Goal: Task Accomplishment & Management: Complete application form

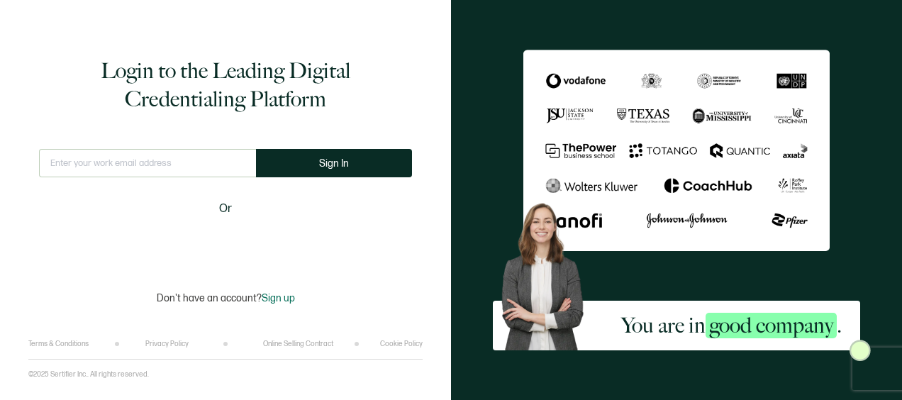
click at [122, 164] on input "text" at bounding box center [147, 163] width 217 height 28
type input "[EMAIL_ADDRESS][DOMAIN_NAME]"
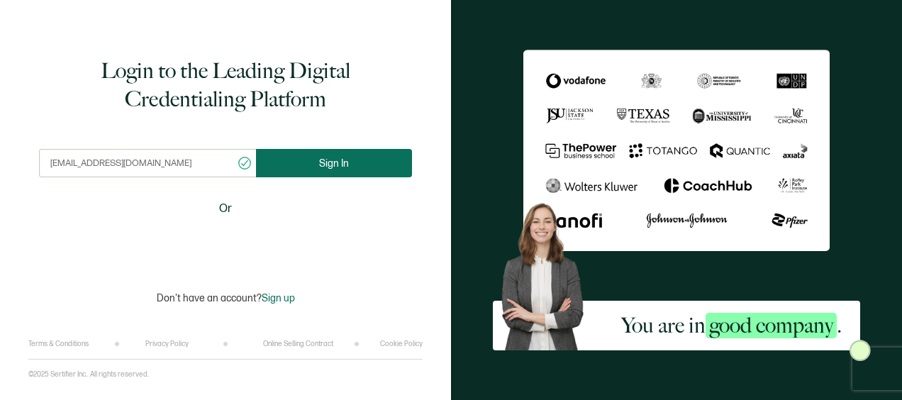
click at [308, 158] on button "Sign In" at bounding box center [334, 163] width 156 height 28
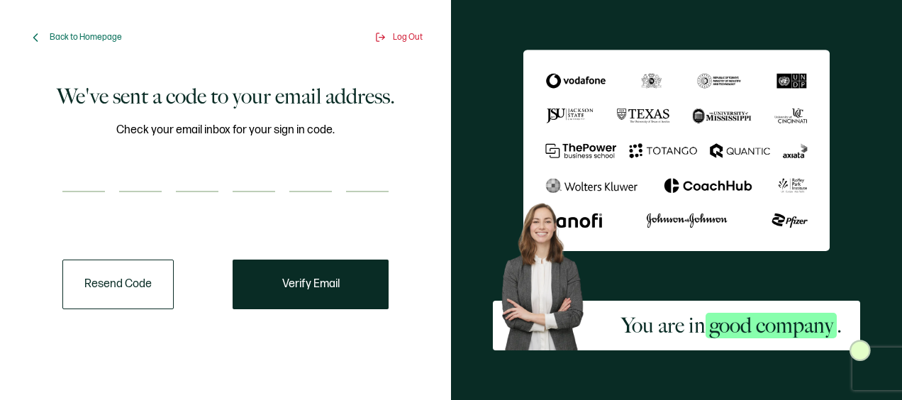
click at [95, 169] on input "number" at bounding box center [83, 178] width 43 height 28
type input "5"
type input "8"
type input "6"
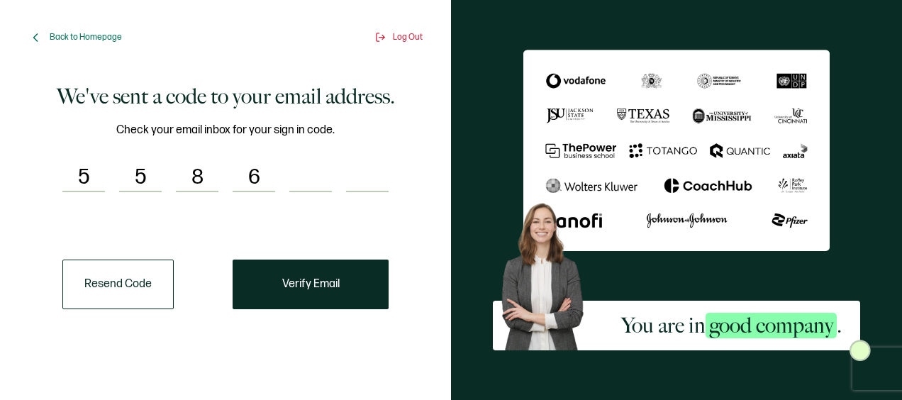
type input "7"
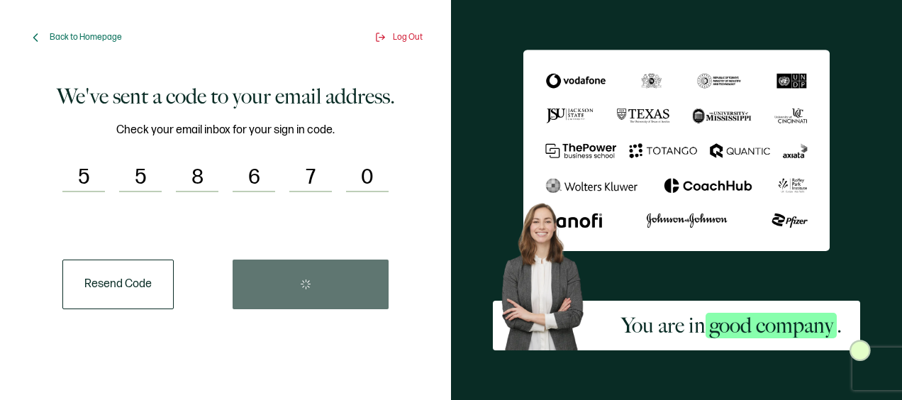
type input "0"
click at [304, 282] on div "Resend Code" at bounding box center [225, 284] width 326 height 50
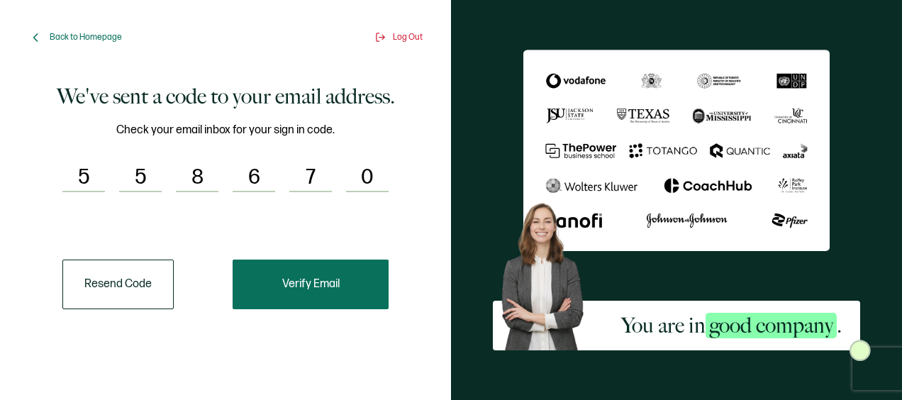
click at [340, 284] on button "Verify Email" at bounding box center [310, 284] width 156 height 50
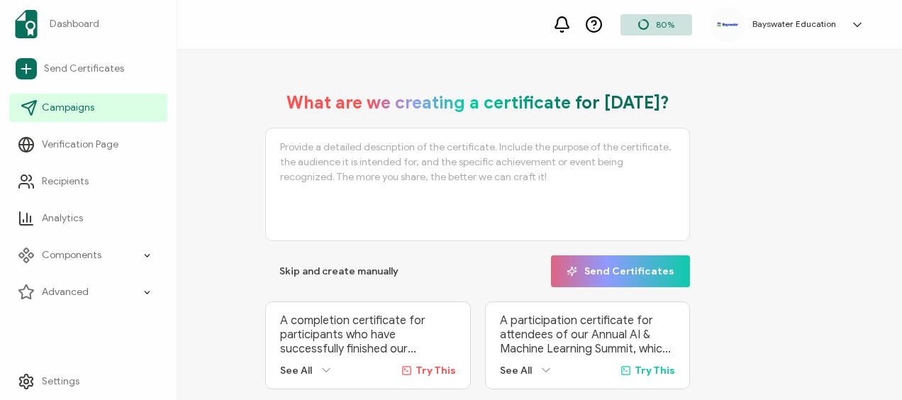
click at [74, 111] on span "Campaigns" at bounding box center [68, 108] width 52 height 14
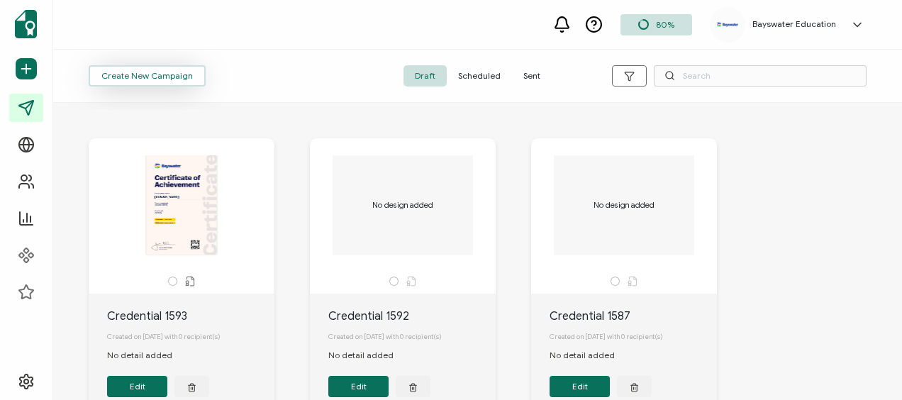
click at [128, 72] on span "Create New Campaign" at bounding box center [146, 76] width 91 height 9
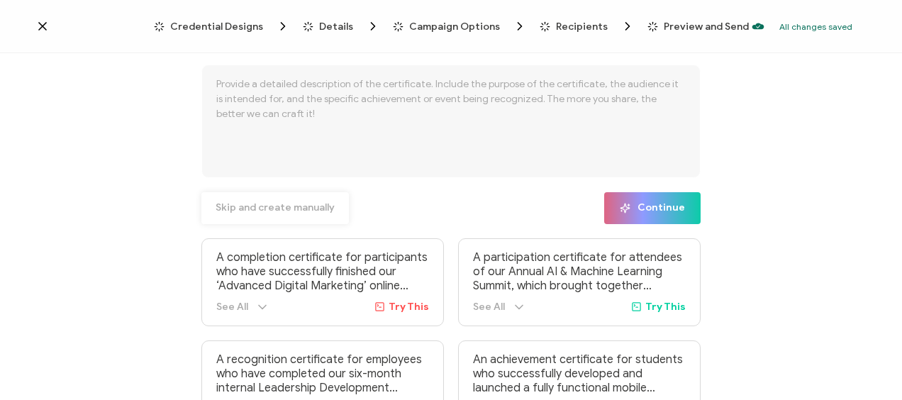
drag, startPoint x: 652, startPoint y: 197, endPoint x: 340, endPoint y: 201, distance: 311.9
click at [367, 199] on div "Skip and create manually Continue" at bounding box center [450, 208] width 498 height 32
click at [299, 211] on span "Skip and create manually" at bounding box center [274, 208] width 119 height 10
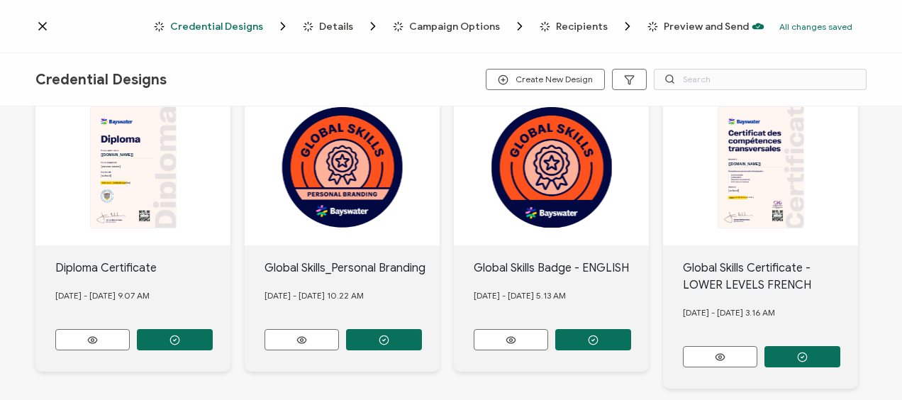
scroll to position [71, 0]
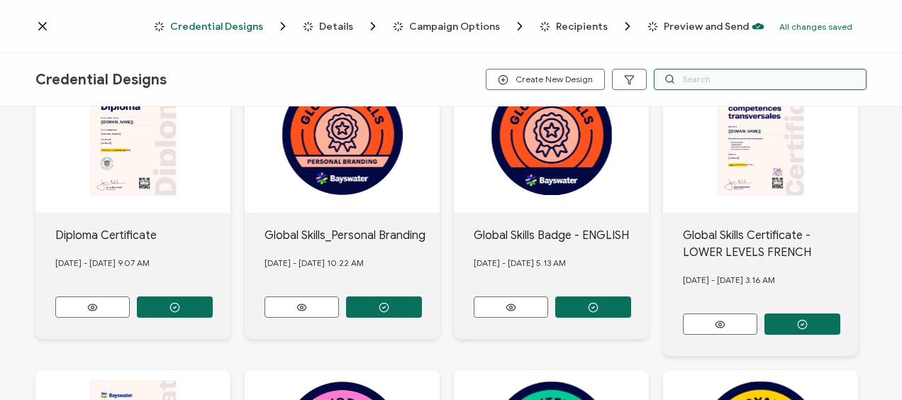
click at [692, 78] on input "text" at bounding box center [760, 79] width 213 height 21
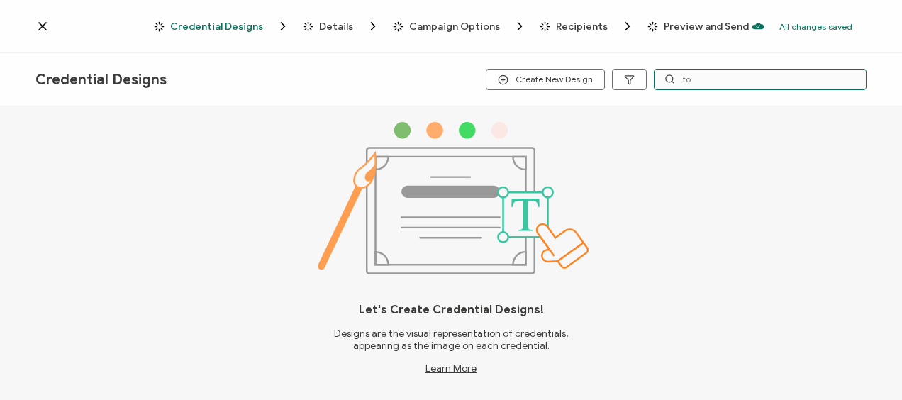
scroll to position [0, 0]
type input "t"
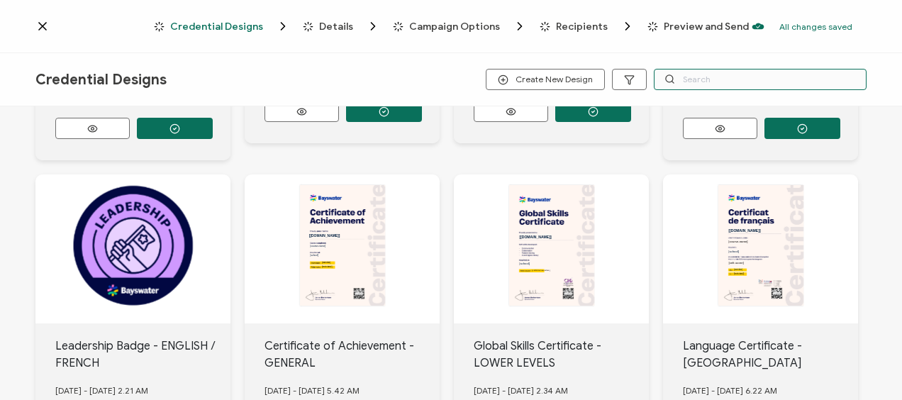
scroll to position [715, 0]
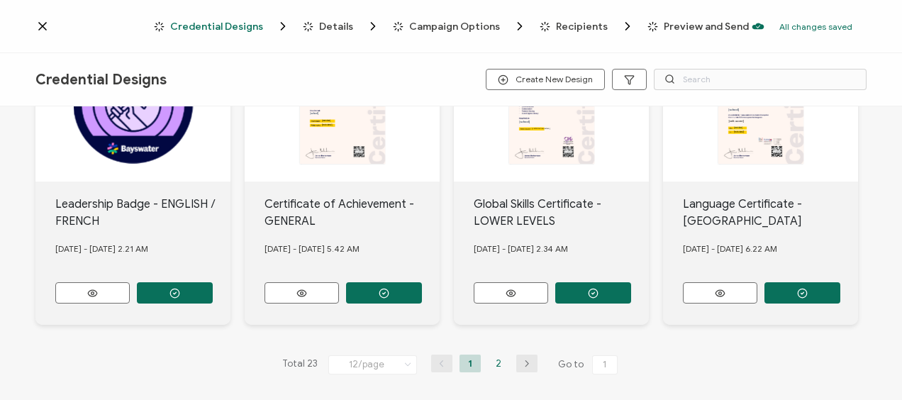
click at [491, 356] on li "2" at bounding box center [498, 363] width 21 height 18
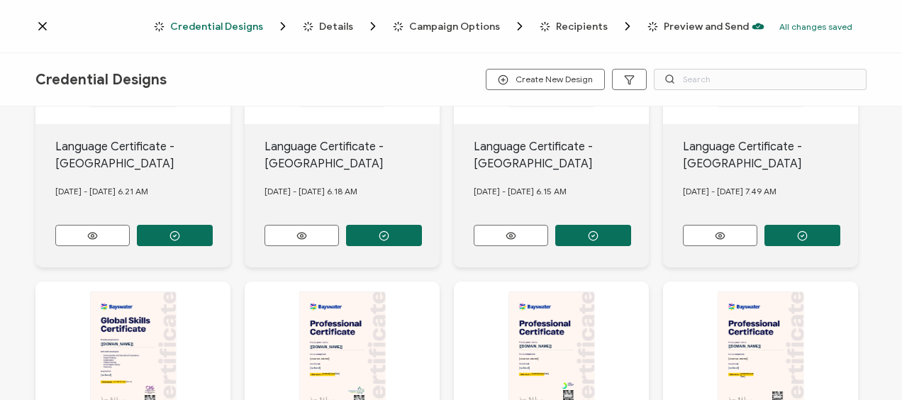
scroll to position [130, 0]
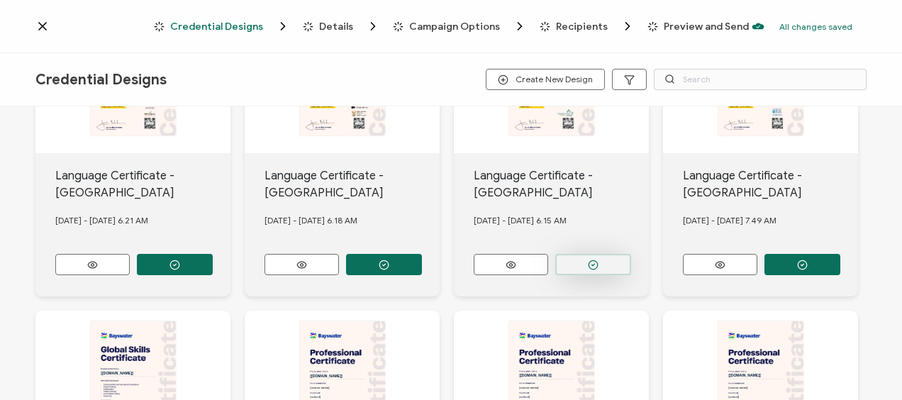
click at [593, 259] on icon "button" at bounding box center [593, 264] width 11 height 11
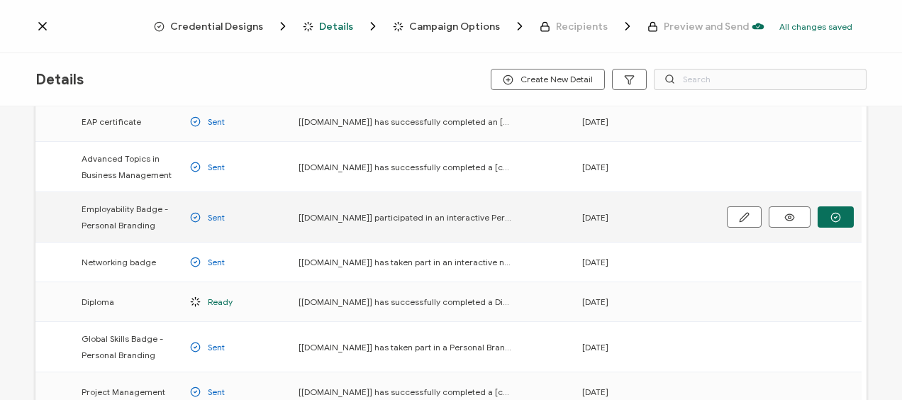
scroll to position [213, 0]
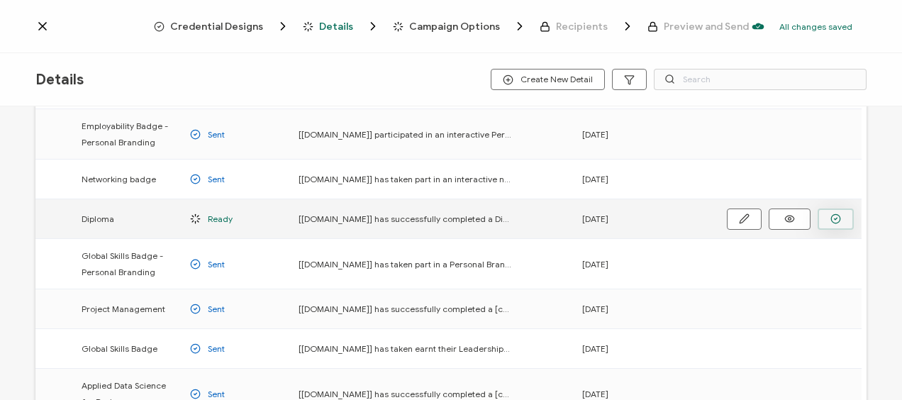
click at [837, 213] on icon "button" at bounding box center [835, 218] width 11 height 11
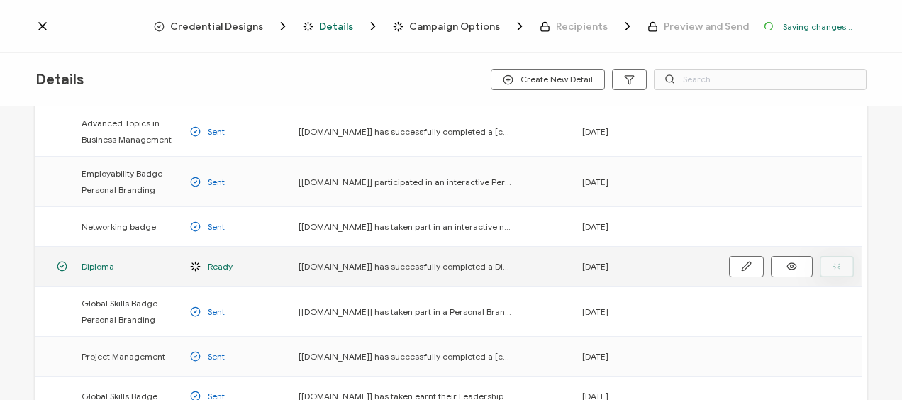
scroll to position [259, 0]
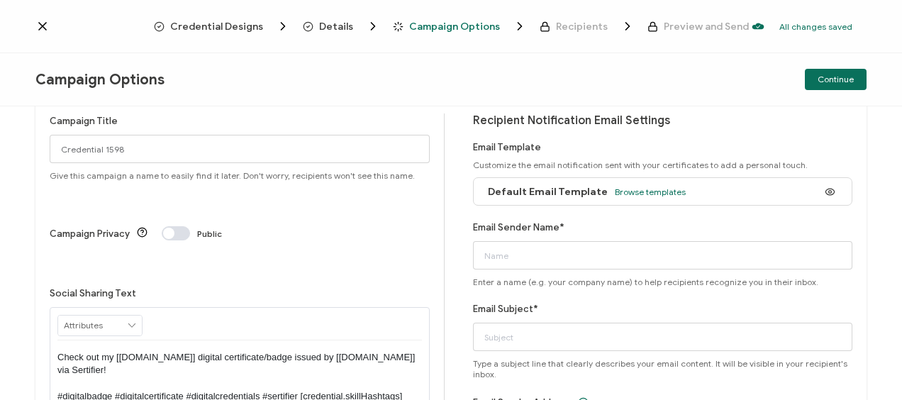
scroll to position [26, 0]
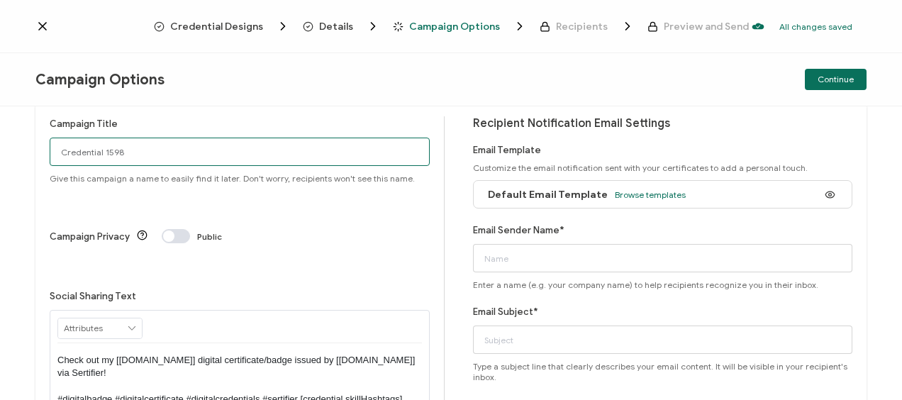
click at [93, 159] on input "Credential 1598" at bounding box center [240, 152] width 380 height 28
click at [55, 146] on input "Credential 1598" at bounding box center [240, 152] width 380 height 28
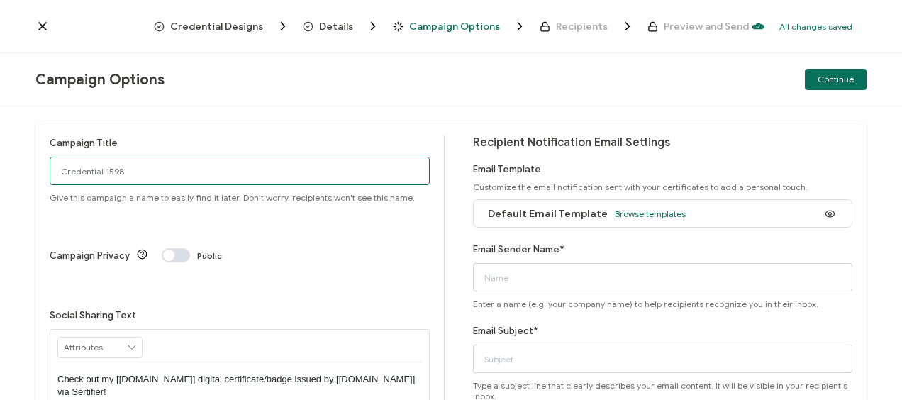
scroll to position [0, 0]
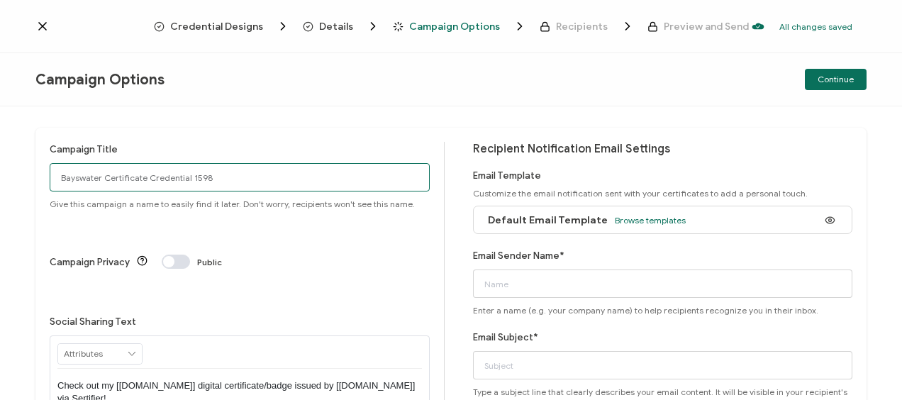
drag, startPoint x: 213, startPoint y: 177, endPoint x: 146, endPoint y: 176, distance: 66.6
click at [146, 176] on input "Bayswater Certificate Credential 1598" at bounding box center [240, 177] width 380 height 28
click at [101, 174] on input "Bayswater Certificate" at bounding box center [240, 177] width 380 height 28
click at [212, 174] on input "Bayswater Digital Language Certificate" at bounding box center [240, 177] width 380 height 28
drag, startPoint x: 102, startPoint y: 176, endPoint x: 10, endPoint y: 169, distance: 92.4
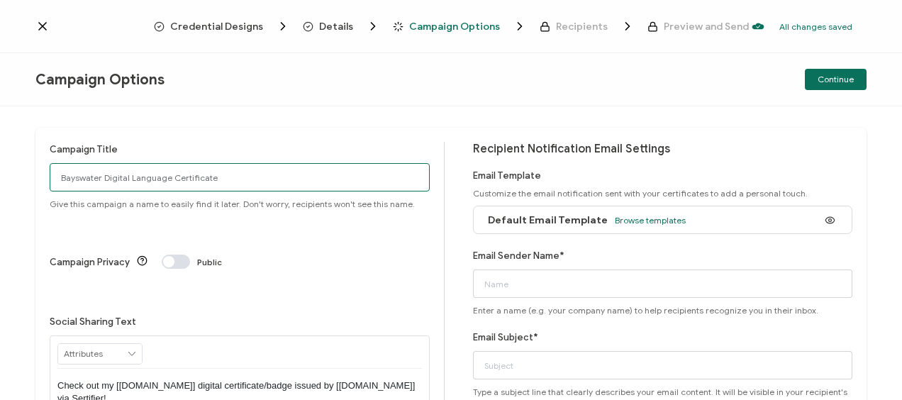
click at [10, 169] on div "Campaign Title Bayswater Digital Language Certificate Give this campaign a name…" at bounding box center [451, 252] width 902 height 293
click at [60, 173] on input "Digital Language Certificate" at bounding box center [240, 177] width 380 height 28
click at [145, 177] on input "Bayswater Digital Language Certificate" at bounding box center [240, 177] width 380 height 28
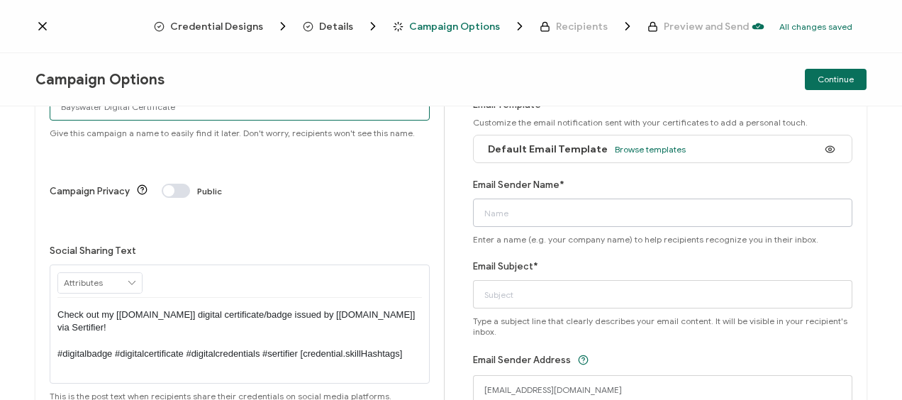
type input "Bayswater Digital Certificate"
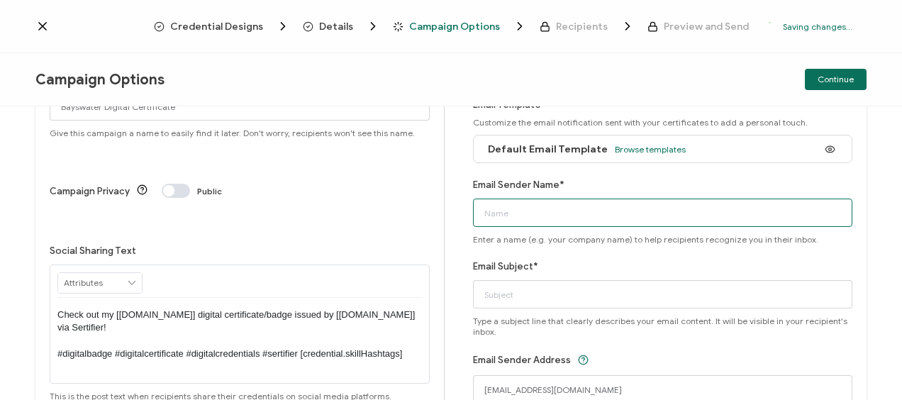
click at [496, 210] on input "Email Sender Name*" at bounding box center [663, 212] width 380 height 28
type input "Bayswater [GEOGRAPHIC_DATA]"
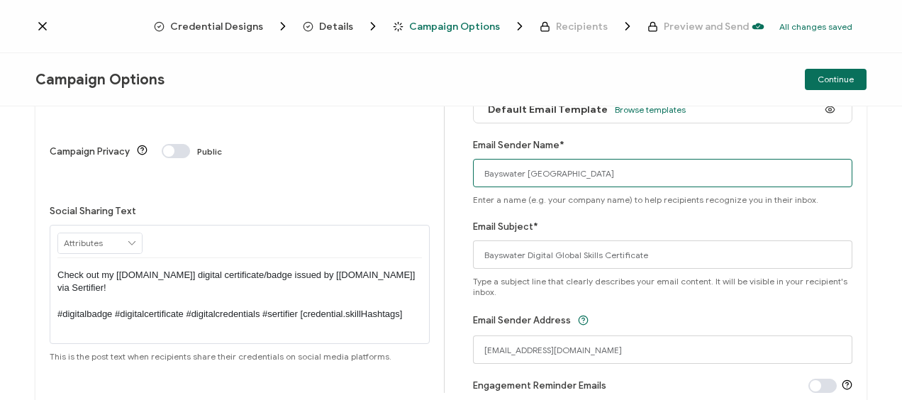
scroll to position [142, 0]
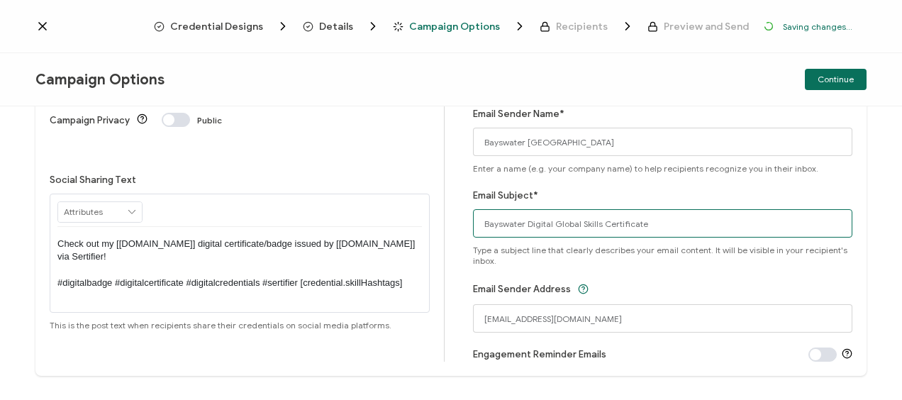
drag, startPoint x: 549, startPoint y: 223, endPoint x: 594, endPoint y: 224, distance: 45.4
click at [594, 224] on input "Bayswater Digital Global Skills Certificate" at bounding box center [663, 223] width 380 height 28
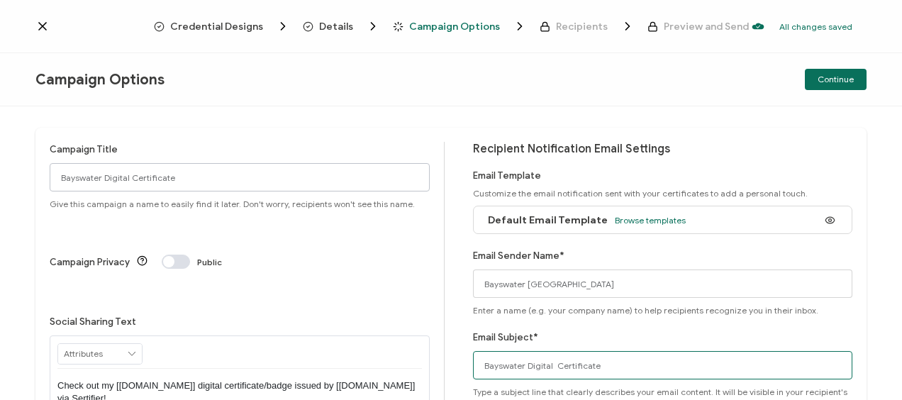
type input "Bayswater Digital Certificate"
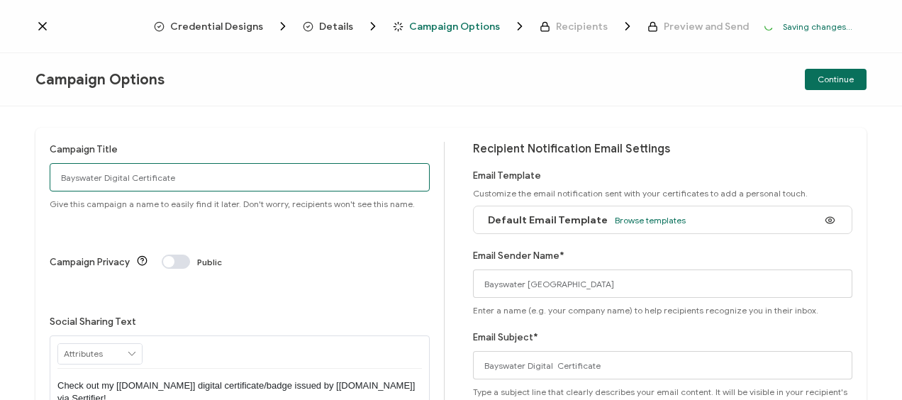
drag, startPoint x: 184, startPoint y: 179, endPoint x: 37, endPoint y: 177, distance: 146.7
click at [37, 177] on div "Campaign Title Bayswater Digital Certificate Give this campaign a name to easil…" at bounding box center [450, 323] width 831 height 390
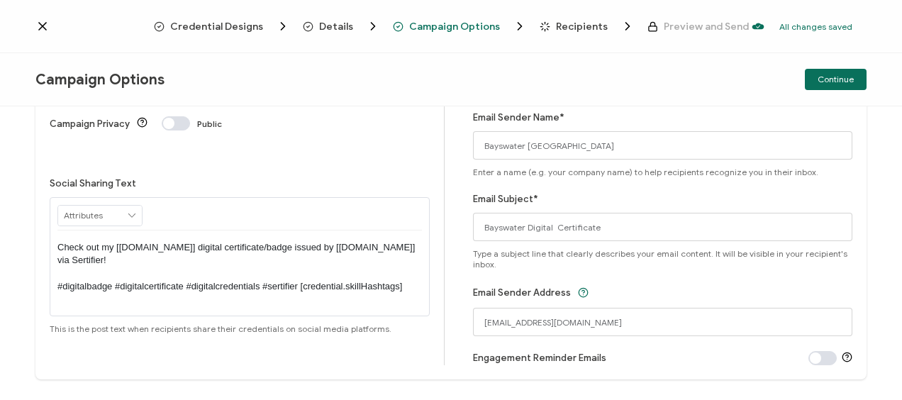
scroll to position [96, 0]
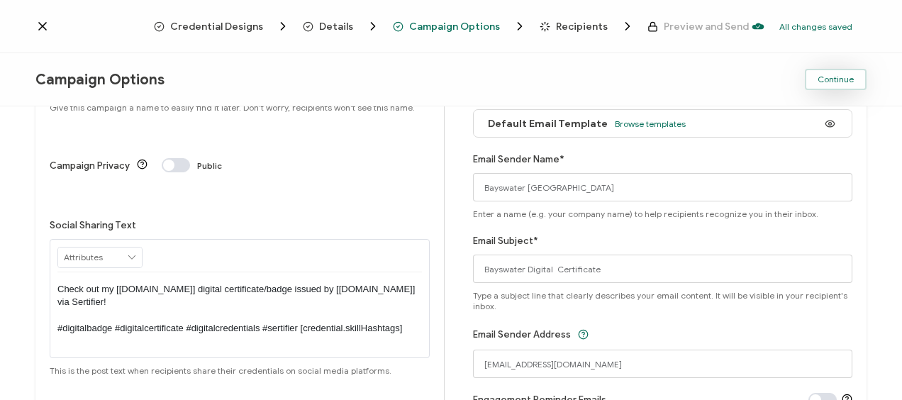
type input "Toronto2025 - [DATE]"
click at [846, 82] on span "Continue" at bounding box center [835, 79] width 36 height 9
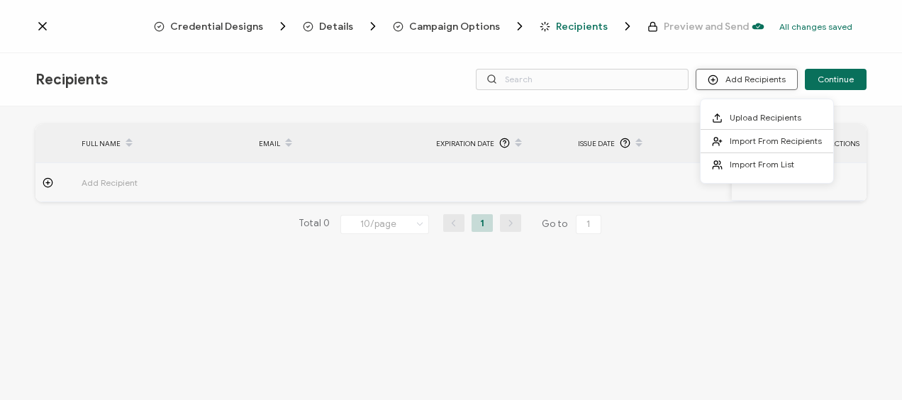
click at [756, 77] on button "Add Recipients" at bounding box center [746, 79] width 102 height 21
click at [767, 113] on span "Upload Recipients" at bounding box center [765, 117] width 72 height 11
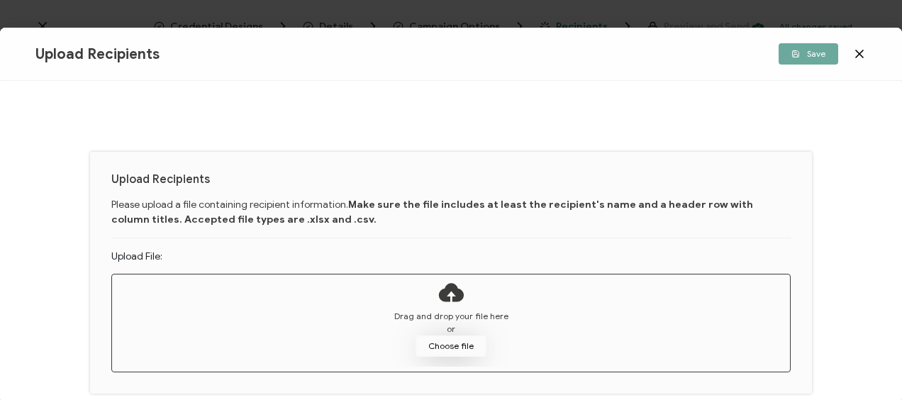
click at [456, 347] on button "Choose file" at bounding box center [450, 345] width 71 height 21
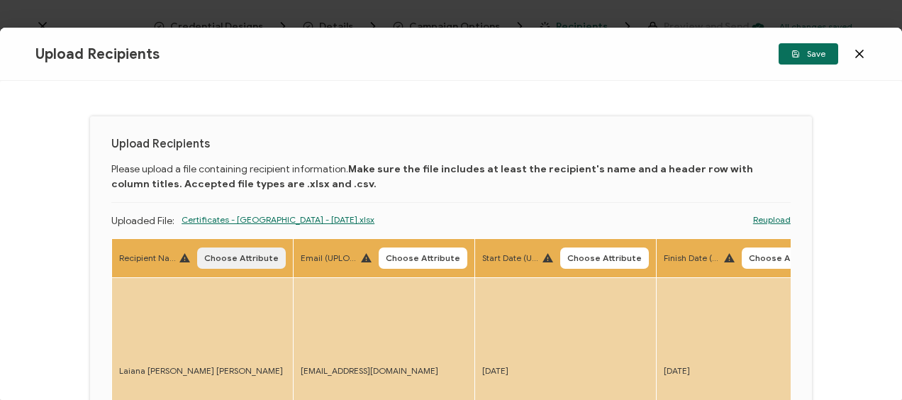
click at [246, 255] on span "Choose Attribute" at bounding box center [241, 258] width 74 height 9
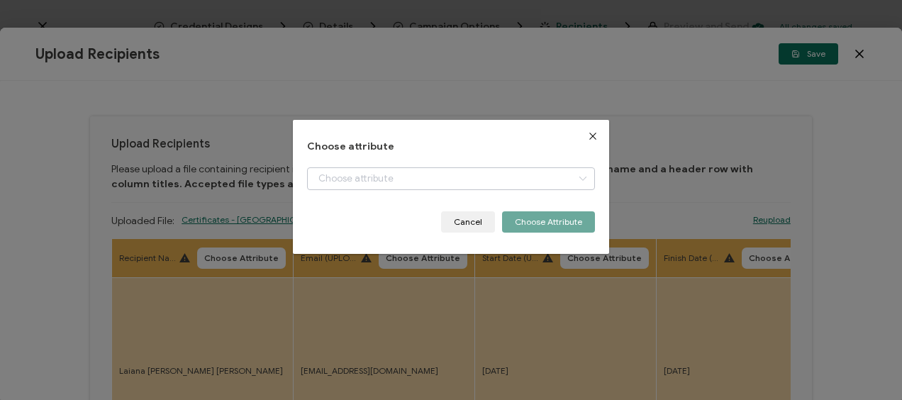
click at [579, 179] on icon "dialog" at bounding box center [582, 178] width 18 height 23
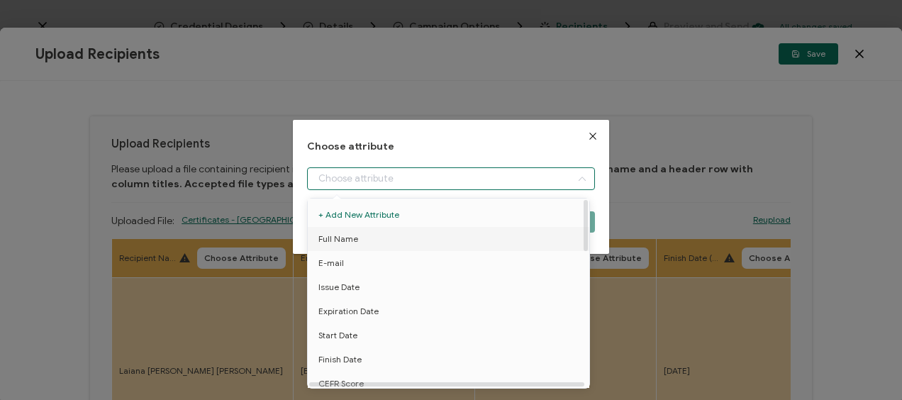
click at [362, 237] on li "Full Name" at bounding box center [450, 239] width 293 height 24
type input "Full Name"
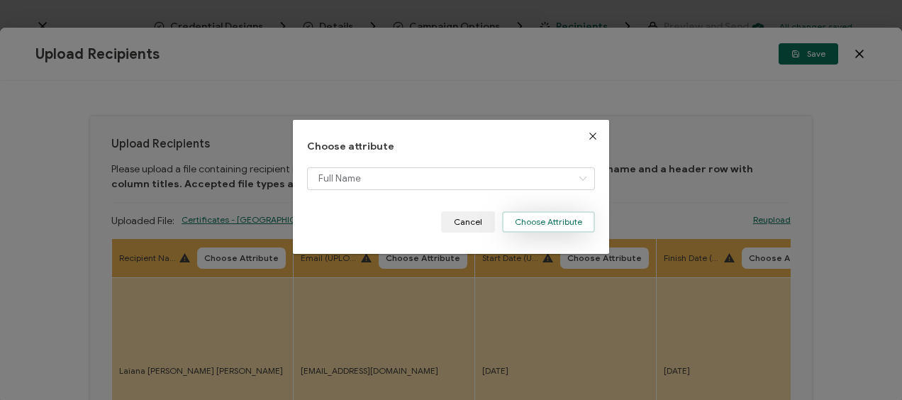
click at [530, 221] on button "Choose Attribute" at bounding box center [548, 221] width 93 height 21
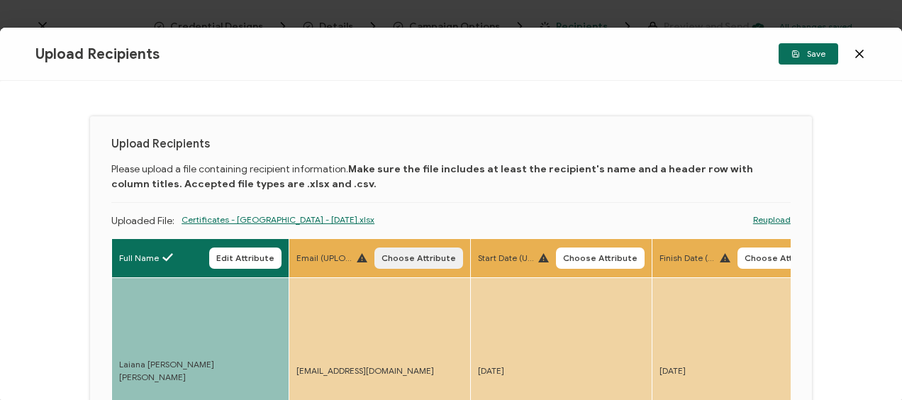
click at [408, 256] on span "Choose Attribute" at bounding box center [418, 258] width 74 height 9
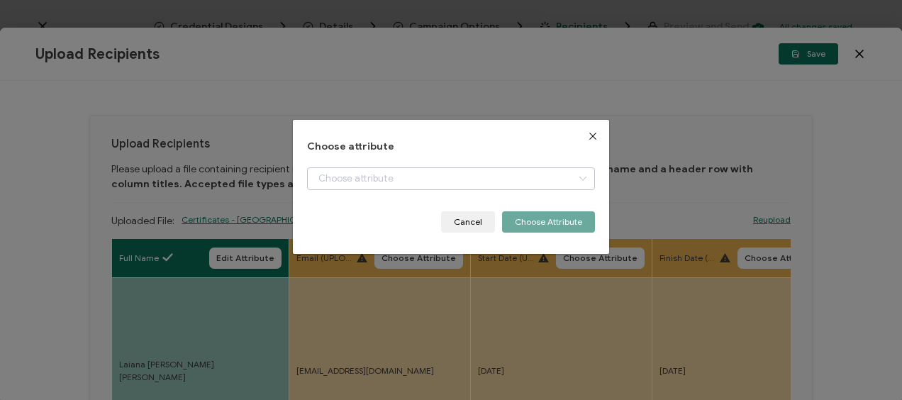
click at [574, 176] on icon "dialog" at bounding box center [582, 178] width 18 height 23
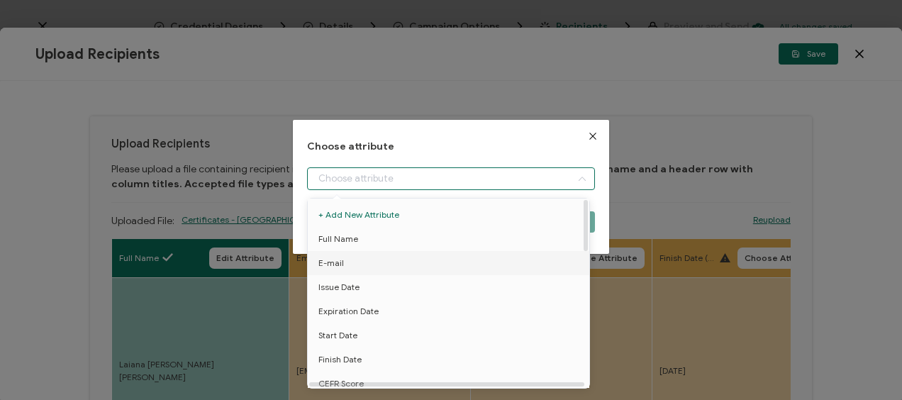
click at [325, 263] on span "E-mail" at bounding box center [331, 263] width 26 height 24
type input "E-mail"
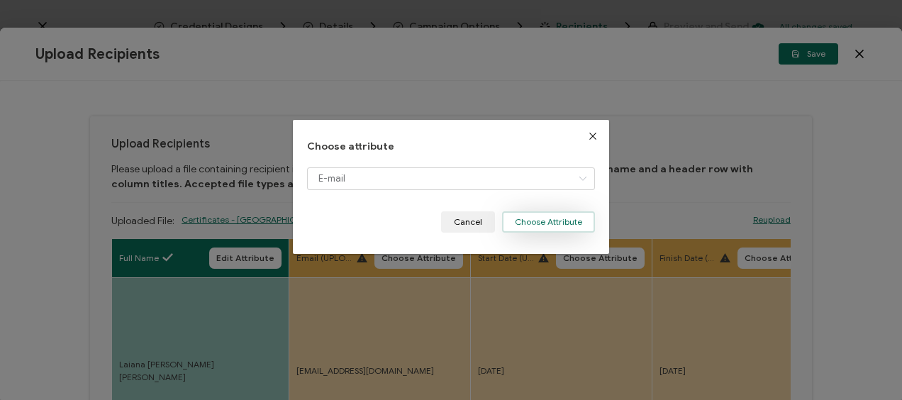
click at [532, 225] on button "Choose Attribute" at bounding box center [548, 221] width 93 height 21
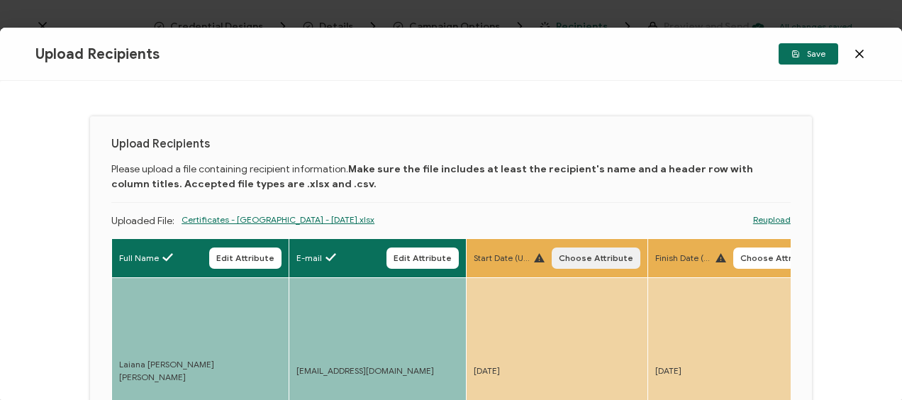
click at [602, 255] on span "Choose Attribute" at bounding box center [596, 258] width 74 height 9
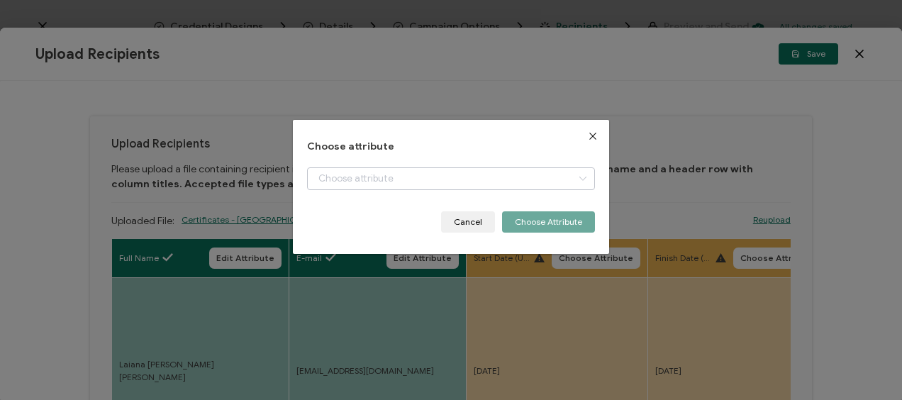
click at [576, 179] on icon "dialog" at bounding box center [582, 178] width 18 height 23
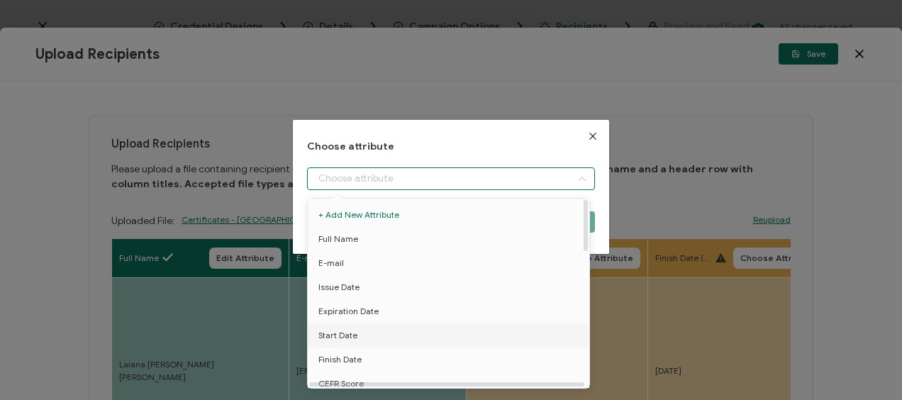
click at [351, 332] on span "Start Date" at bounding box center [337, 335] width 39 height 24
type input "Start Date"
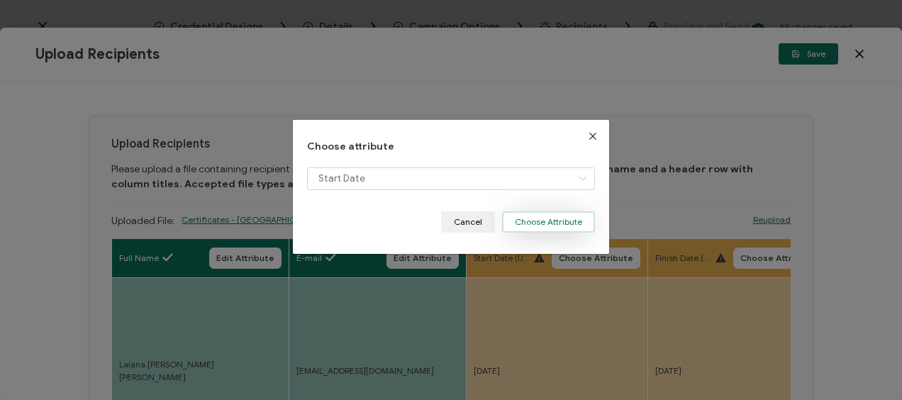
click at [559, 221] on button "Choose Attribute" at bounding box center [548, 221] width 93 height 21
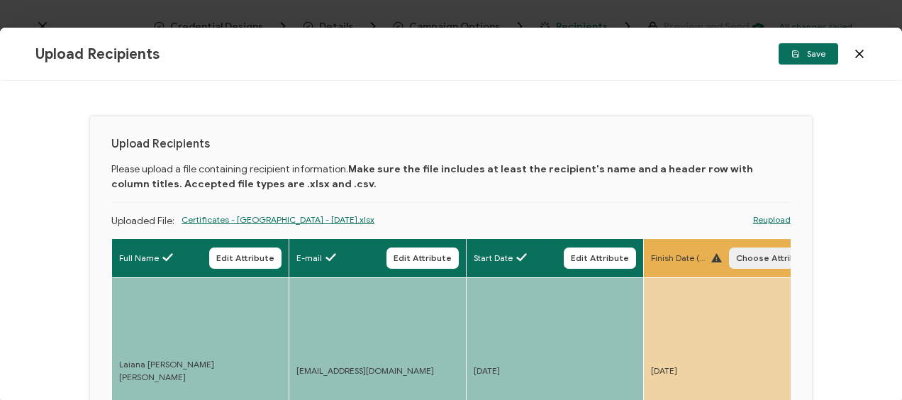
click at [756, 259] on span "Choose Attribute" at bounding box center [773, 258] width 74 height 9
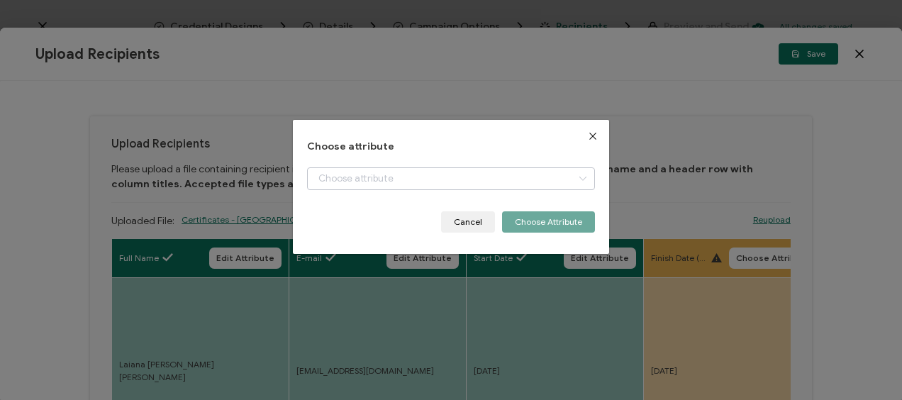
click at [577, 179] on icon "dialog" at bounding box center [582, 178] width 18 height 23
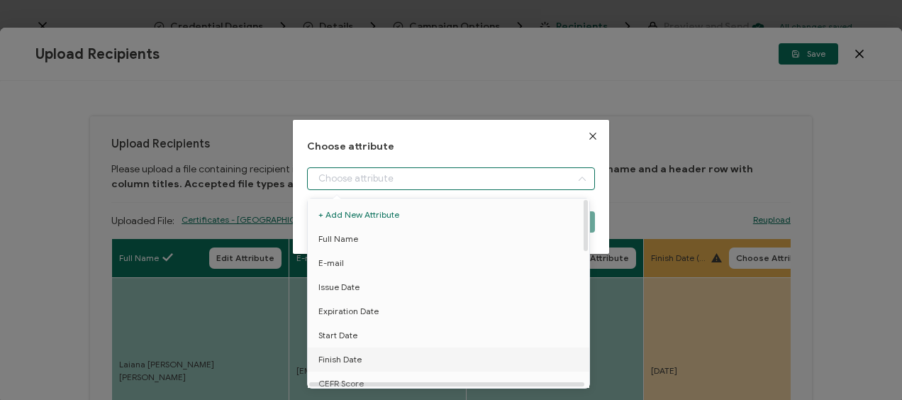
click at [353, 359] on span "Finish Date" at bounding box center [339, 359] width 43 height 24
type input "Finish Date"
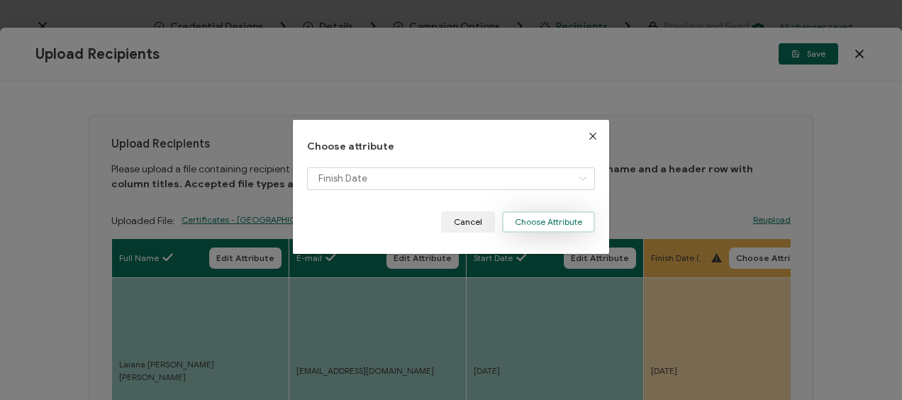
click at [580, 216] on button "Choose Attribute" at bounding box center [548, 221] width 93 height 21
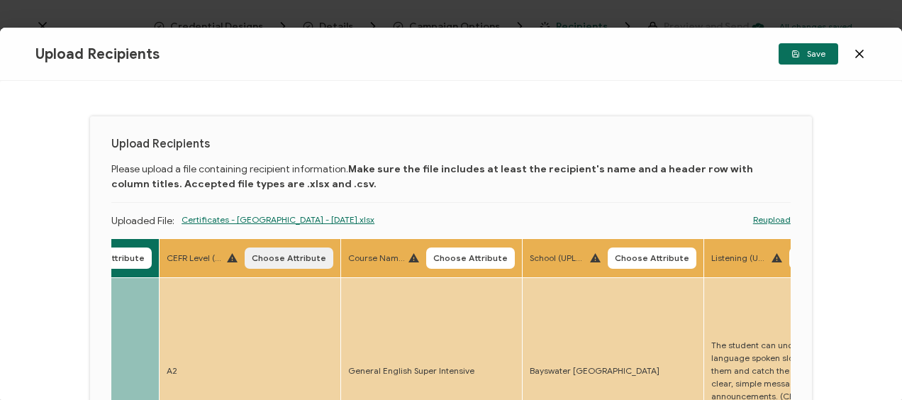
click at [291, 254] on span "Choose Attribute" at bounding box center [289, 258] width 74 height 9
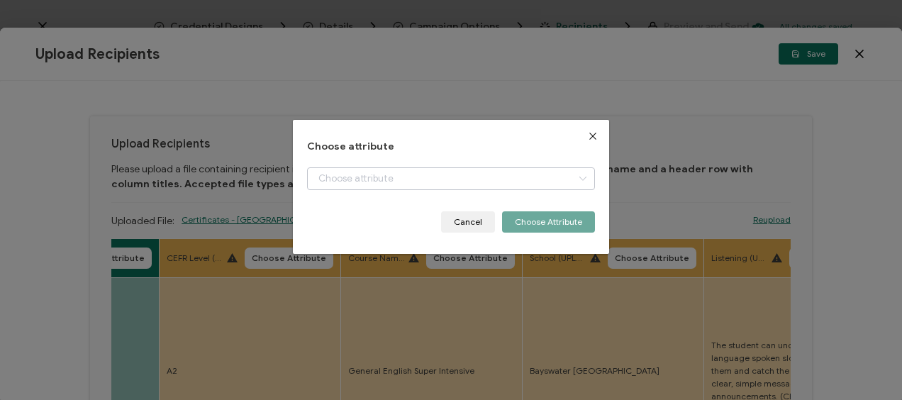
click at [579, 174] on icon "dialog" at bounding box center [582, 178] width 18 height 23
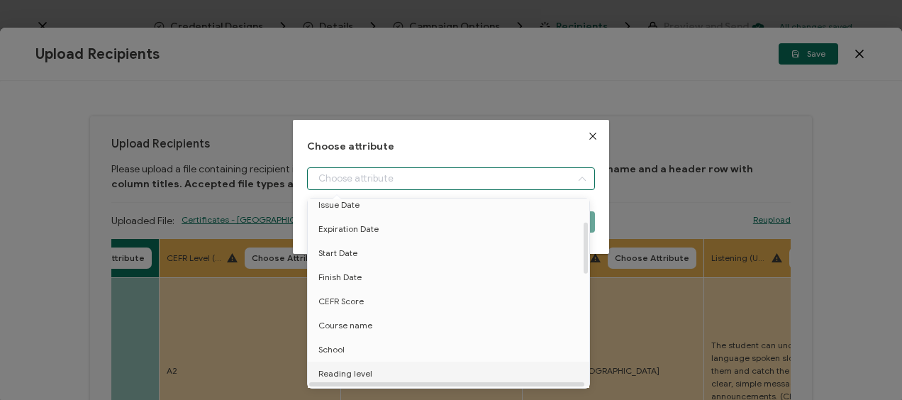
scroll to position [71, 0]
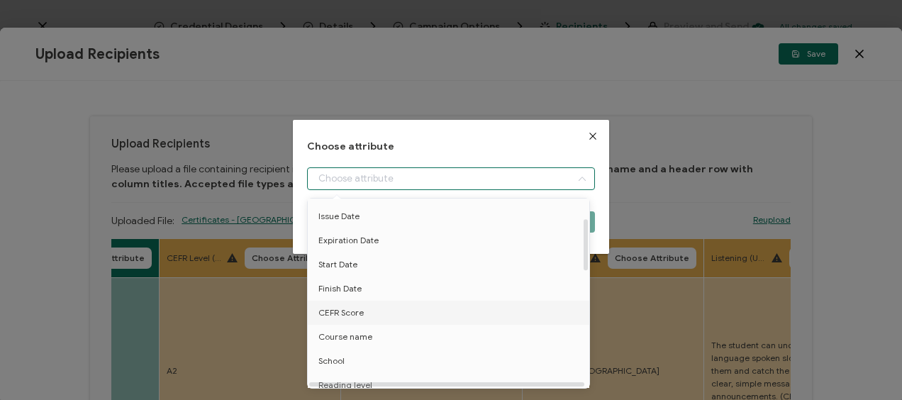
click at [355, 314] on span "CEFR Score" at bounding box center [340, 313] width 45 height 24
type input "CEFR Score"
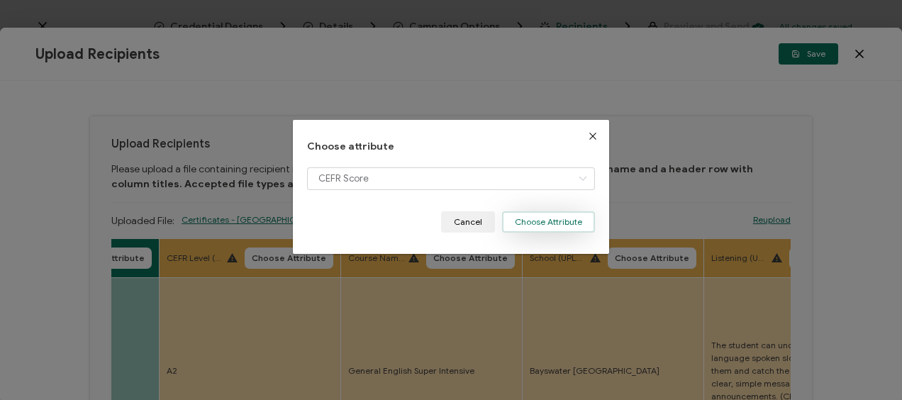
click at [518, 217] on button "Choose Attribute" at bounding box center [548, 221] width 93 height 21
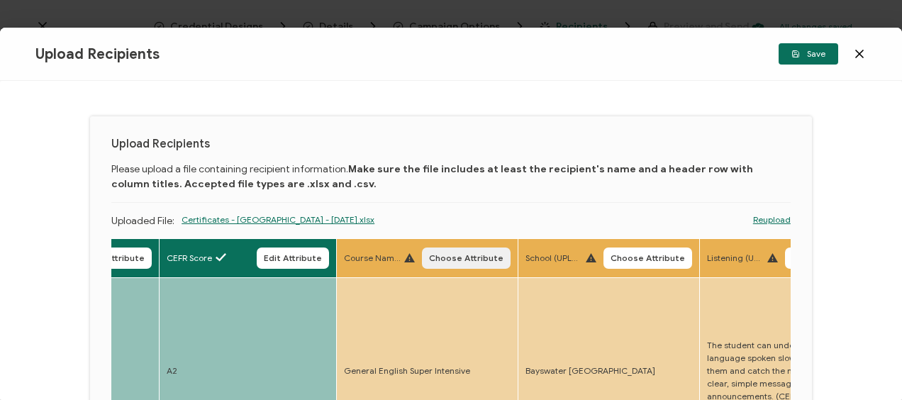
click at [476, 257] on span "Choose Attribute" at bounding box center [466, 258] width 74 height 9
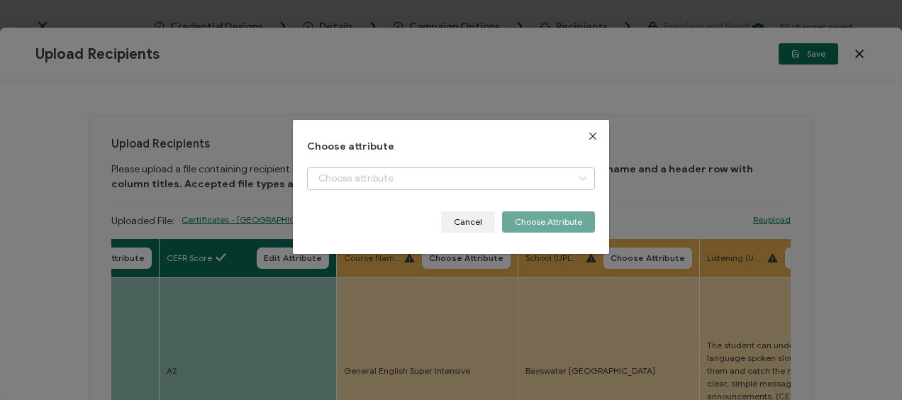
click at [581, 176] on icon "dialog" at bounding box center [582, 178] width 18 height 23
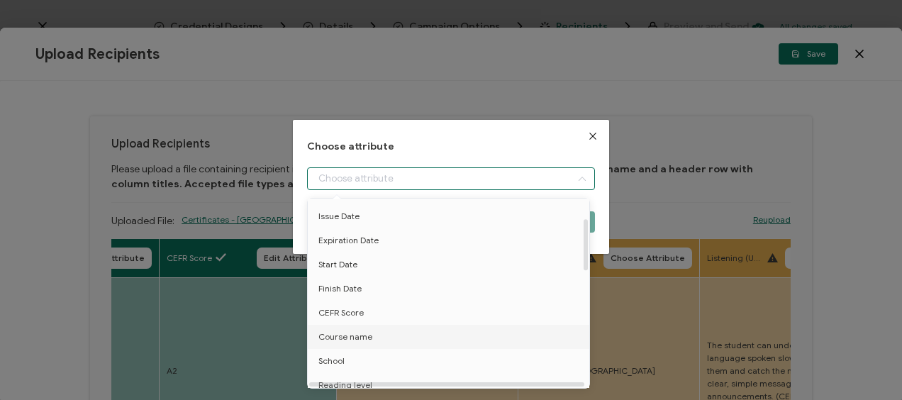
click at [341, 338] on span "Course name" at bounding box center [345, 337] width 54 height 24
type input "Course name"
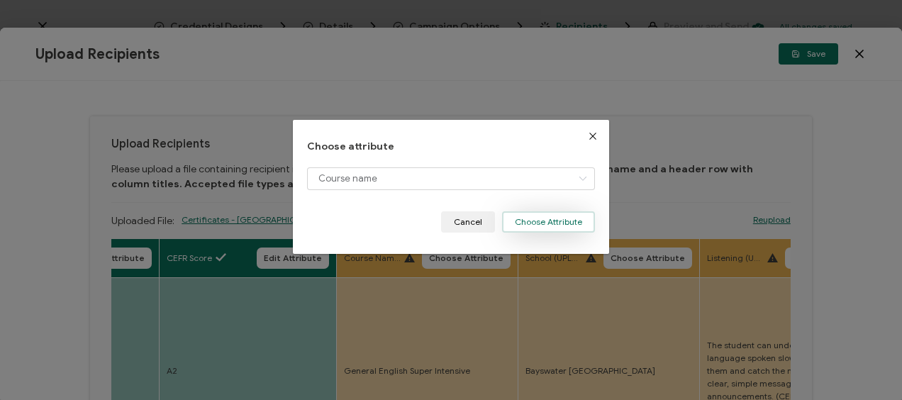
click at [537, 220] on button "Choose Attribute" at bounding box center [548, 221] width 93 height 21
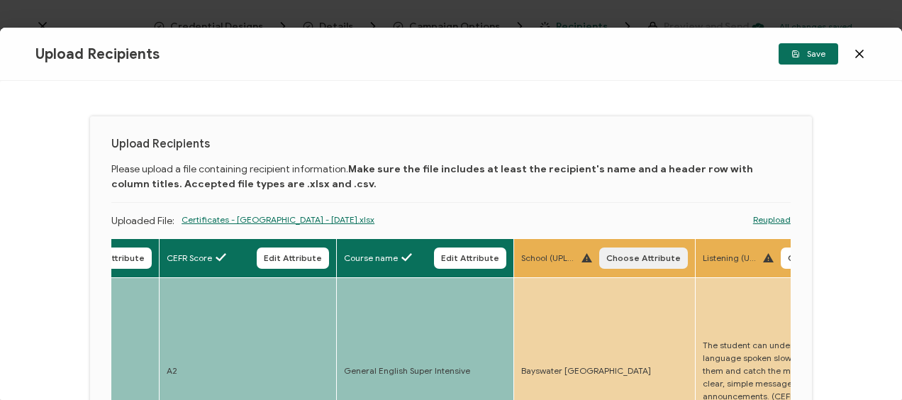
click at [655, 257] on span "Choose Attribute" at bounding box center [643, 258] width 74 height 9
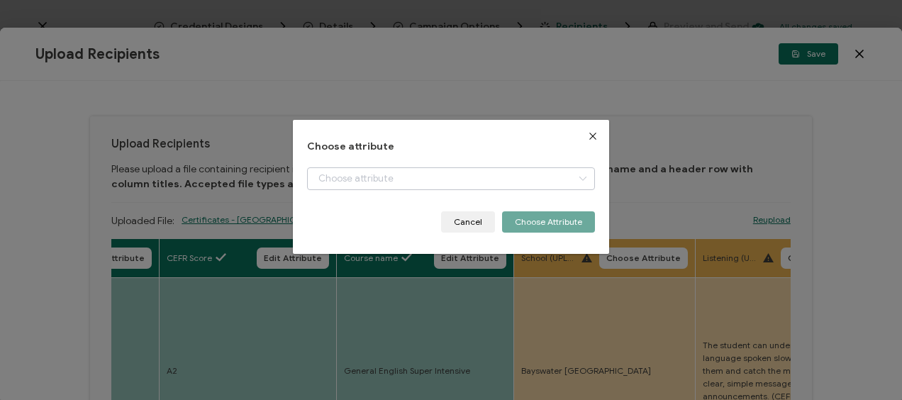
click at [576, 177] on icon "dialog" at bounding box center [582, 178] width 18 height 23
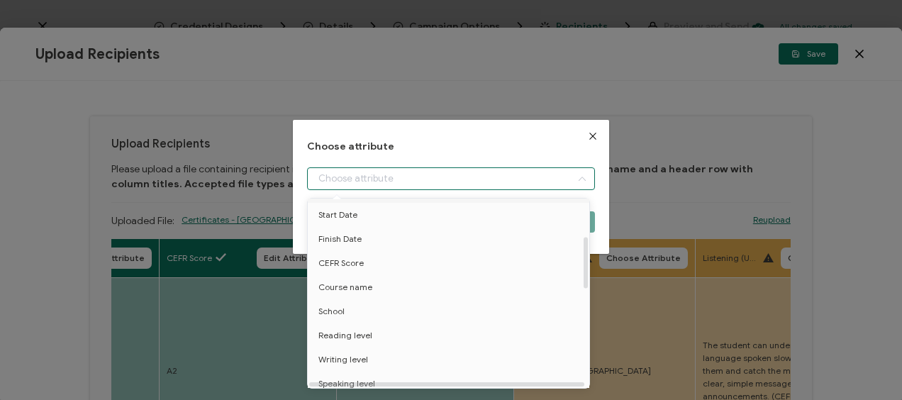
scroll to position [142, 0]
click at [332, 286] on span "School" at bounding box center [331, 290] width 26 height 24
type input "School"
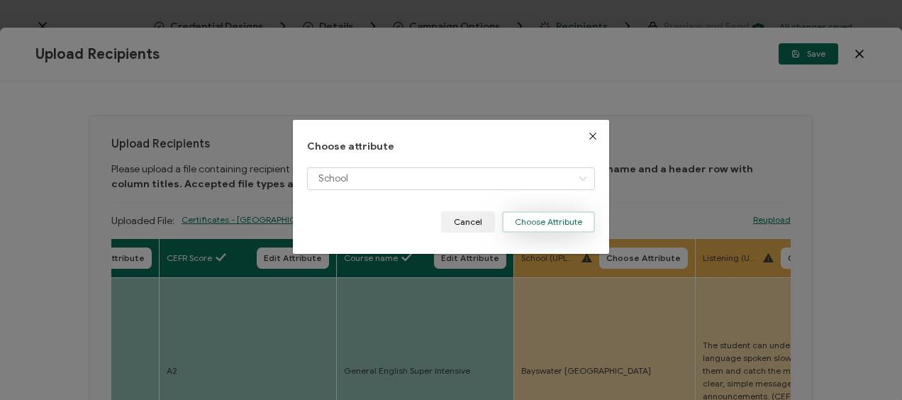
click at [539, 222] on button "Choose Attribute" at bounding box center [548, 221] width 93 height 21
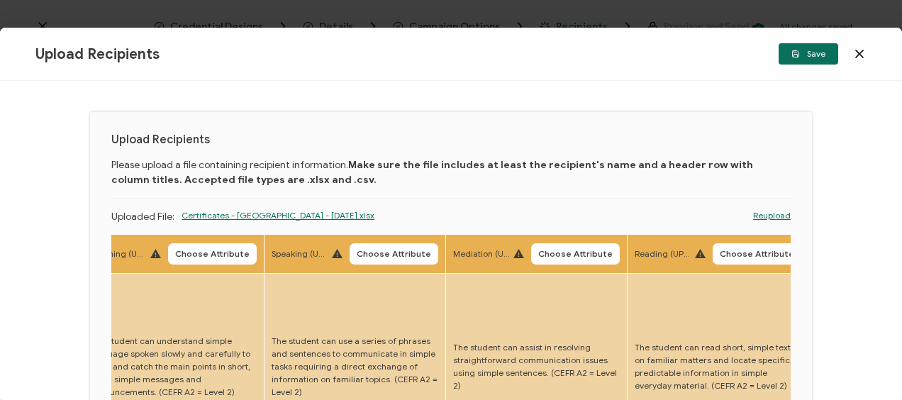
scroll to position [0, 0]
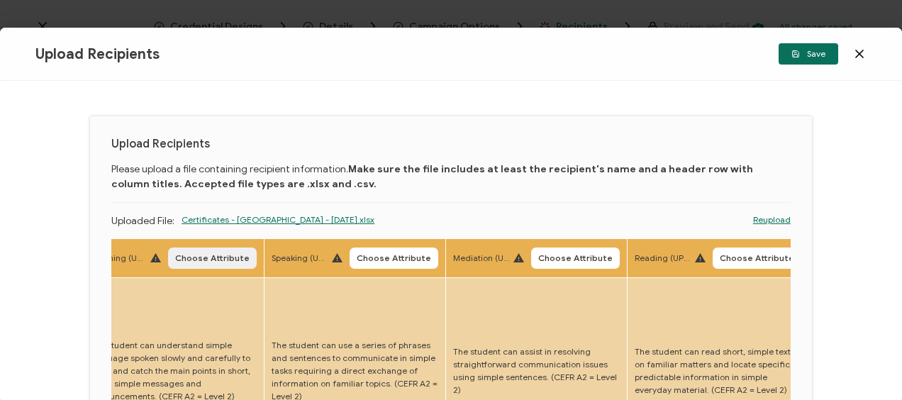
click at [208, 259] on span "Choose Attribute" at bounding box center [212, 258] width 74 height 9
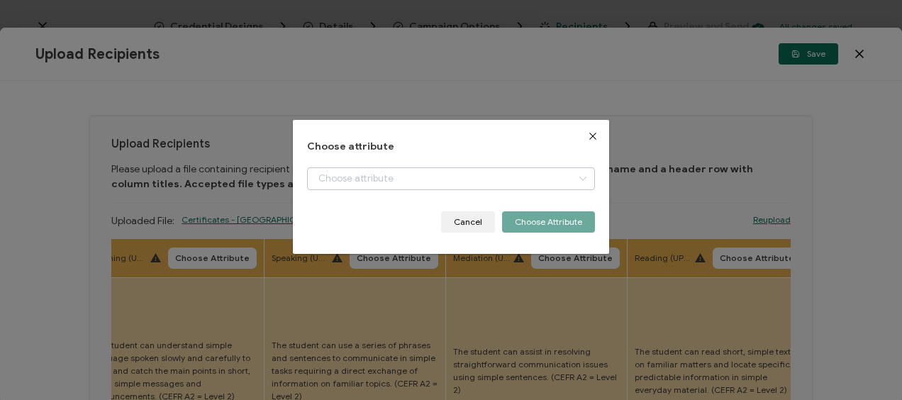
click at [577, 179] on icon "dialog" at bounding box center [582, 178] width 18 height 23
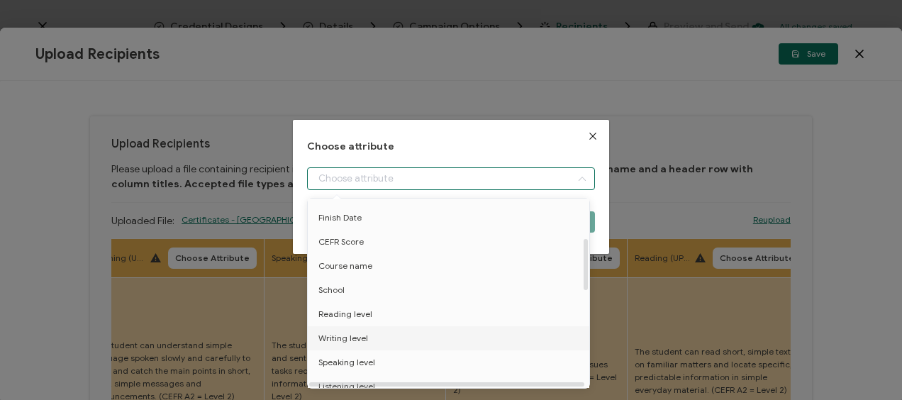
scroll to position [213, 0]
click at [356, 316] on span "Listening level" at bounding box center [346, 315] width 57 height 24
type input "Listening level"
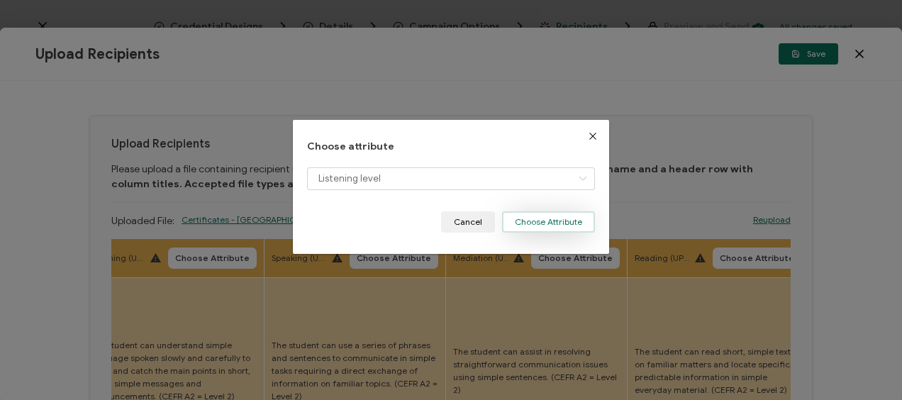
click at [537, 220] on button "Choose Attribute" at bounding box center [548, 221] width 93 height 21
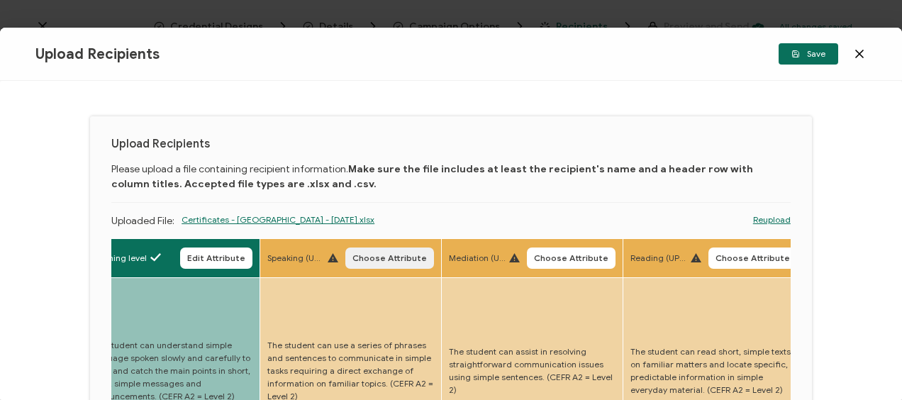
click at [391, 262] on span "Choose Attribute" at bounding box center [389, 258] width 74 height 9
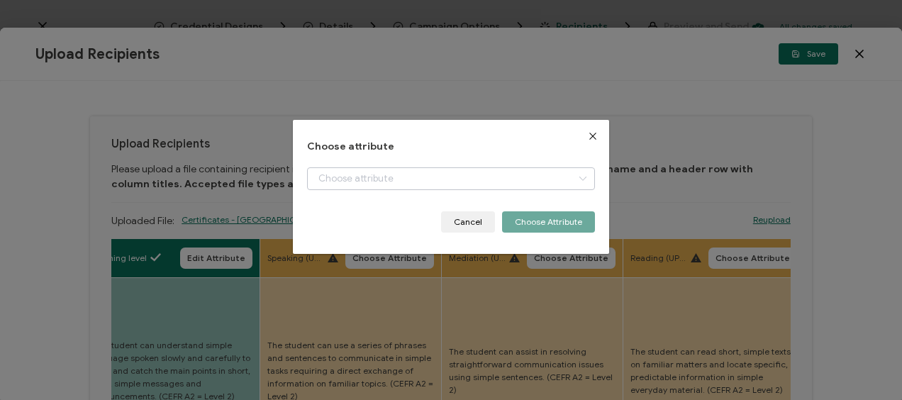
click at [583, 177] on icon "dialog" at bounding box center [582, 178] width 18 height 23
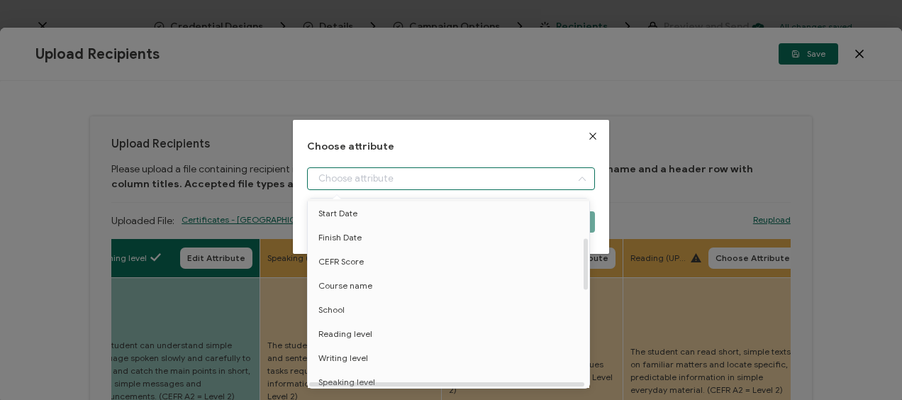
scroll to position [142, 0]
click at [356, 360] on span "Speaking level" at bounding box center [346, 362] width 57 height 24
type input "Speaking level"
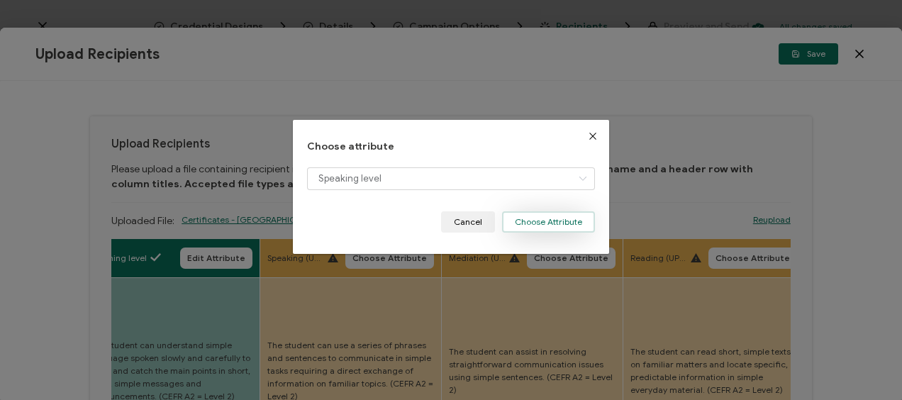
click at [536, 215] on button "Choose Attribute" at bounding box center [548, 221] width 93 height 21
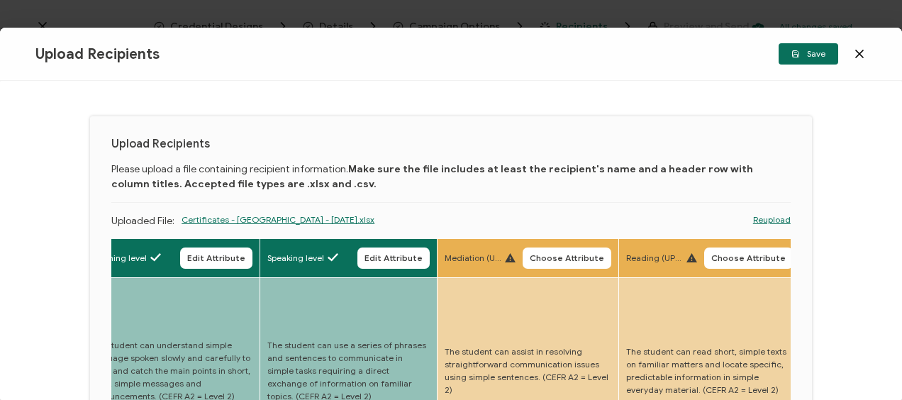
click at [559, 250] on button "Choose Attribute" at bounding box center [566, 257] width 89 height 21
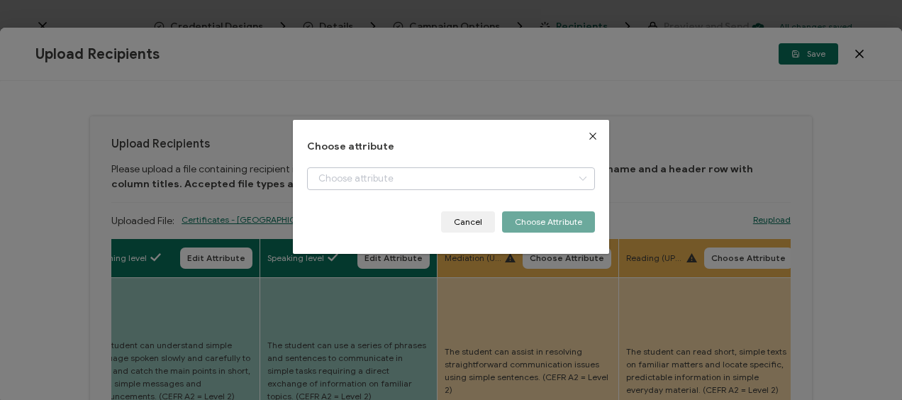
click at [582, 178] on icon "dialog" at bounding box center [582, 178] width 18 height 23
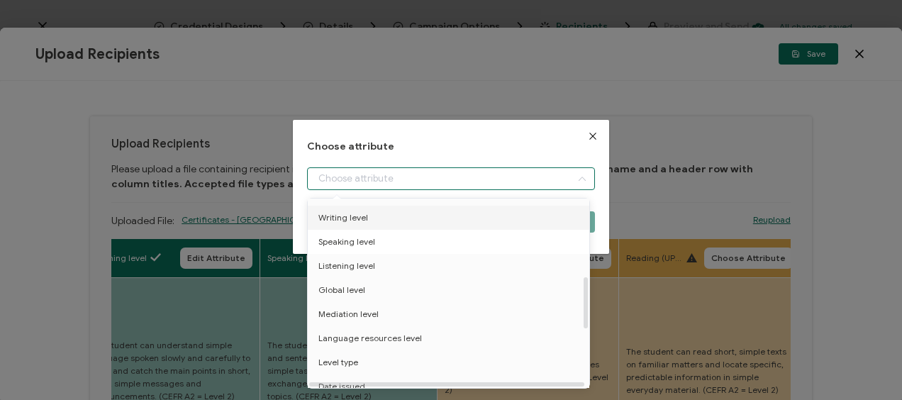
scroll to position [284, 0]
click at [360, 291] on span "Mediation level" at bounding box center [348, 293] width 60 height 24
type input "Mediation level"
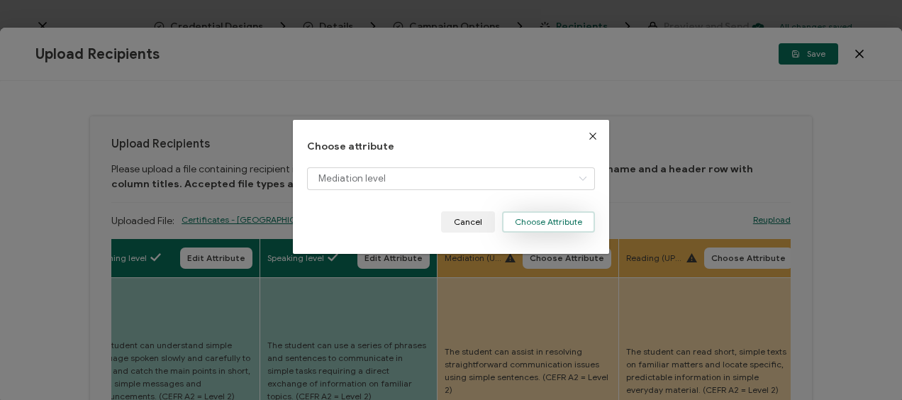
click at [517, 220] on button "Choose Attribute" at bounding box center [548, 221] width 93 height 21
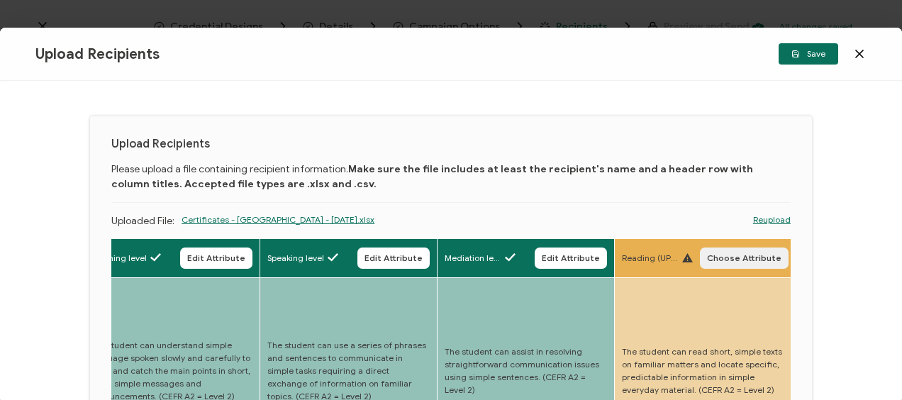
click at [741, 254] on span "Choose Attribute" at bounding box center [744, 258] width 74 height 9
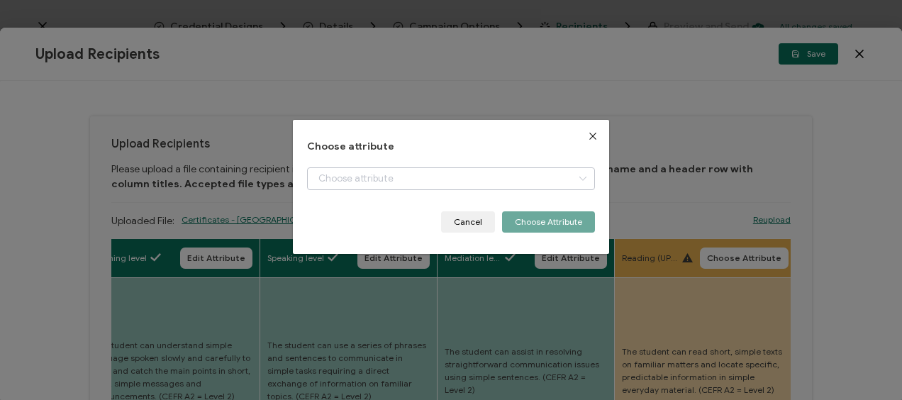
click at [576, 179] on icon "dialog" at bounding box center [582, 178] width 18 height 23
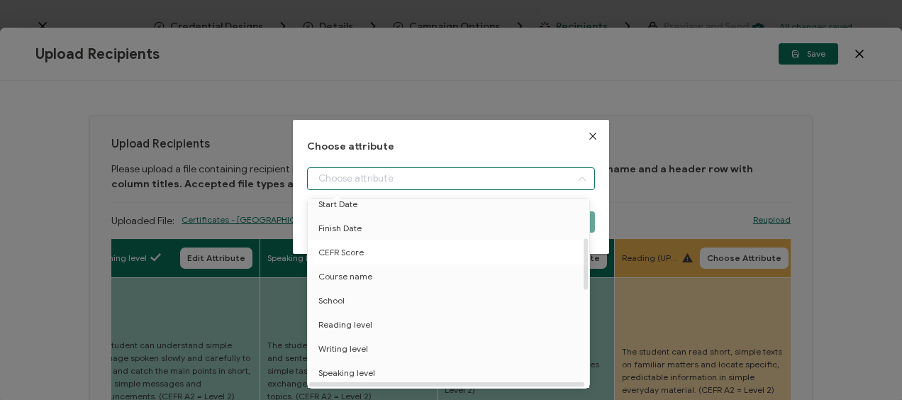
scroll to position [142, 0]
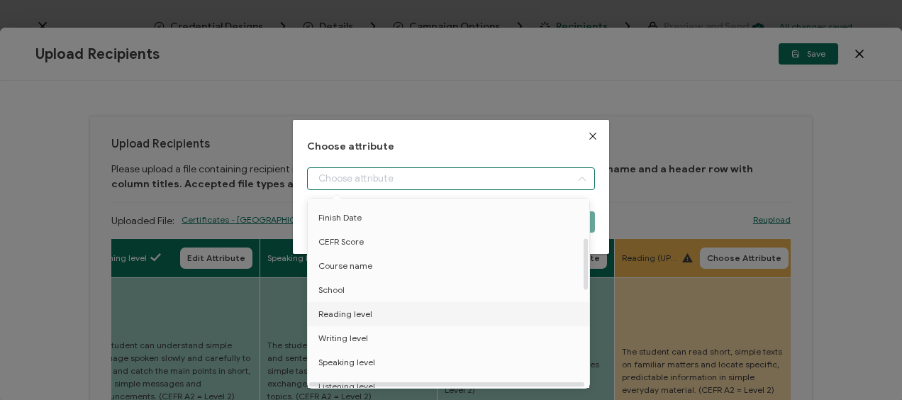
click at [344, 313] on span "Reading level" at bounding box center [345, 314] width 54 height 24
type input "Reading level"
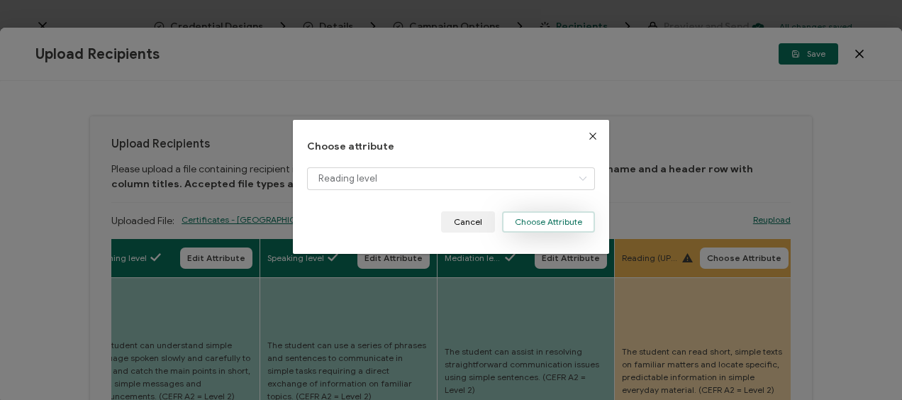
click at [536, 217] on button "Choose Attribute" at bounding box center [548, 221] width 93 height 21
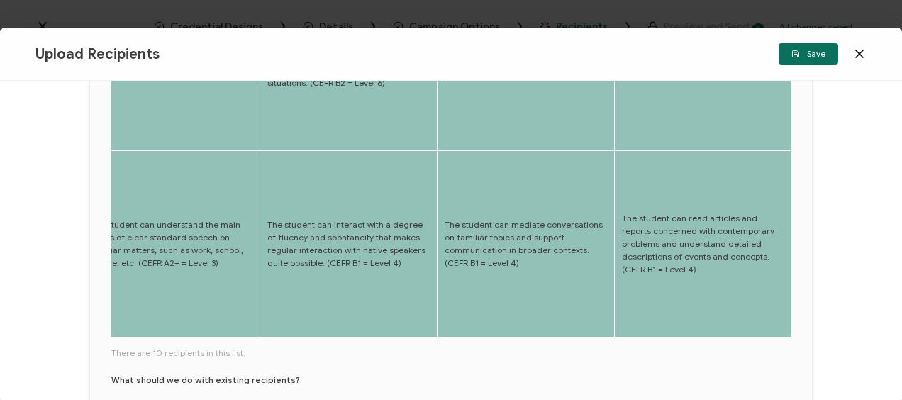
scroll to position [709, 0]
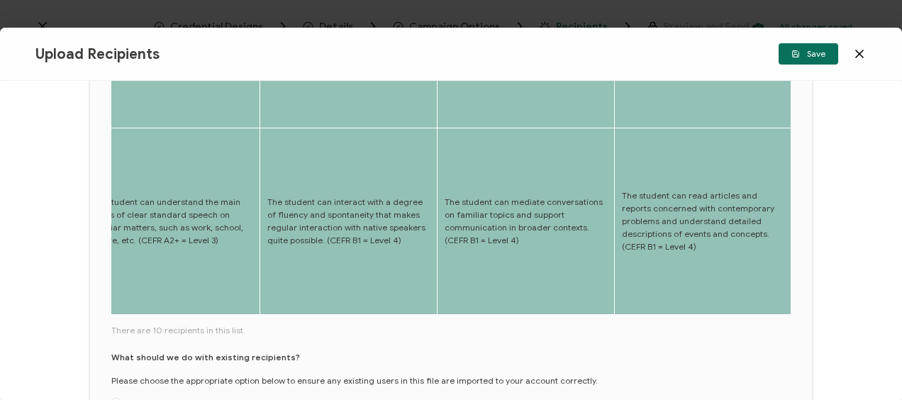
drag, startPoint x: 224, startPoint y: 289, endPoint x: 241, endPoint y: 288, distance: 17.1
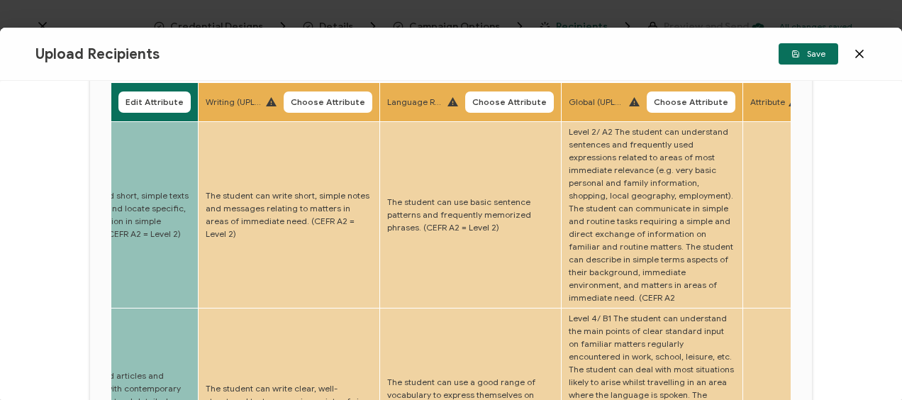
scroll to position [71, 0]
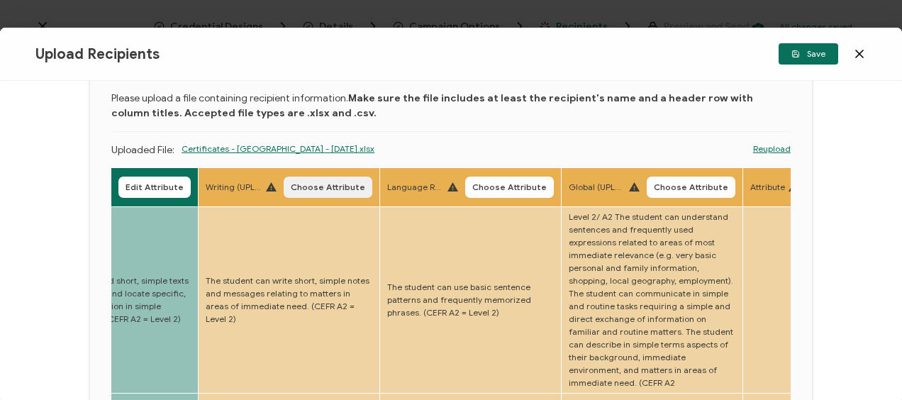
click at [320, 190] on span "Choose Attribute" at bounding box center [328, 187] width 74 height 9
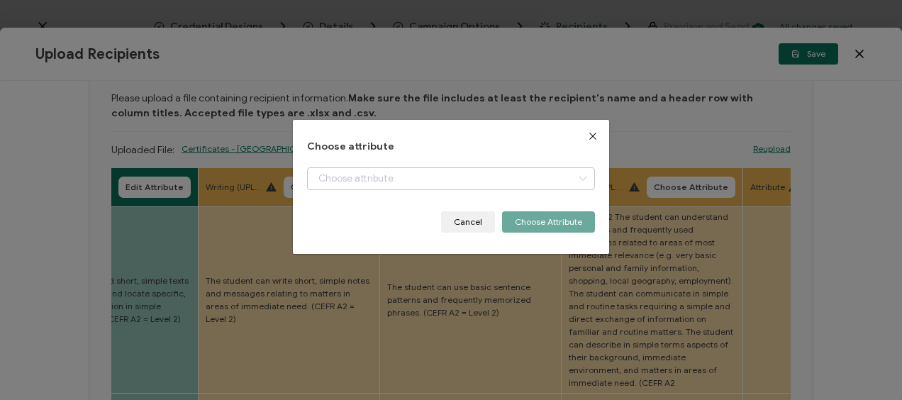
click at [578, 176] on icon "dialog" at bounding box center [582, 178] width 18 height 23
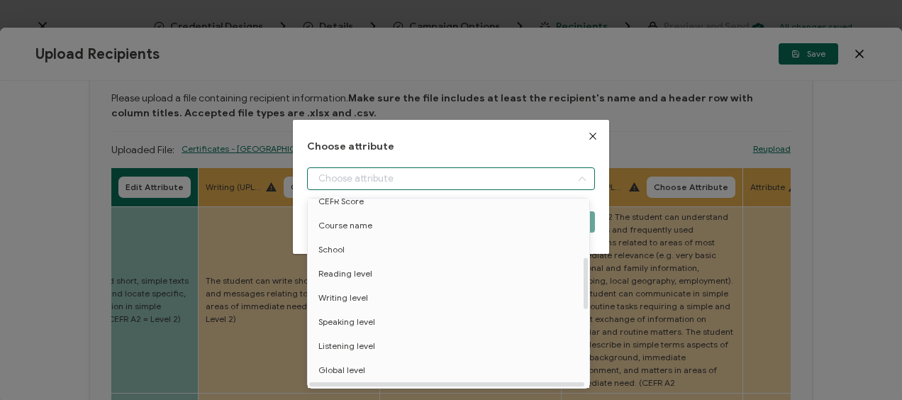
scroll to position [213, 0]
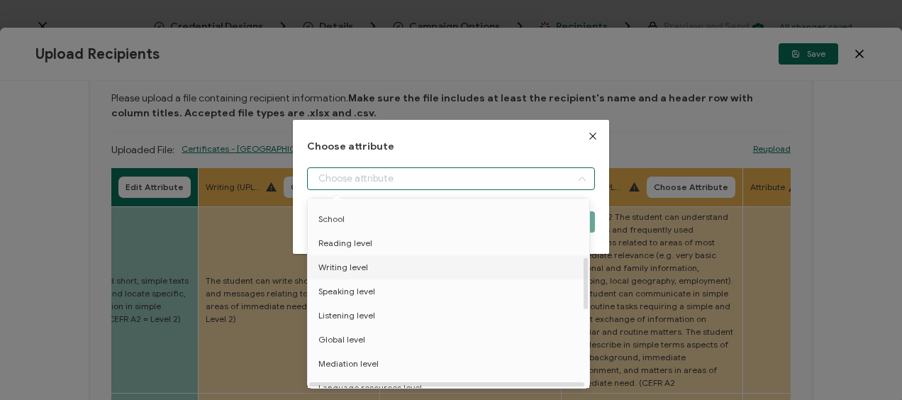
click at [343, 264] on span "Writing level" at bounding box center [343, 267] width 50 height 24
type input "Writing level"
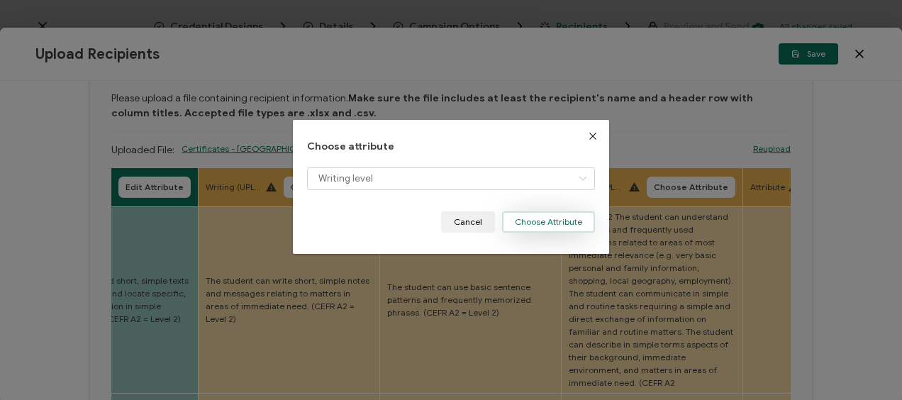
click at [539, 220] on button "Choose Attribute" at bounding box center [548, 221] width 93 height 21
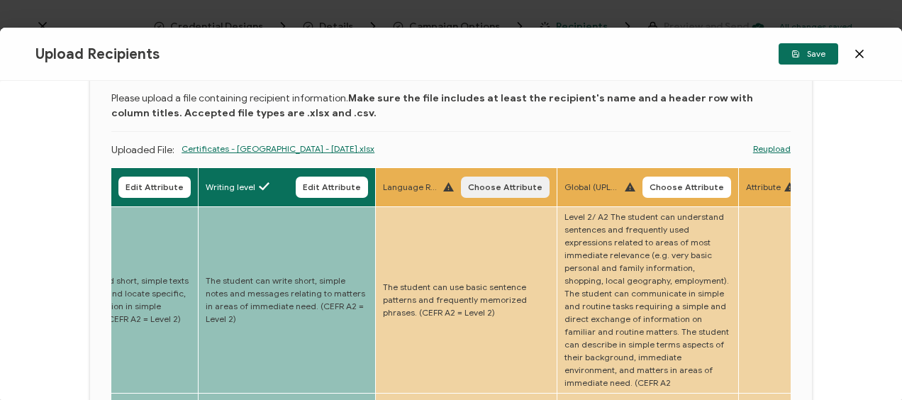
click at [493, 186] on span "Choose Attribute" at bounding box center [505, 187] width 74 height 9
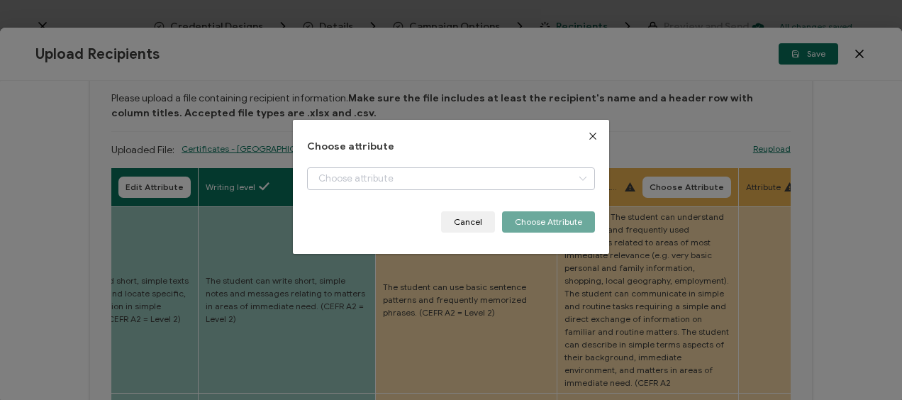
click at [577, 179] on icon "dialog" at bounding box center [582, 178] width 18 height 23
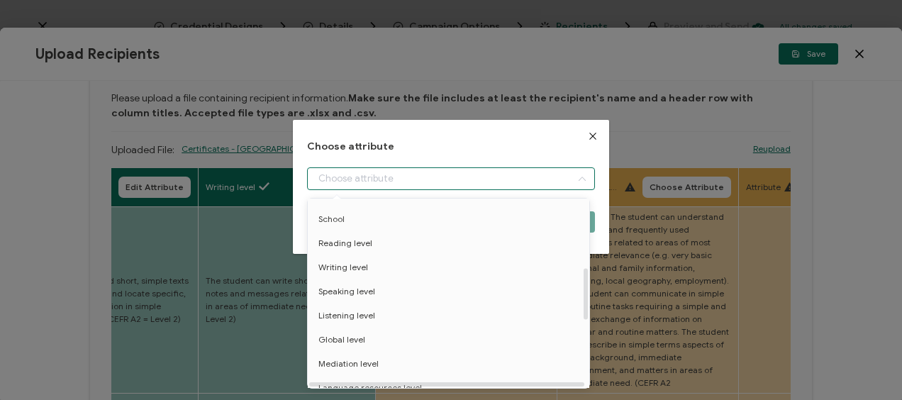
scroll to position [284, 0]
click at [373, 317] on span "Language resources level" at bounding box center [369, 317] width 103 height 24
type input "Language resources level"
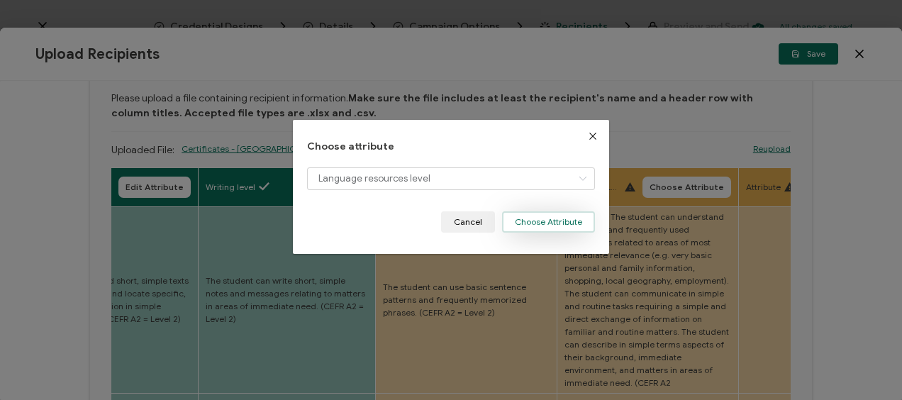
click at [548, 215] on button "Choose Attribute" at bounding box center [548, 221] width 93 height 21
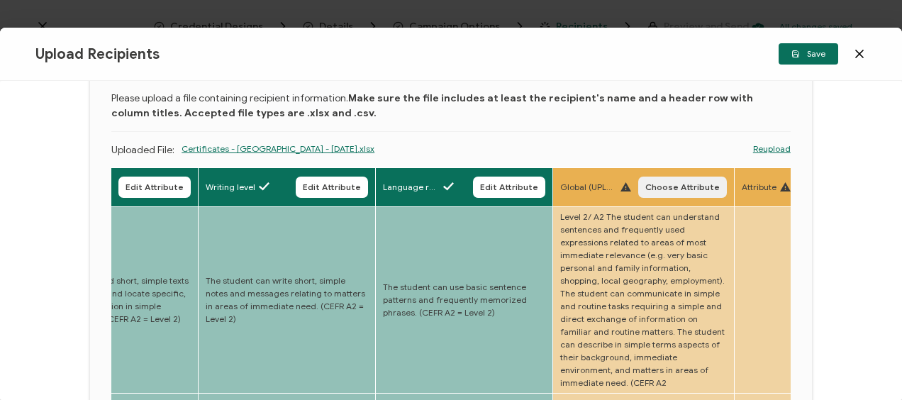
click at [707, 183] on span "Choose Attribute" at bounding box center [682, 187] width 74 height 9
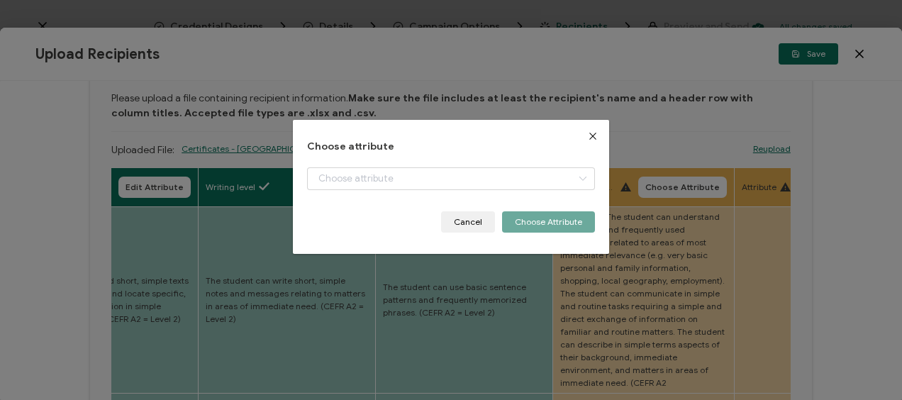
click at [588, 132] on icon "Close" at bounding box center [592, 135] width 11 height 11
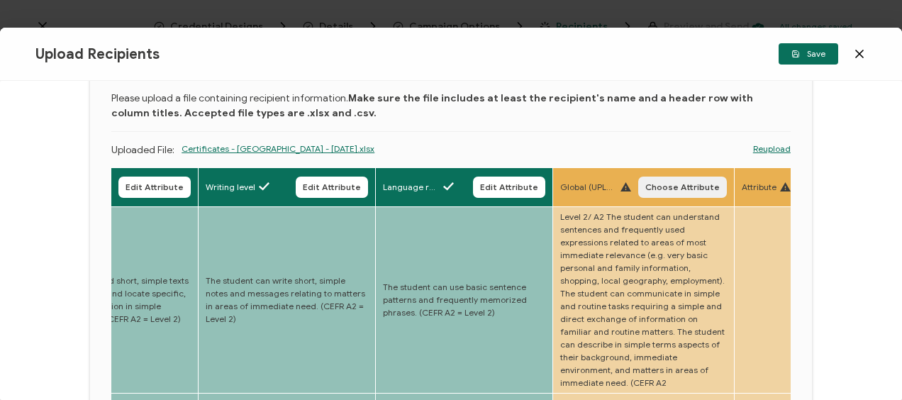
click at [660, 185] on span "Choose Attribute" at bounding box center [682, 187] width 74 height 9
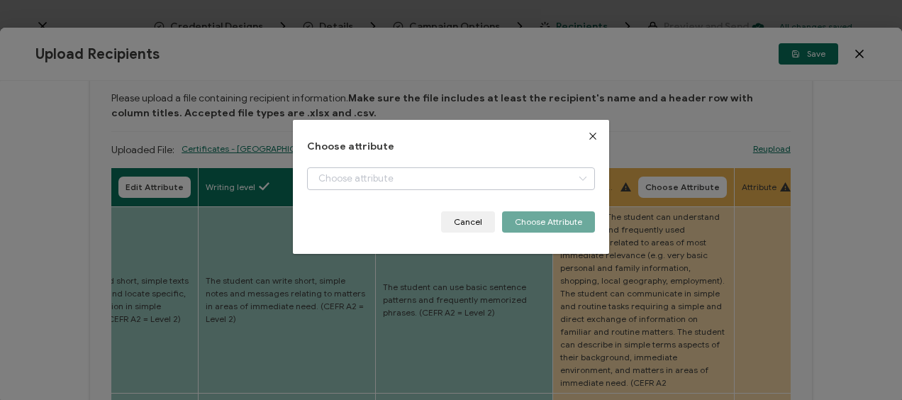
click at [580, 177] on icon "dialog" at bounding box center [582, 178] width 18 height 23
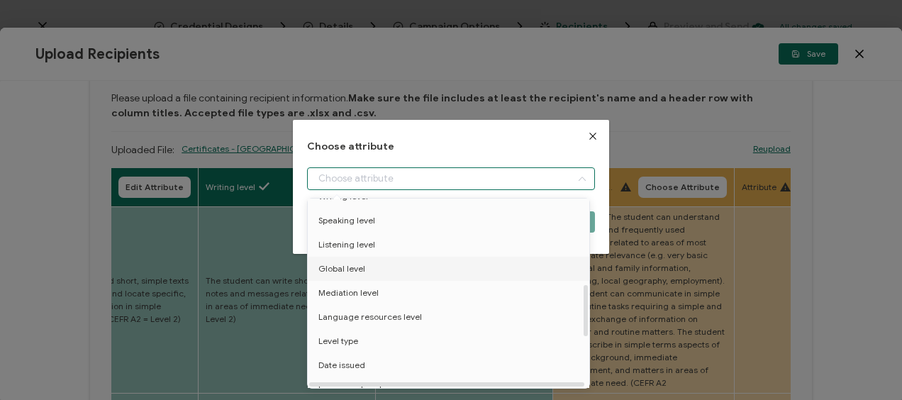
scroll to position [354, 0]
click at [344, 269] on span "Level type" at bounding box center [338, 270] width 40 height 24
type input "Level type"
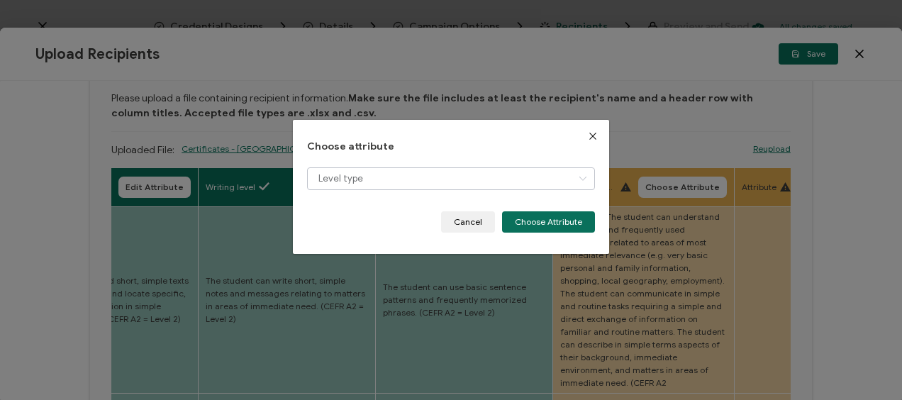
click at [579, 174] on icon "dialog" at bounding box center [582, 178] width 18 height 23
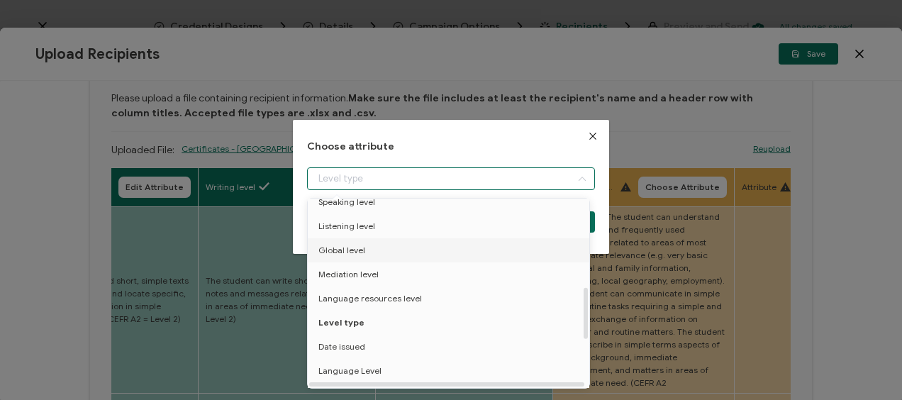
scroll to position [322, 0]
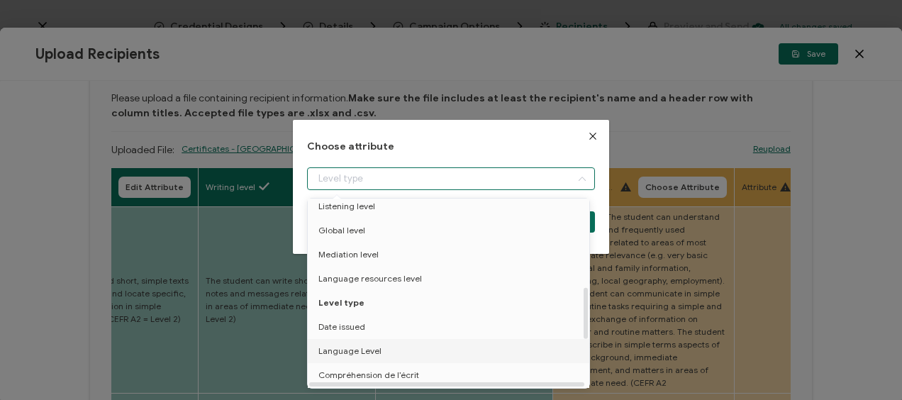
click at [369, 351] on span "Language Level" at bounding box center [349, 351] width 63 height 24
type input "Language Level"
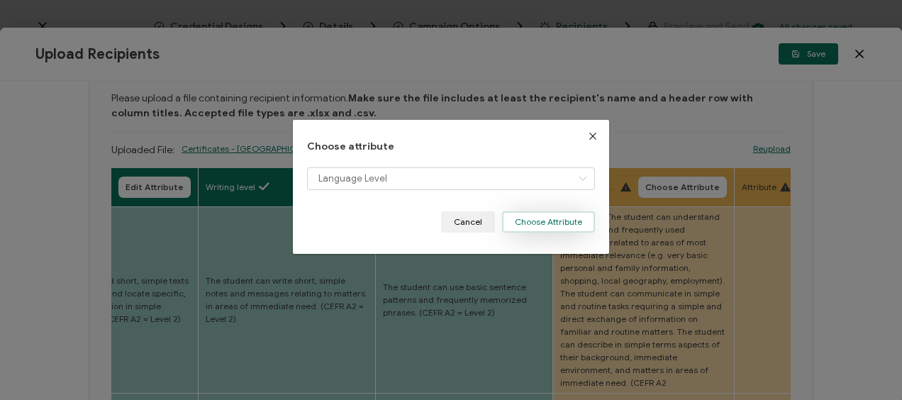
click at [572, 216] on button "Choose Attribute" at bounding box center [548, 221] width 93 height 21
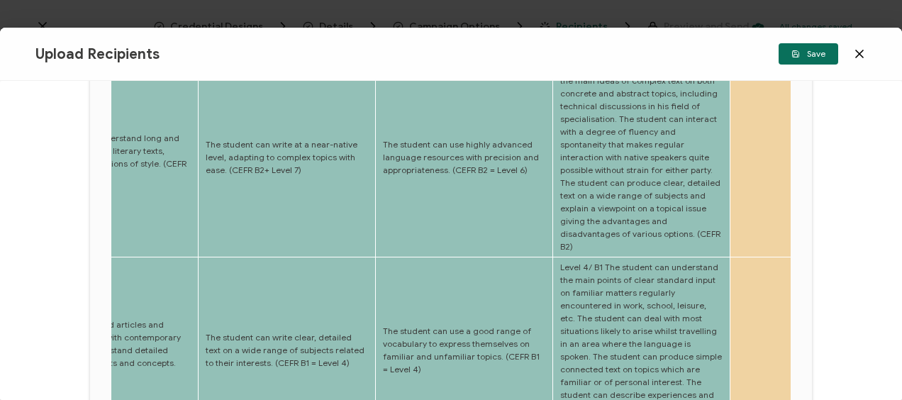
scroll to position [709, 0]
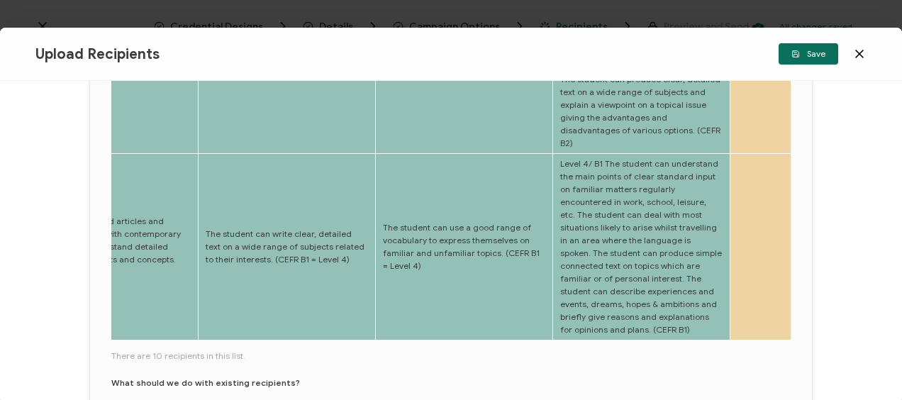
drag, startPoint x: 254, startPoint y: 293, endPoint x: 336, endPoint y: 306, distance: 83.2
click at [336, 306] on div "Full Name Edit Attribute E-mail Edit Attribute Start Date Edit Attribute Finish…" at bounding box center [450, 1] width 679 height 945
drag, startPoint x: 242, startPoint y: 289, endPoint x: 298, endPoint y: 292, distance: 55.4
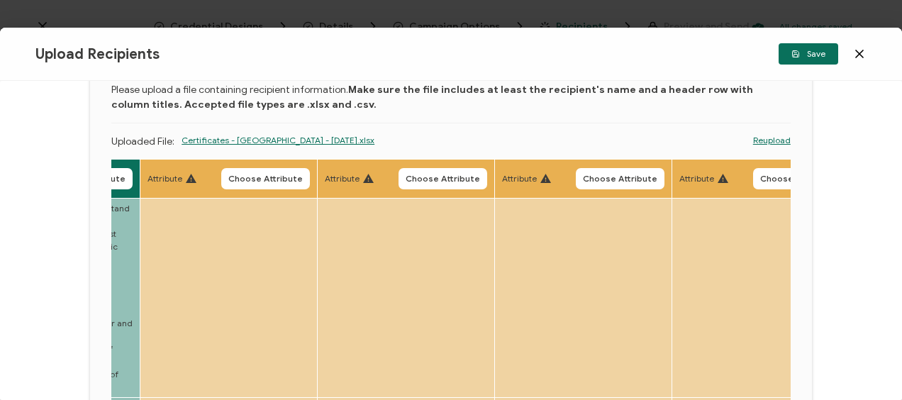
scroll to position [0, 0]
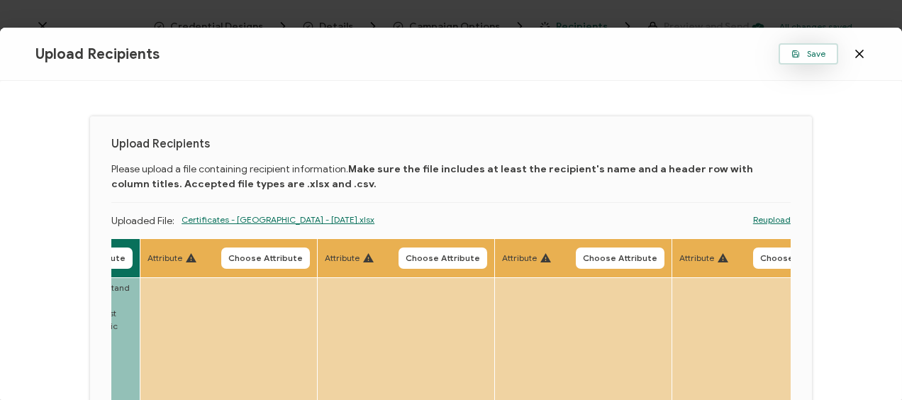
click at [814, 52] on span "Save" at bounding box center [808, 54] width 34 height 9
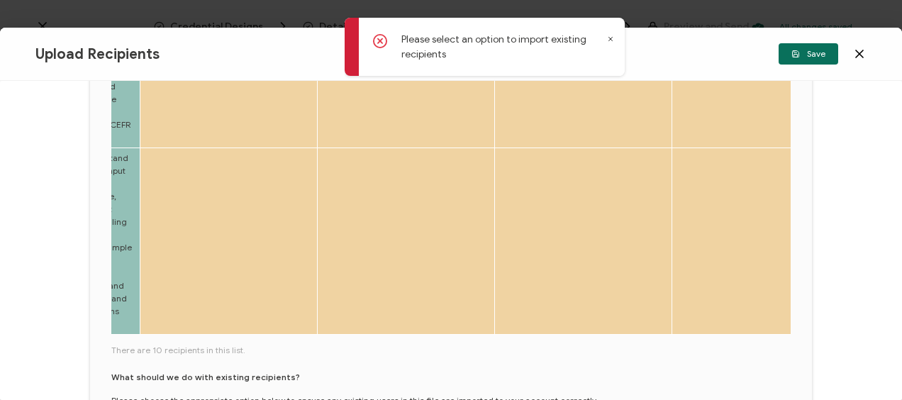
scroll to position [780, 0]
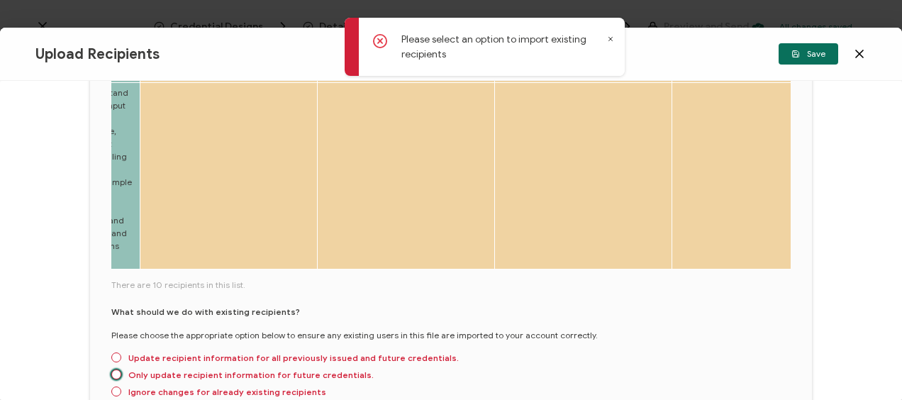
click at [112, 369] on span at bounding box center [116, 374] width 10 height 10
click at [112, 369] on input "Only update recipient information for future credentials." at bounding box center [116, 374] width 10 height 11
radio input "true"
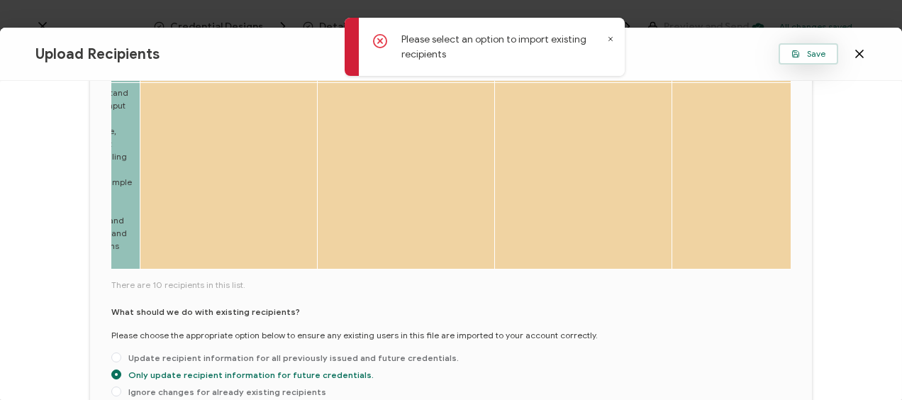
click at [808, 50] on span "Save" at bounding box center [808, 54] width 34 height 9
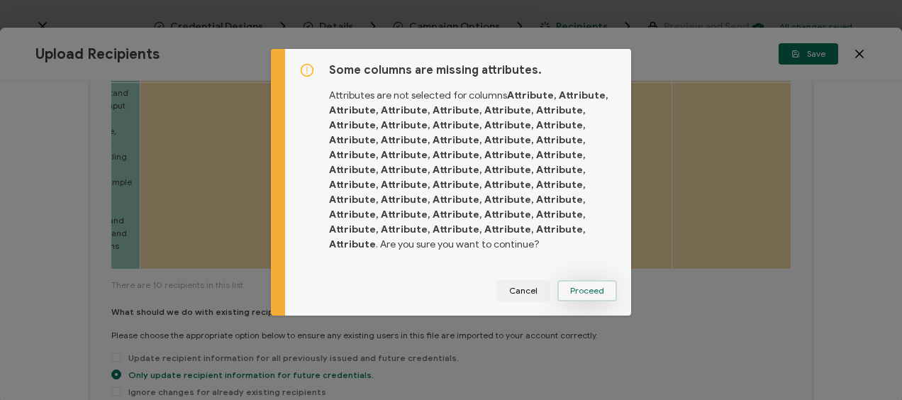
click at [573, 291] on span "Proceed" at bounding box center [587, 290] width 34 height 9
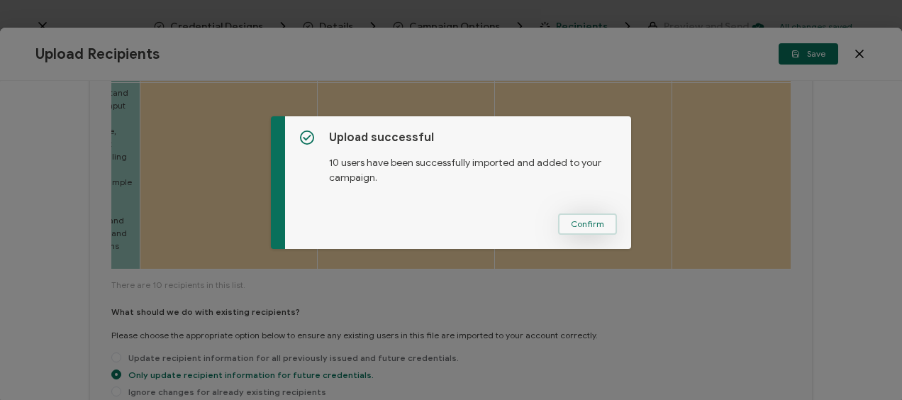
click at [578, 225] on span "Confirm" at bounding box center [587, 224] width 33 height 9
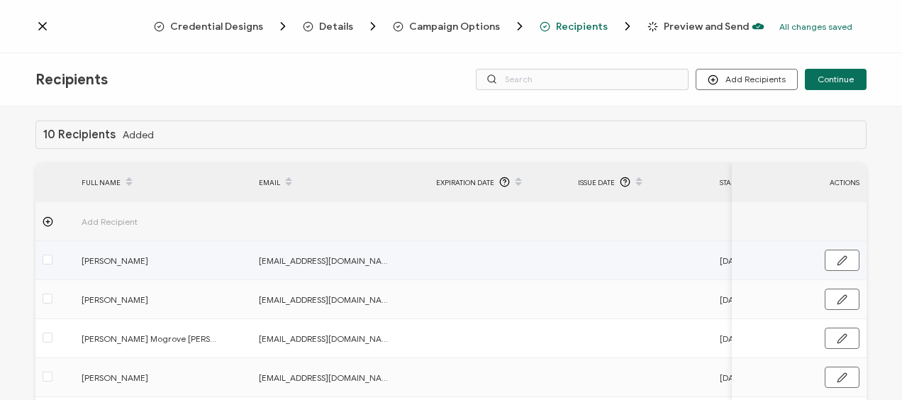
scroll to position [0, 0]
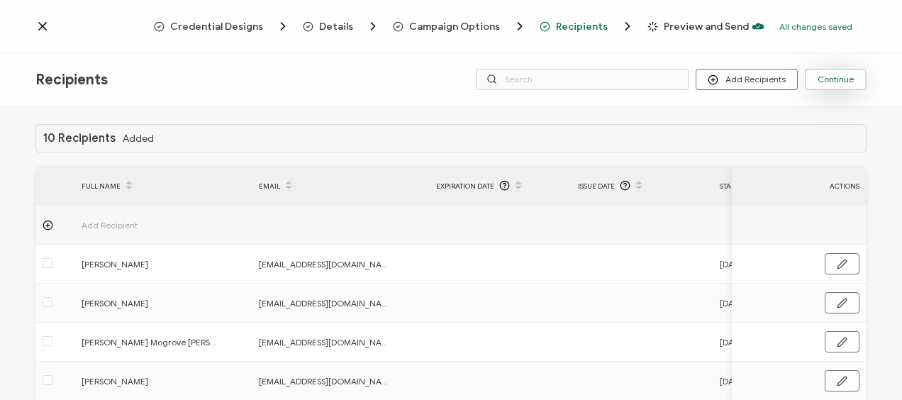
click at [834, 75] on span "Continue" at bounding box center [835, 79] width 36 height 9
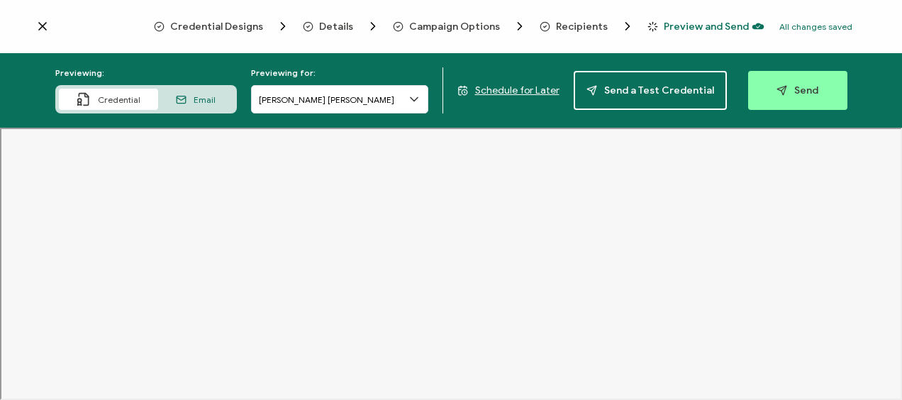
click at [513, 86] on span "Schedule for Later" at bounding box center [517, 90] width 84 height 12
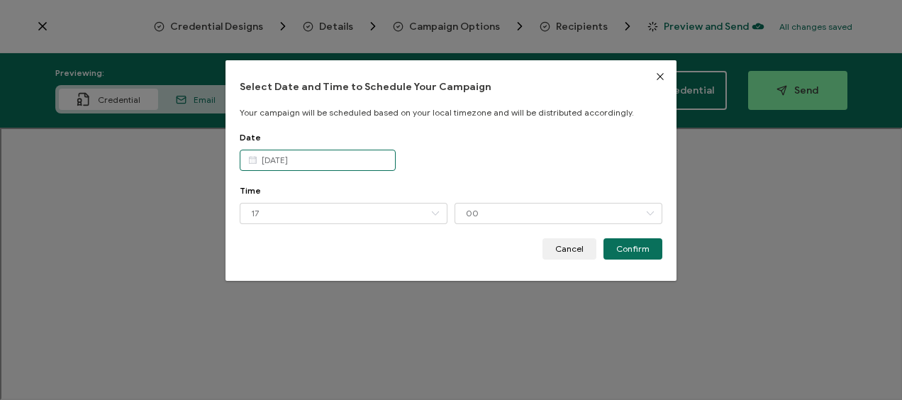
click at [296, 159] on body "Credential Designs Details Campaign Options Recipients Preview and Send All cha…" at bounding box center [451, 200] width 902 height 400
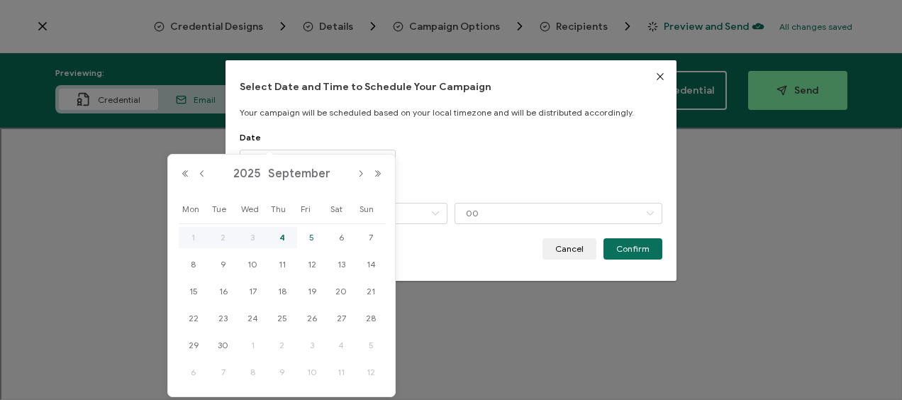
click at [313, 238] on span "5" at bounding box center [311, 237] width 17 height 17
type input "[DATE]"
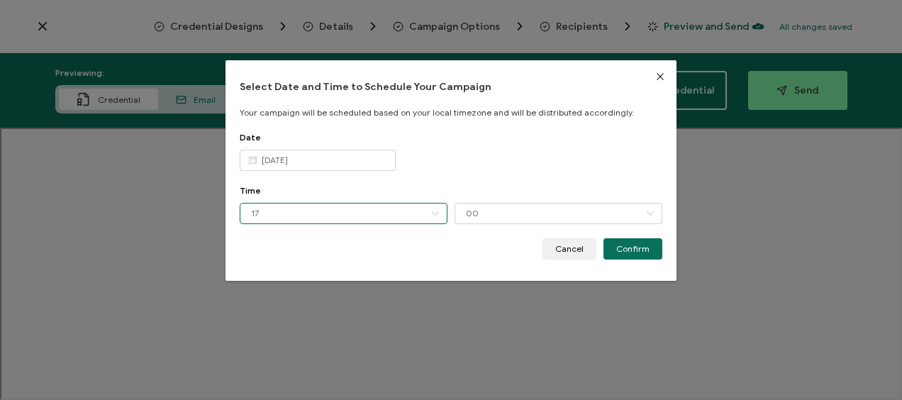
click at [259, 211] on input "17" at bounding box center [344, 213] width 208 height 21
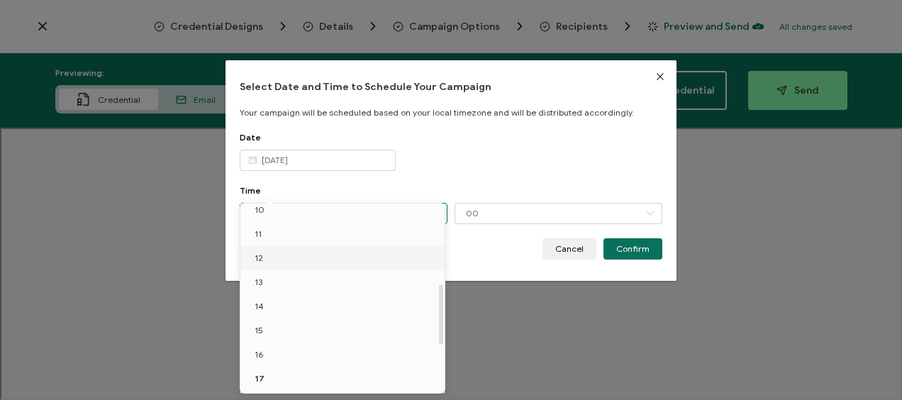
click at [258, 257] on span "12" at bounding box center [258, 257] width 9 height 11
type input "12"
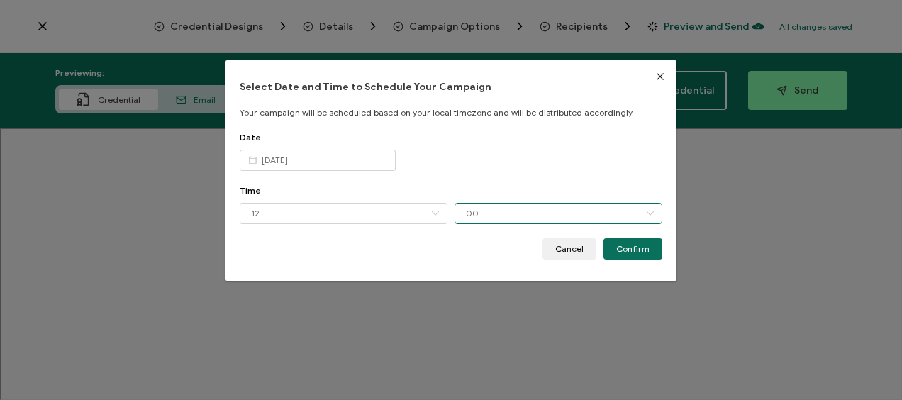
click at [466, 213] on input "00" at bounding box center [558, 213] width 208 height 21
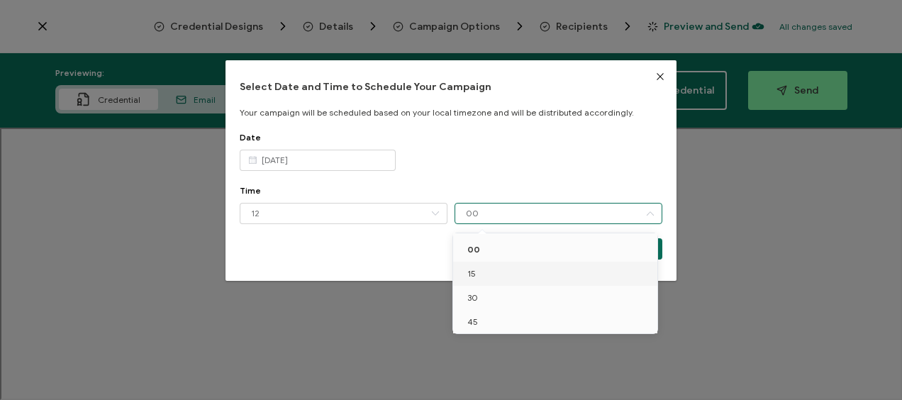
click at [471, 272] on span "15" at bounding box center [471, 273] width 9 height 11
type input "15"
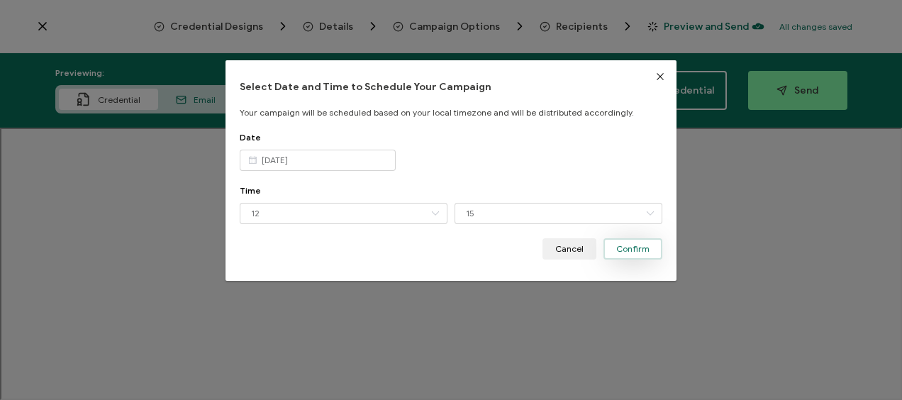
click at [645, 248] on button "Confirm" at bounding box center [632, 248] width 59 height 21
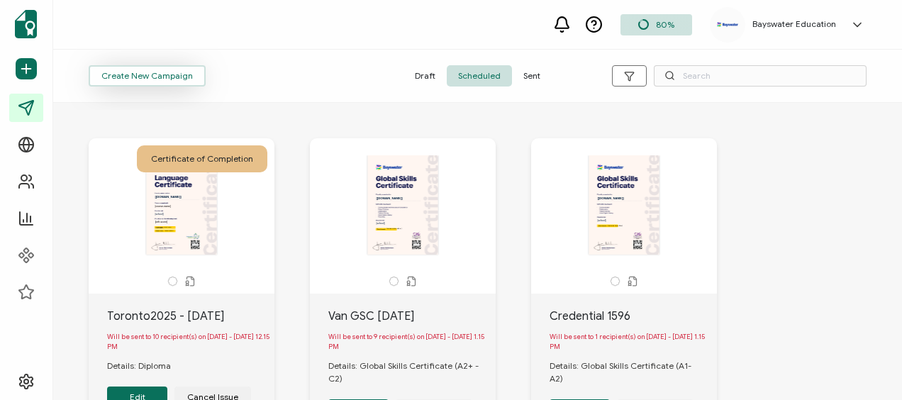
click at [159, 72] on span "Create New Campaign" at bounding box center [146, 76] width 91 height 9
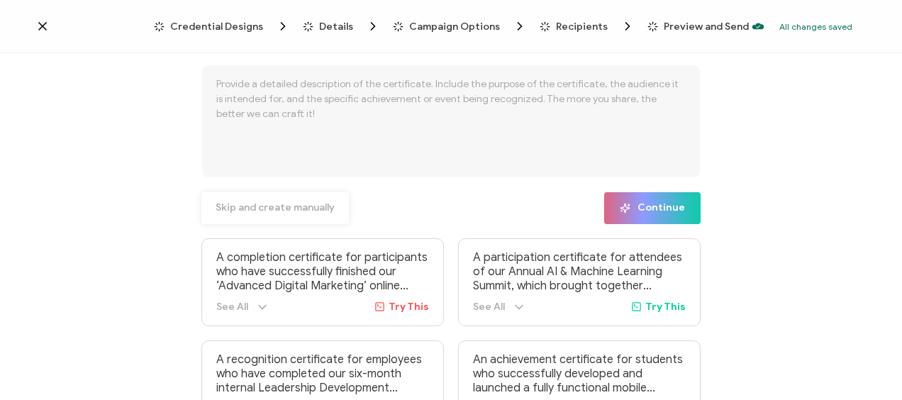
click at [275, 204] on span "Skip and create manually" at bounding box center [274, 208] width 119 height 10
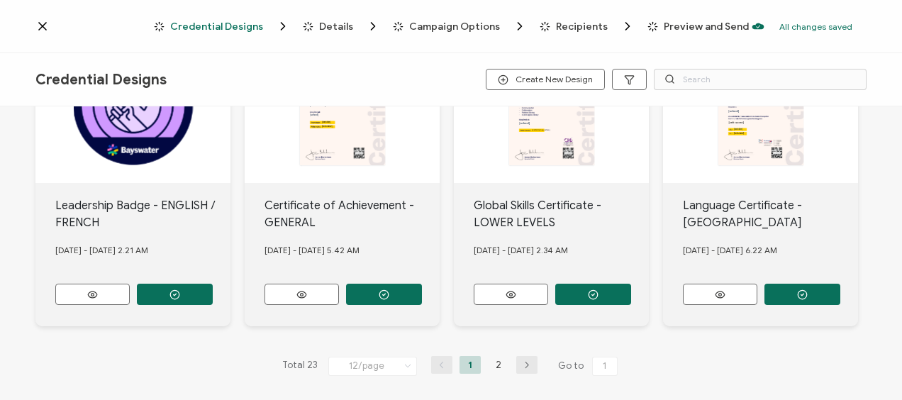
scroll to position [715, 0]
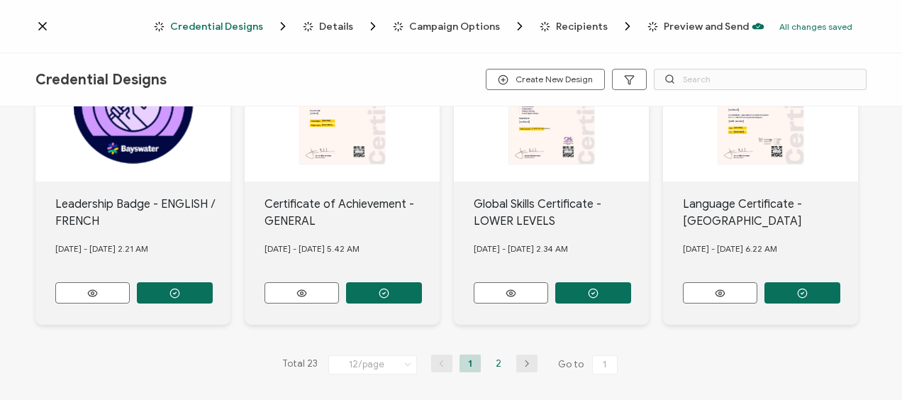
click at [497, 354] on li "2" at bounding box center [498, 363] width 21 height 18
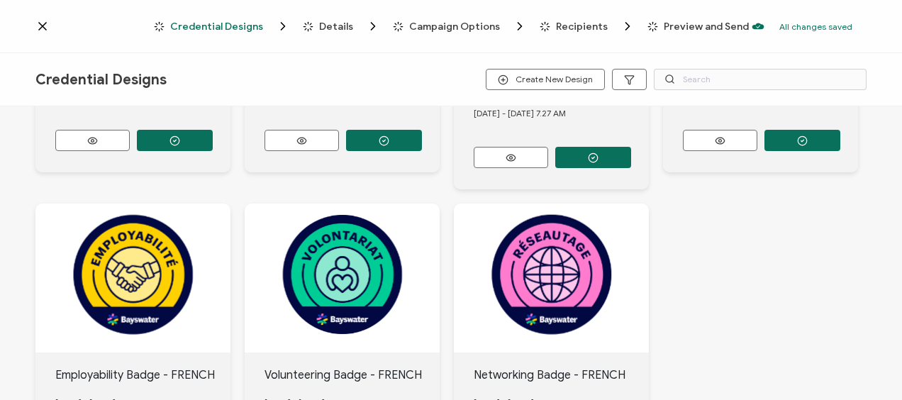
scroll to position [414, 0]
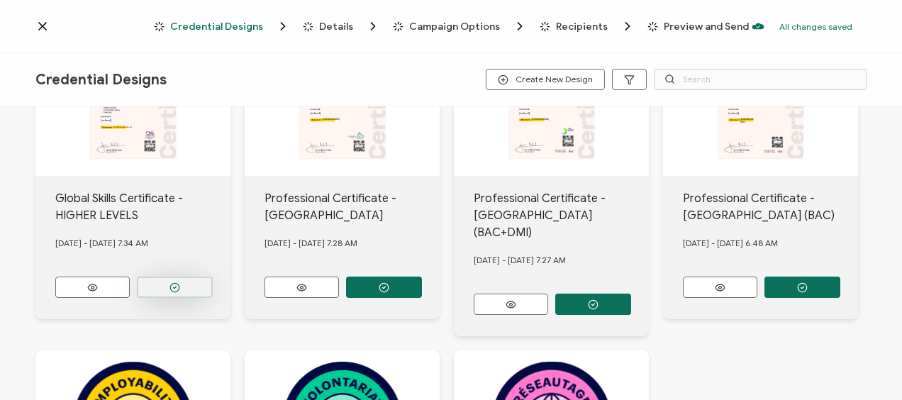
click at [186, 281] on button "button" at bounding box center [175, 286] width 76 height 21
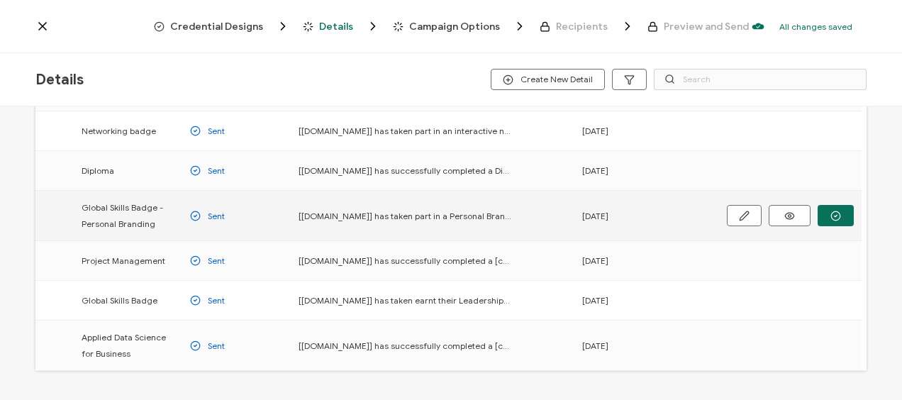
scroll to position [284, 0]
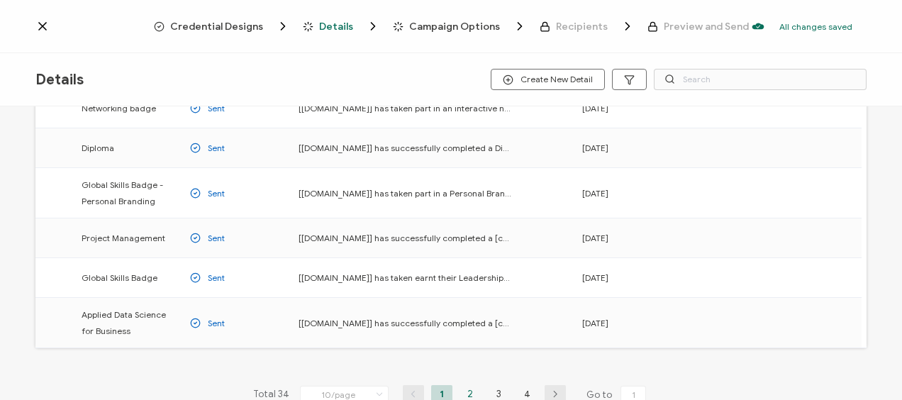
click at [469, 385] on li "2" at bounding box center [469, 394] width 21 height 18
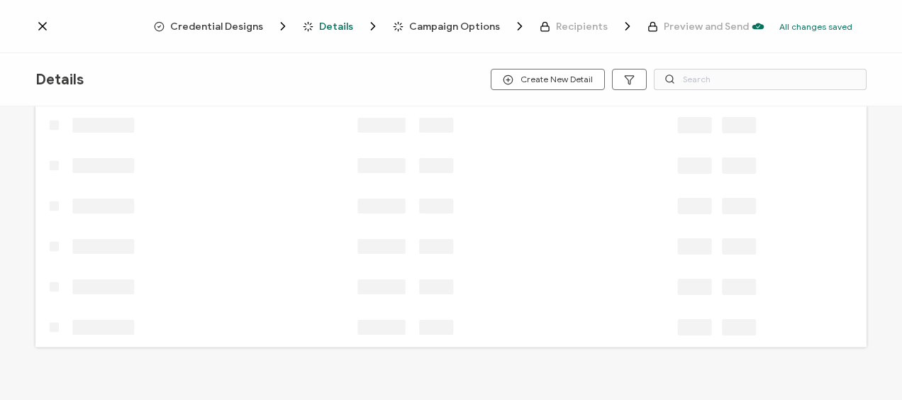
scroll to position [37, 0]
click at [461, 26] on span "Campaign Options" at bounding box center [454, 26] width 91 height 11
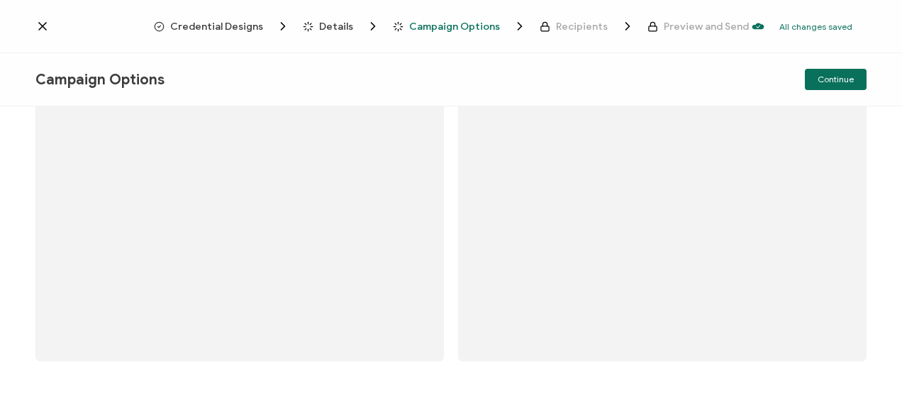
scroll to position [68, 0]
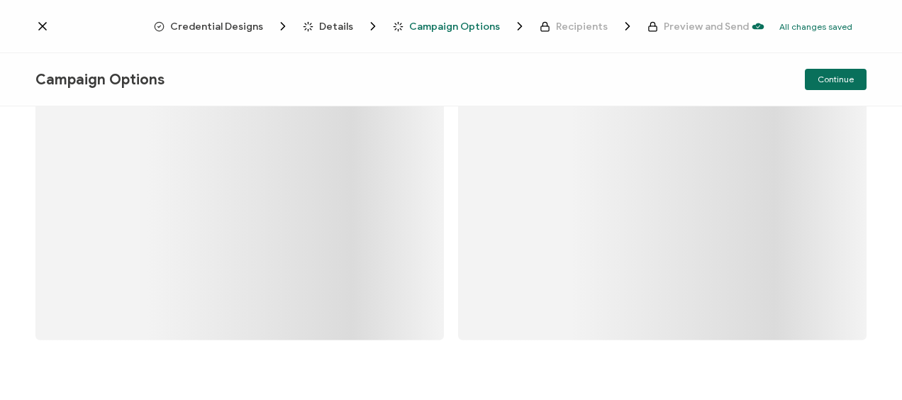
click at [353, 24] on span "Details" at bounding box center [336, 26] width 34 height 11
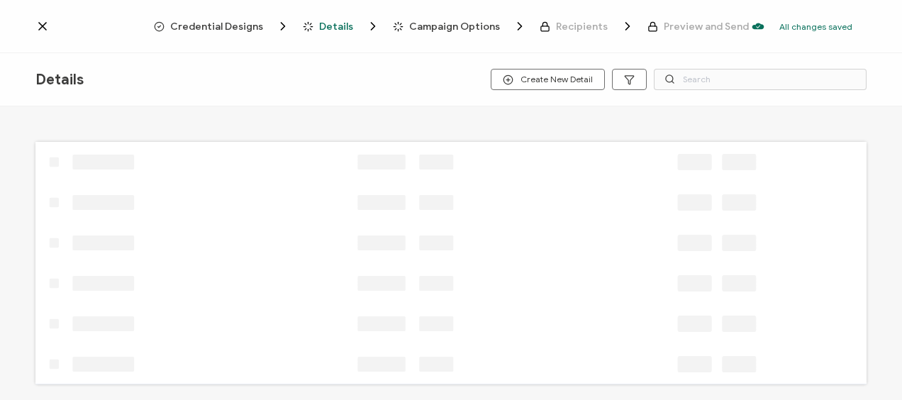
click at [194, 27] on span "Credential Designs" at bounding box center [216, 26] width 93 height 11
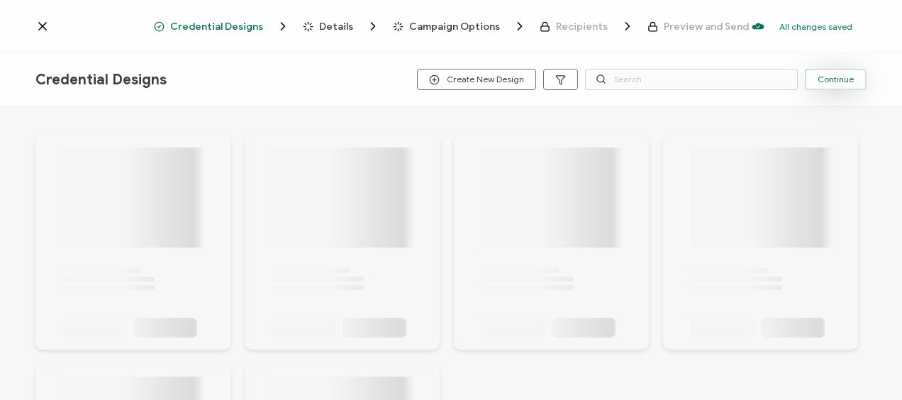
click at [824, 78] on span "Continue" at bounding box center [835, 79] width 36 height 9
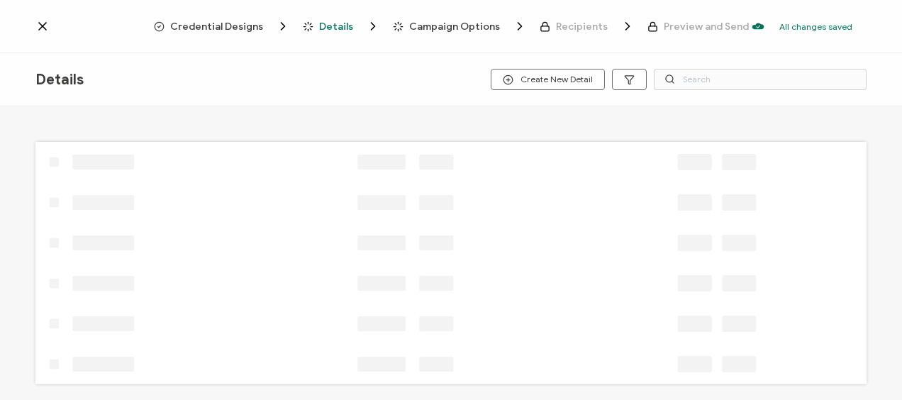
click at [48, 30] on icon at bounding box center [42, 26] width 14 height 14
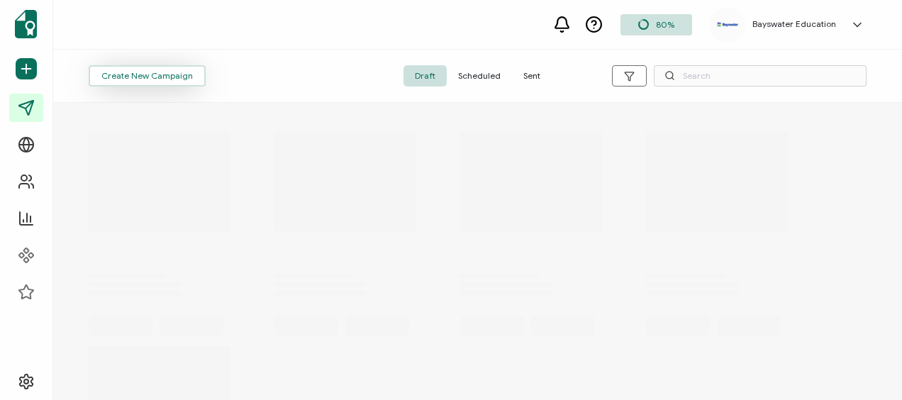
click at [121, 75] on span "Create New Campaign" at bounding box center [146, 76] width 91 height 9
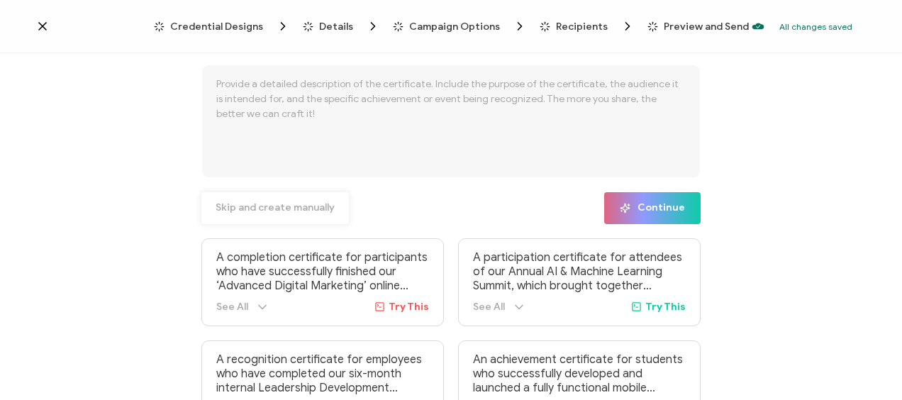
click at [288, 213] on span "Skip and create manually" at bounding box center [274, 208] width 119 height 10
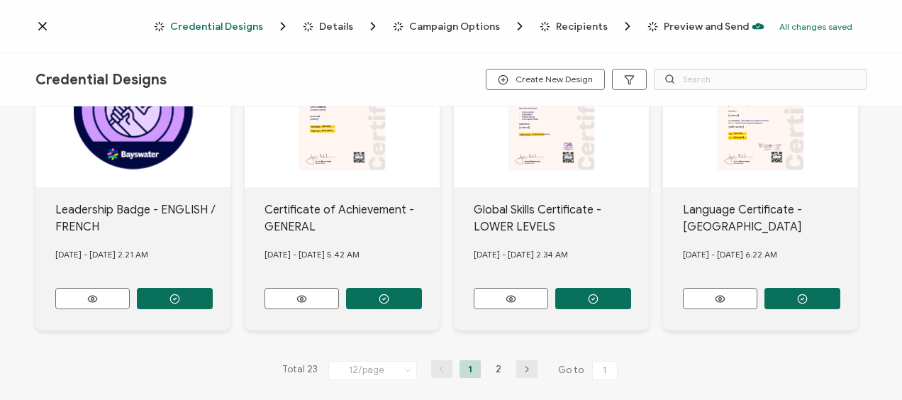
scroll to position [715, 0]
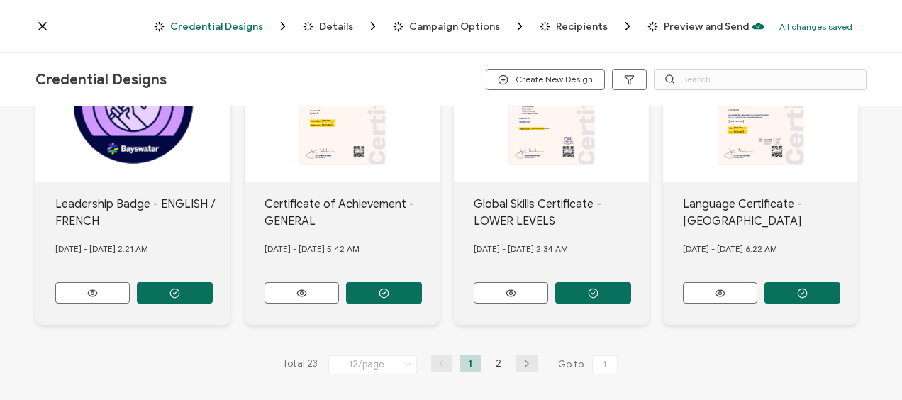
click at [493, 356] on li "2" at bounding box center [498, 363] width 21 height 18
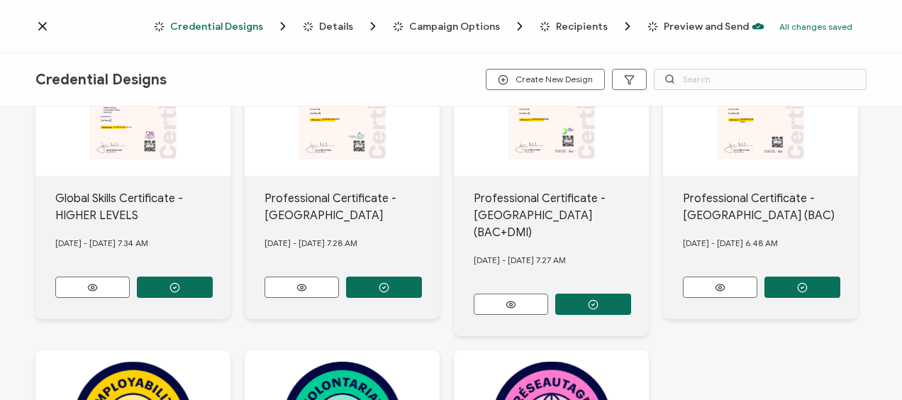
scroll to position [343, 0]
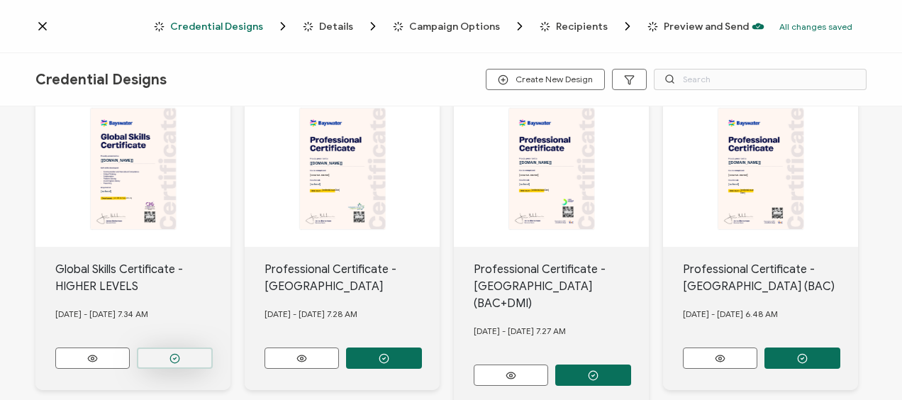
click at [179, 354] on circle "button" at bounding box center [174, 358] width 9 height 9
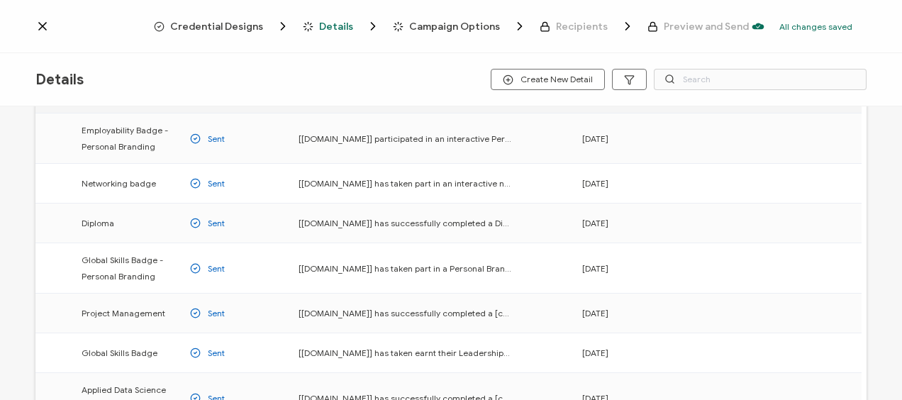
scroll to position [284, 0]
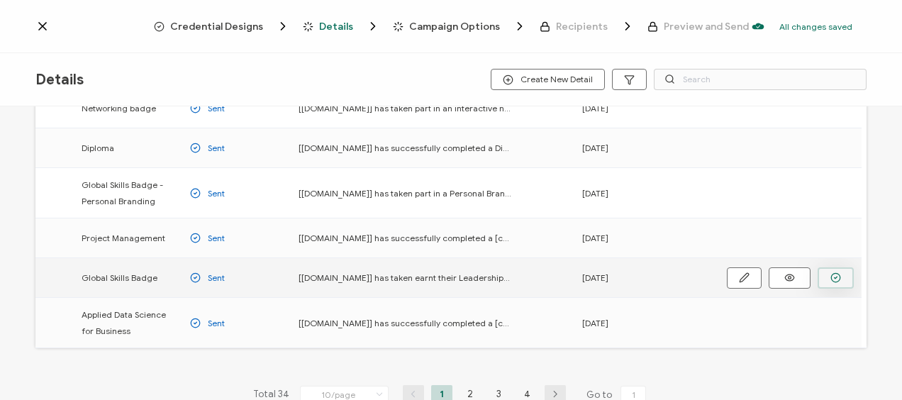
click at [831, 272] on icon "button" at bounding box center [835, 277] width 11 height 11
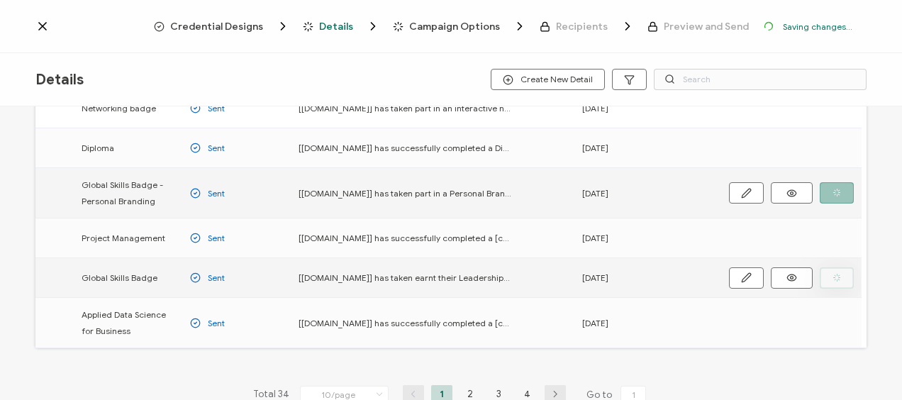
scroll to position [330, 0]
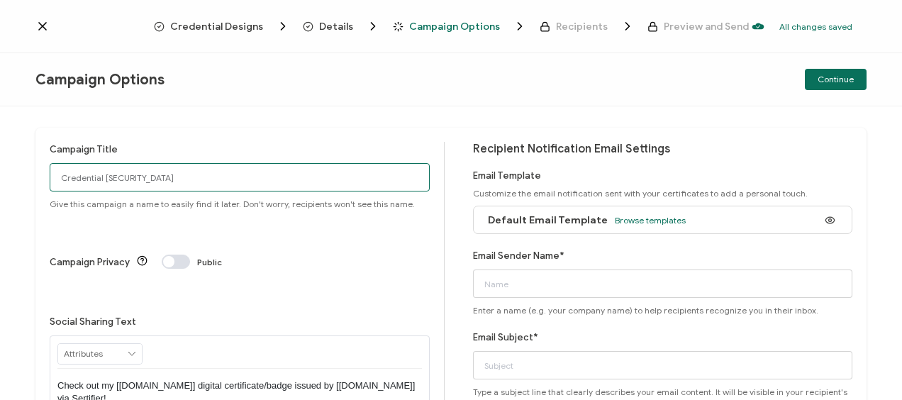
click at [43, 175] on div "Campaign Title Credential 1600 Give this campaign a name to easily find it late…" at bounding box center [450, 323] width 831 height 390
type input "Toronto2025-[DATE]-GS"
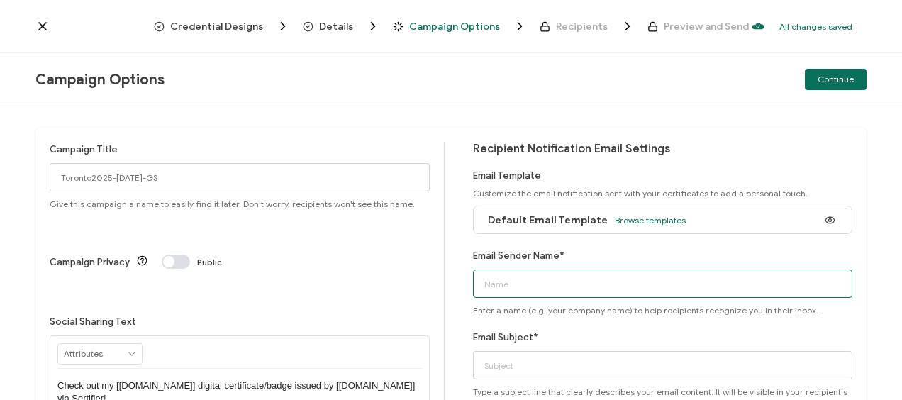
click at [498, 277] on input "Email Sender Name*" at bounding box center [663, 283] width 380 height 28
type input "Bayswater [GEOGRAPHIC_DATA]"
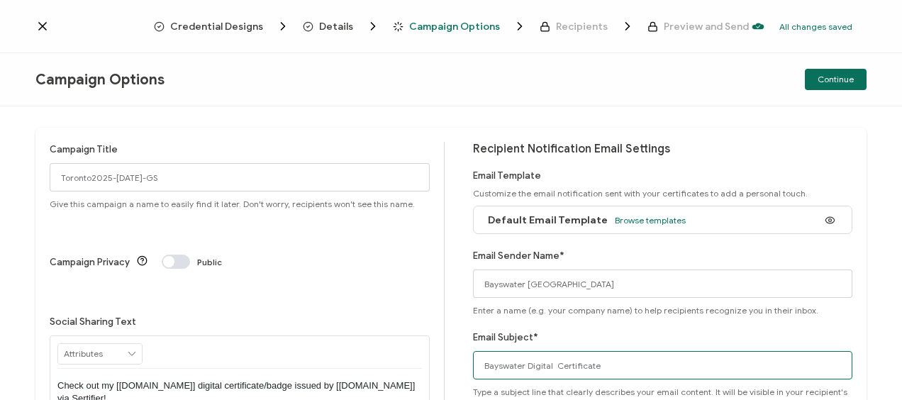
click at [549, 363] on input "Bayswater Digital Certificate" at bounding box center [663, 365] width 380 height 28
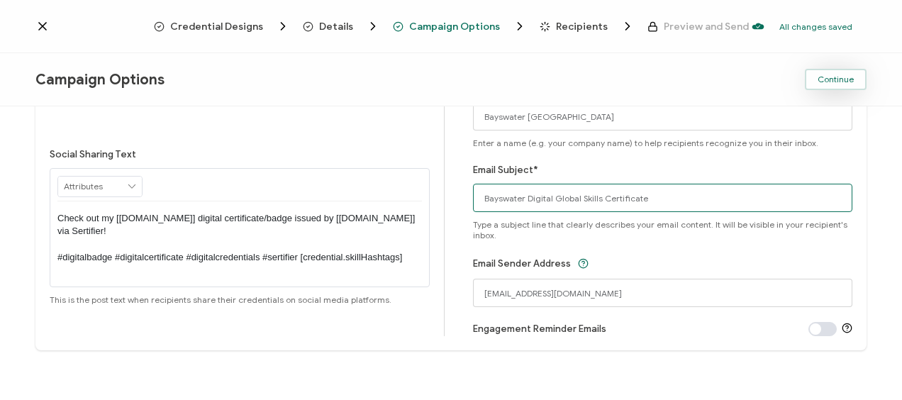
type input "Bayswater Digital Global Skills Certificate"
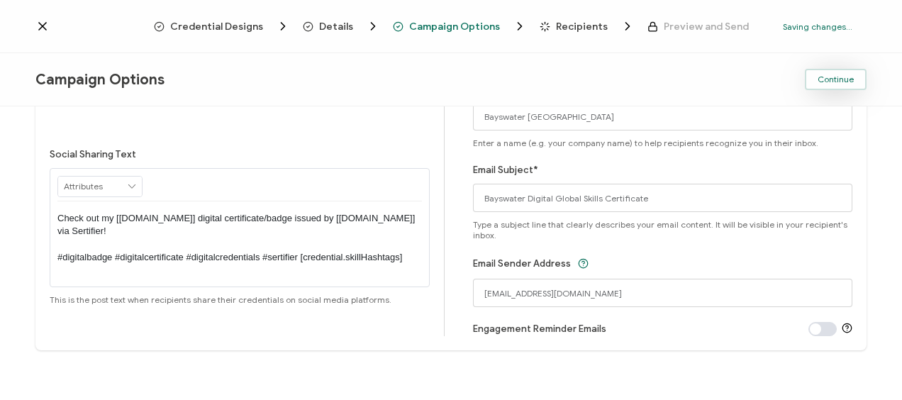
click at [839, 79] on span "Continue" at bounding box center [835, 79] width 36 height 9
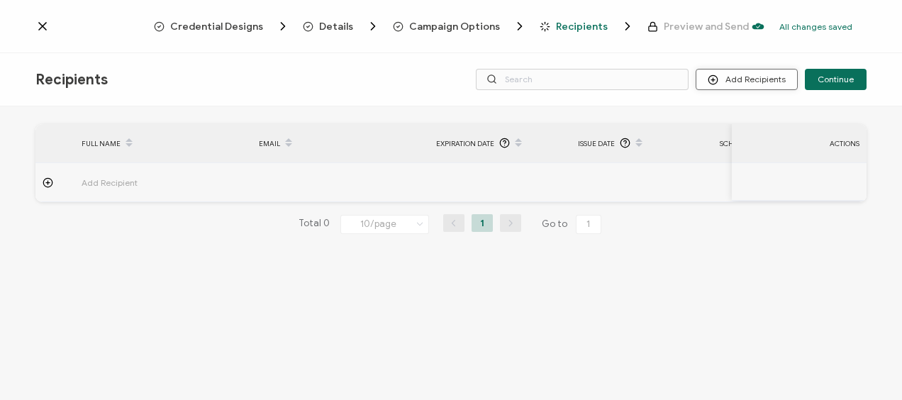
click at [774, 79] on button "Add Recipients" at bounding box center [746, 79] width 102 height 21
click at [756, 113] on span "Upload Recipients" at bounding box center [765, 117] width 72 height 11
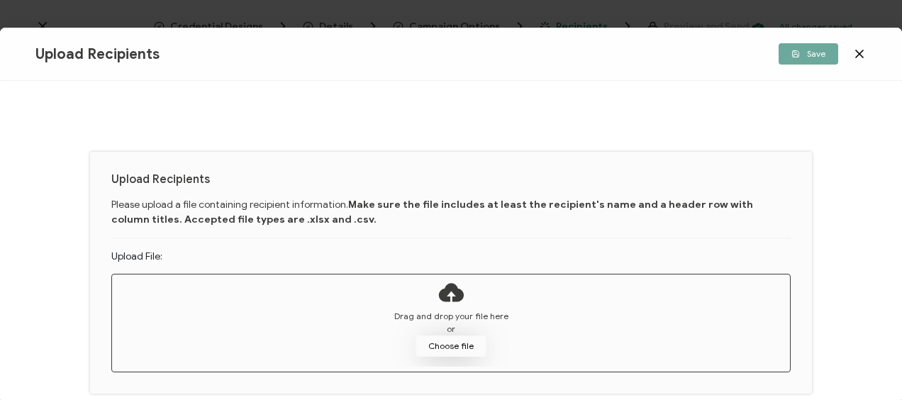
click at [444, 349] on button "Choose file" at bounding box center [450, 345] width 71 height 21
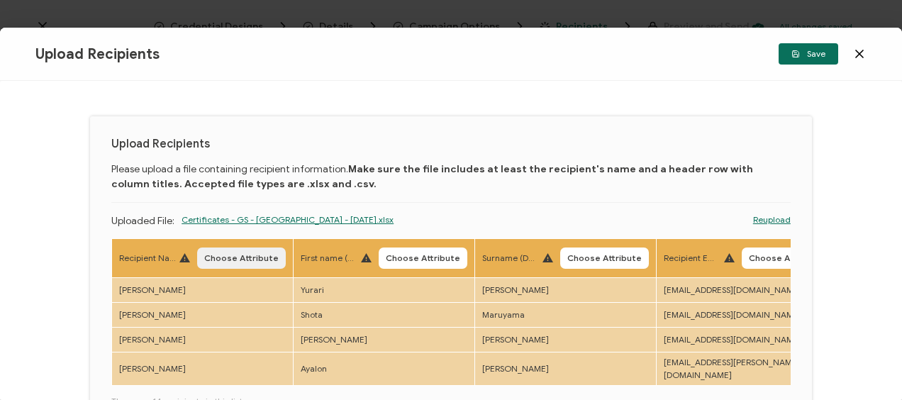
click at [224, 256] on span "Choose Attribute" at bounding box center [241, 258] width 74 height 9
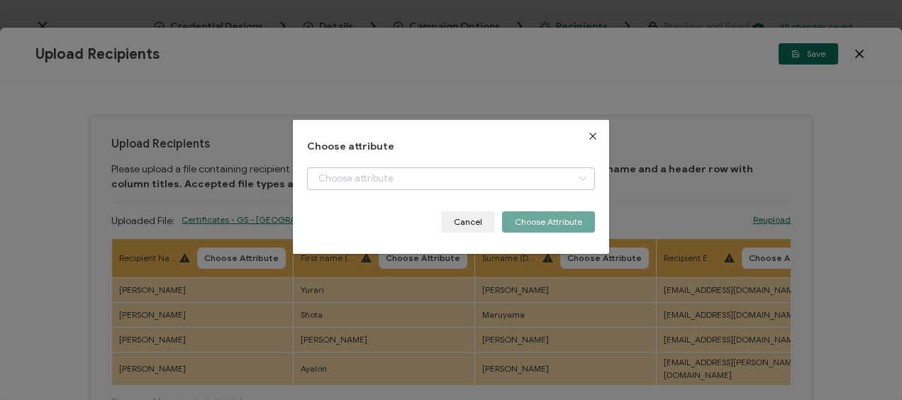
click at [579, 178] on icon "dialog" at bounding box center [582, 178] width 18 height 23
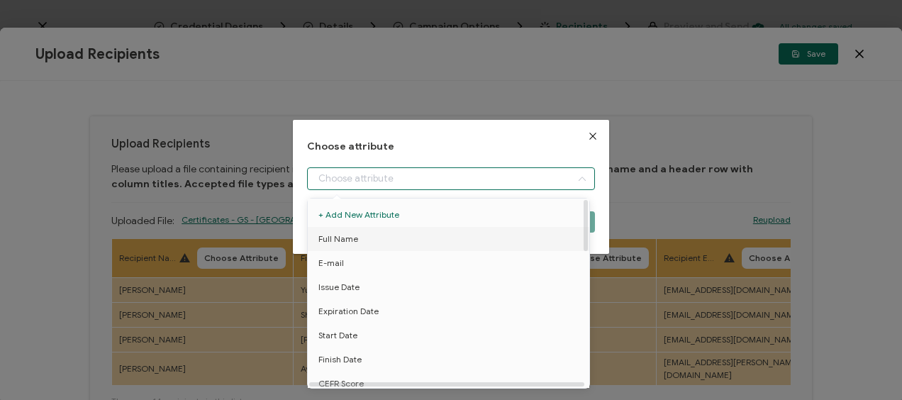
click at [376, 236] on li "Full Name" at bounding box center [450, 239] width 293 height 24
type input "Full Name"
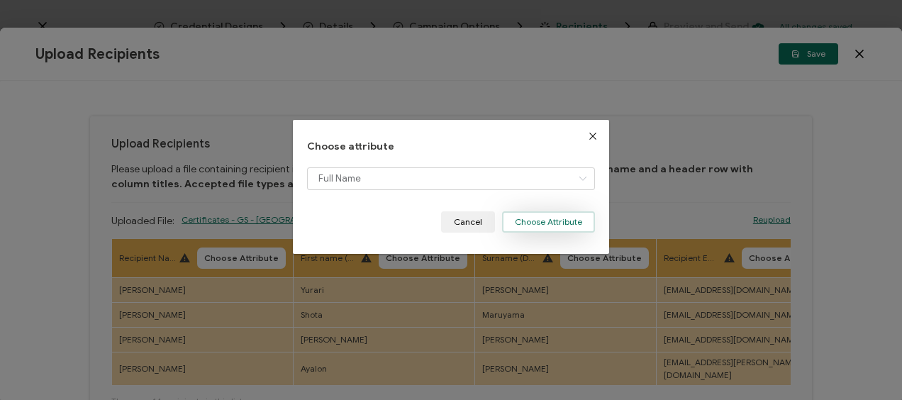
click at [530, 215] on button "Choose Attribute" at bounding box center [548, 221] width 93 height 21
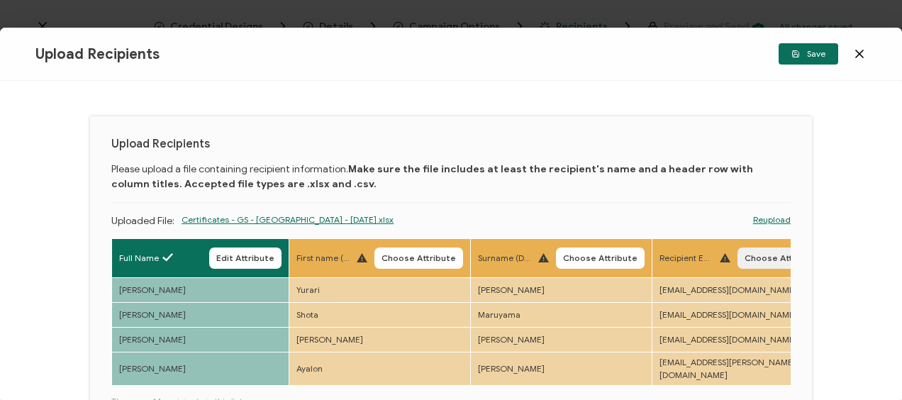
click at [744, 265] on button "Choose Attribute" at bounding box center [781, 257] width 89 height 21
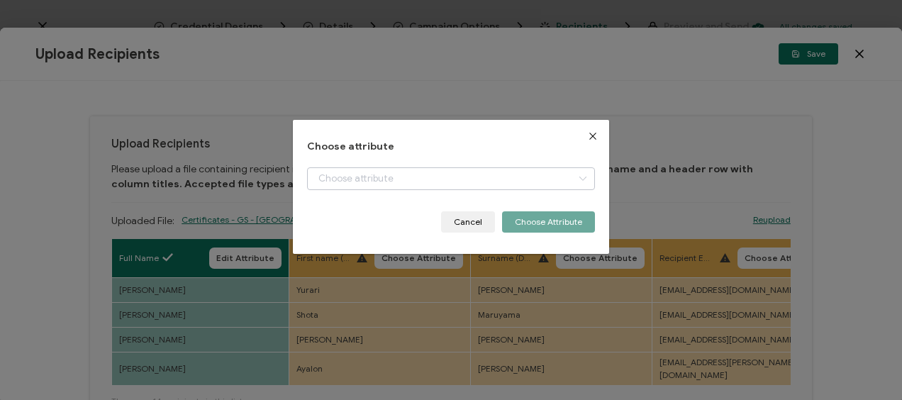
click at [583, 176] on icon "dialog" at bounding box center [582, 178] width 18 height 23
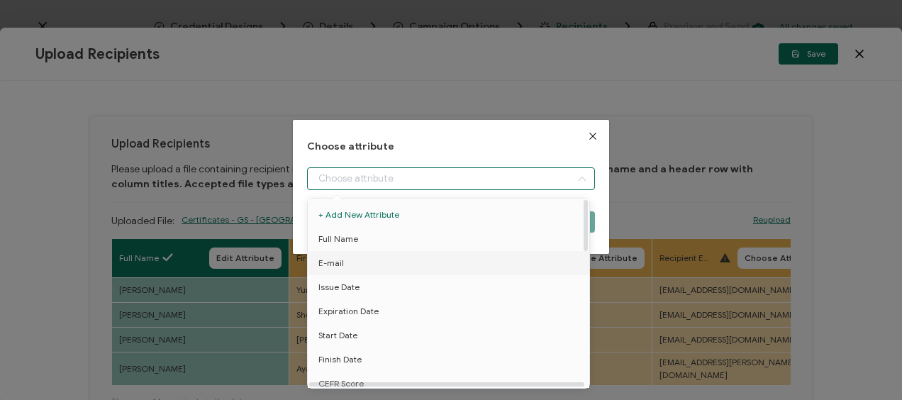
click at [335, 264] on span "E-mail" at bounding box center [331, 263] width 26 height 24
type input "E-mail"
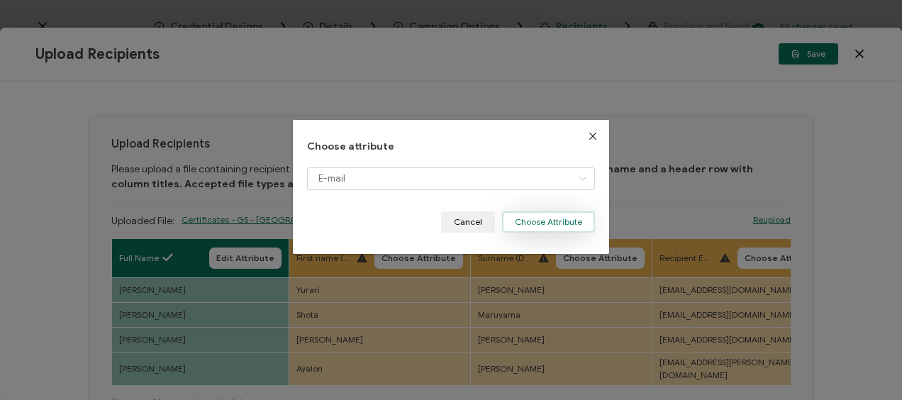
click at [564, 227] on button "Choose Attribute" at bounding box center [548, 221] width 93 height 21
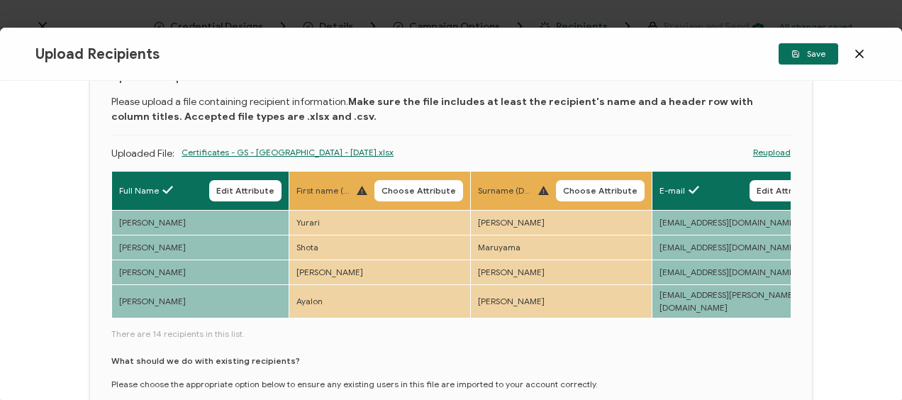
scroll to position [206, 0]
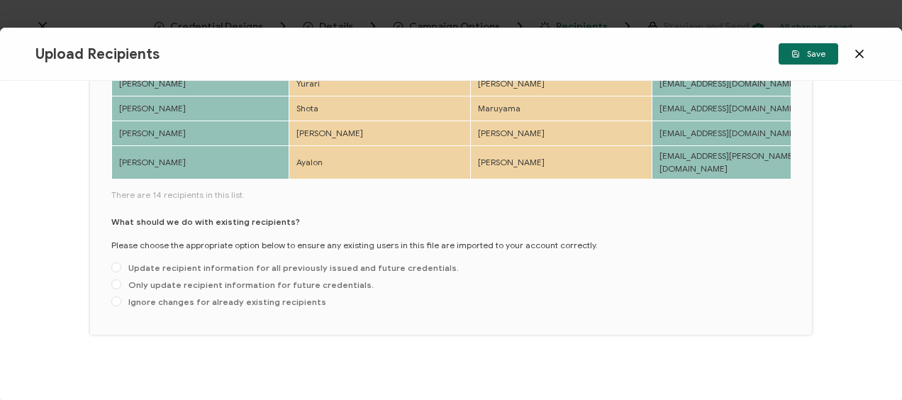
drag, startPoint x: 159, startPoint y: 172, endPoint x: 405, endPoint y: 184, distance: 247.0
click at [407, 186] on div "Full Name Edit Attribute First name (DO NOT UPLOAD) Choose Attribute Surname (D…" at bounding box center [450, 172] width 679 height 281
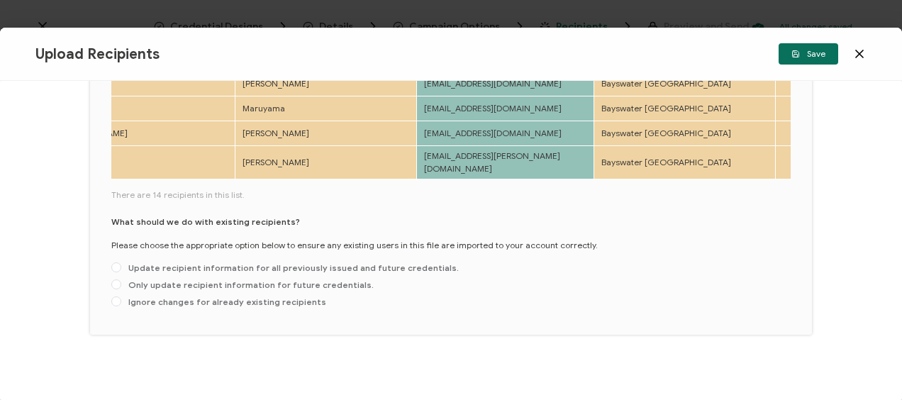
scroll to position [65, 0]
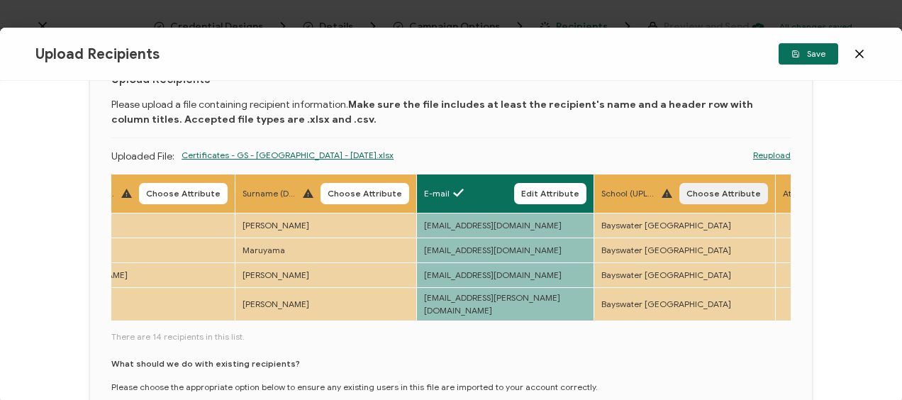
click at [705, 191] on span "Choose Attribute" at bounding box center [723, 193] width 74 height 9
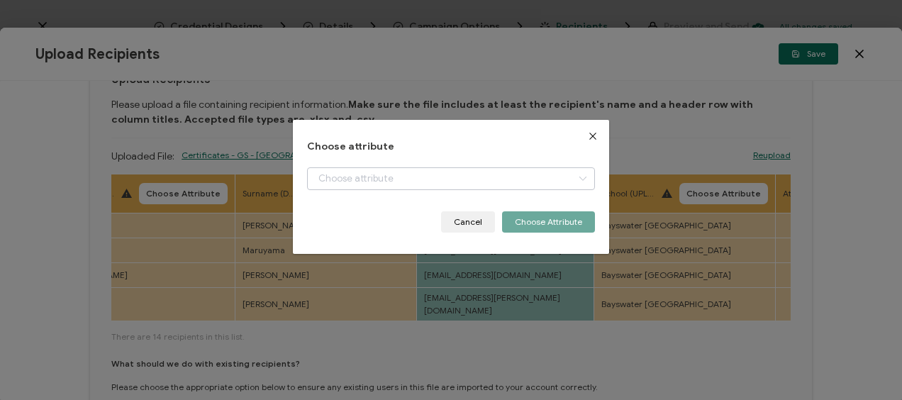
click at [579, 174] on icon "dialog" at bounding box center [582, 178] width 18 height 23
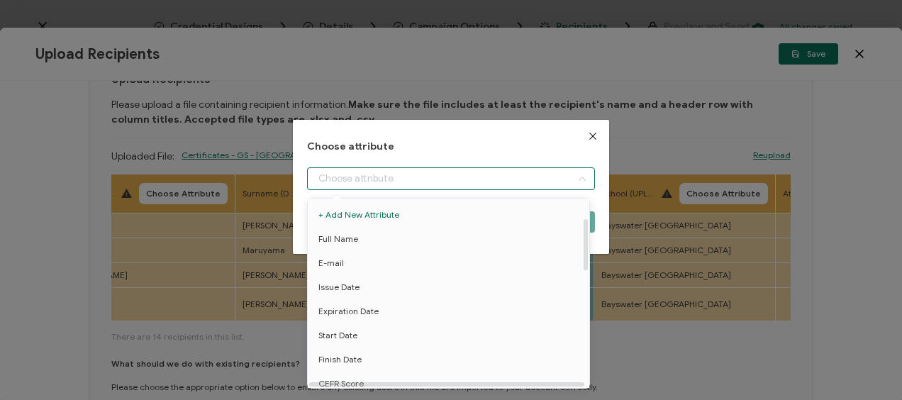
scroll to position [71, 0]
click at [325, 359] on span "School" at bounding box center [331, 361] width 26 height 24
type input "School"
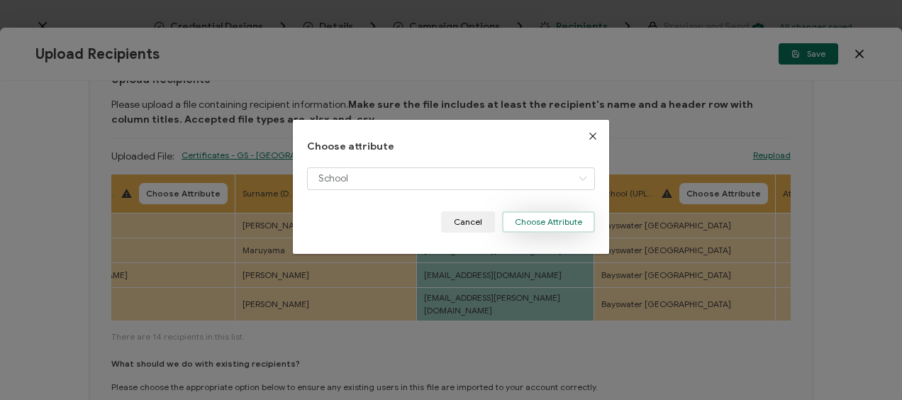
click at [537, 230] on button "Choose Attribute" at bounding box center [548, 221] width 93 height 21
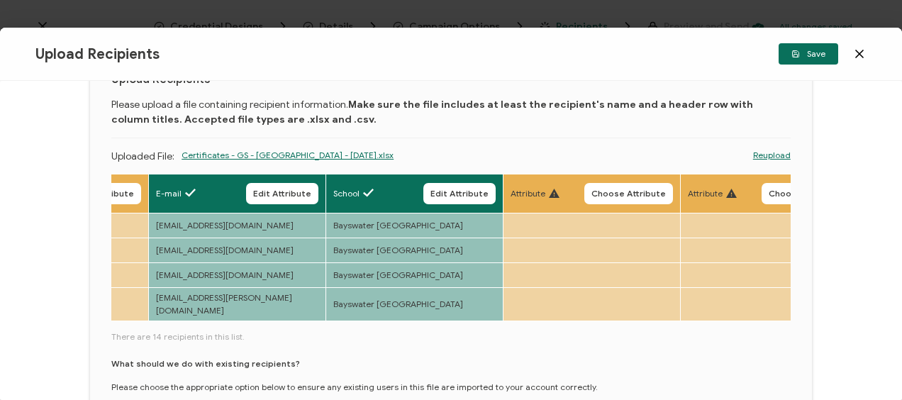
scroll to position [206, 0]
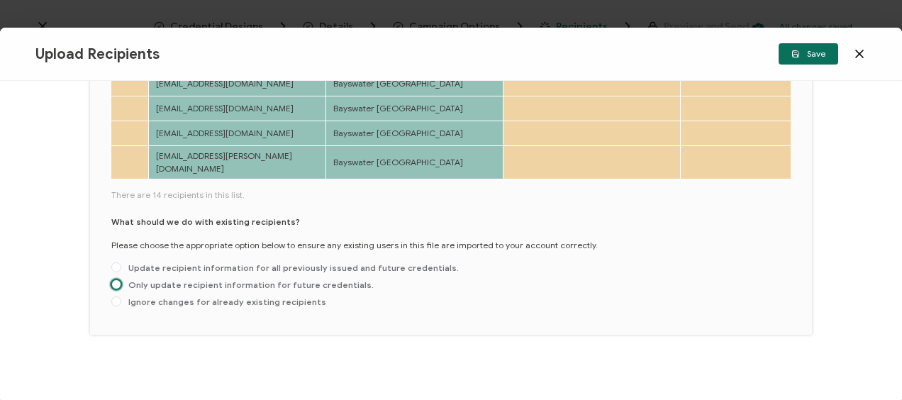
click at [121, 279] on span at bounding box center [116, 284] width 10 height 10
click at [121, 279] on input "Only update recipient information for future credentials." at bounding box center [116, 284] width 10 height 11
radio input "true"
click at [808, 55] on span "Save" at bounding box center [808, 54] width 34 height 9
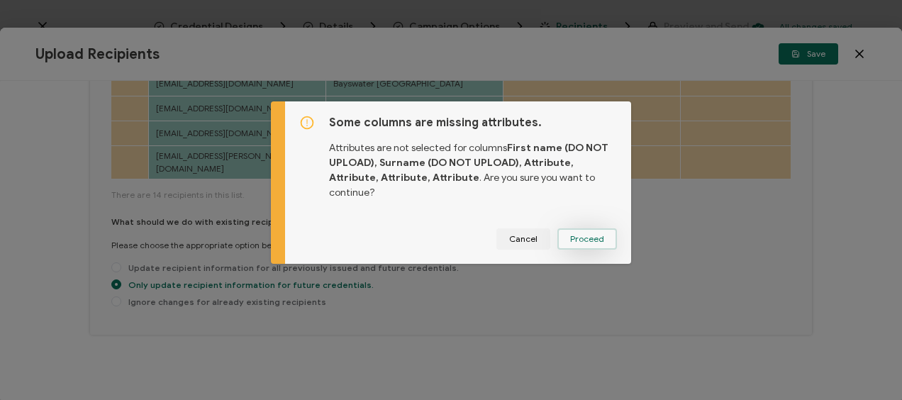
click at [576, 235] on span "Proceed" at bounding box center [587, 239] width 34 height 9
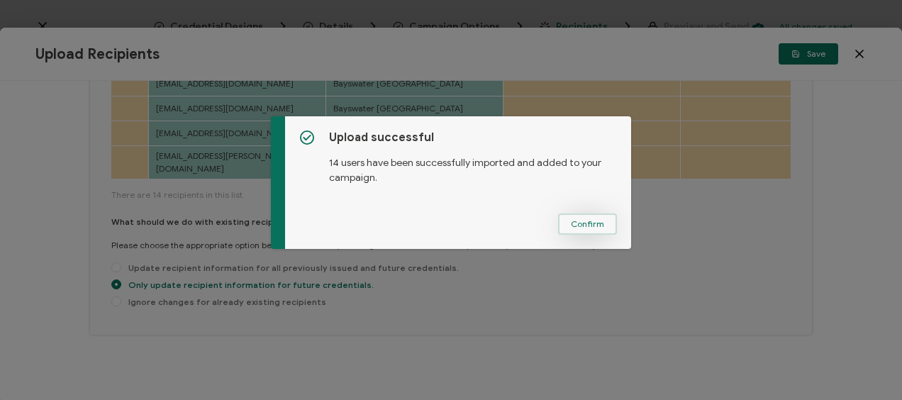
click at [585, 224] on span "Confirm" at bounding box center [587, 224] width 33 height 9
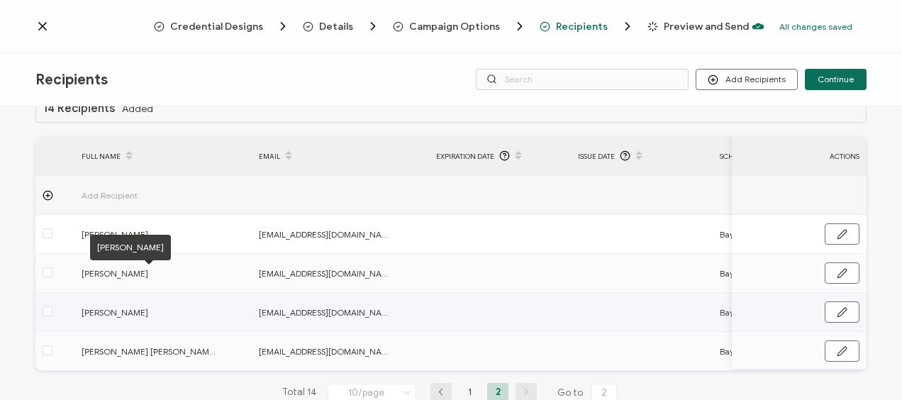
scroll to position [0, 0]
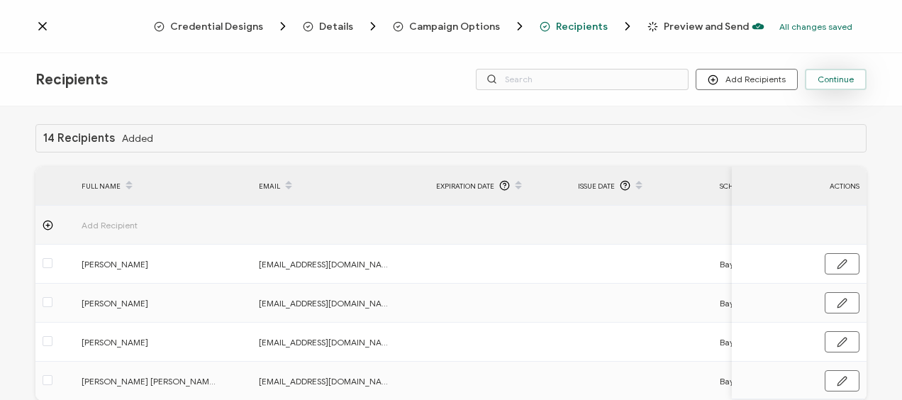
click at [840, 79] on span "Continue" at bounding box center [835, 79] width 36 height 9
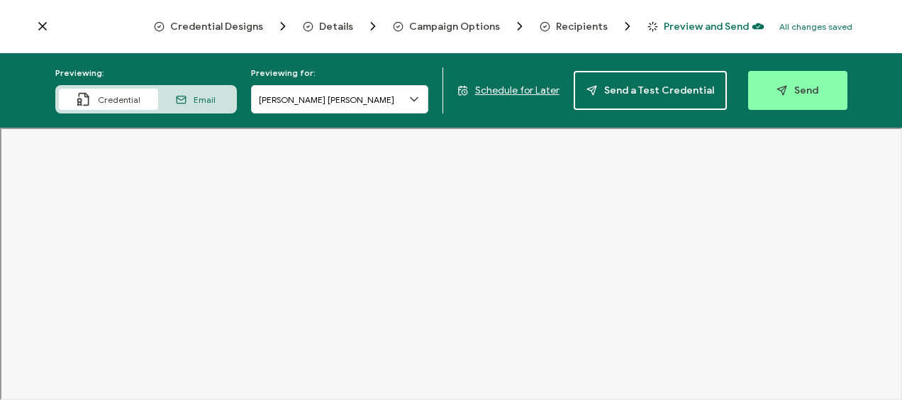
click at [509, 92] on span "Schedule for Later" at bounding box center [517, 90] width 84 height 12
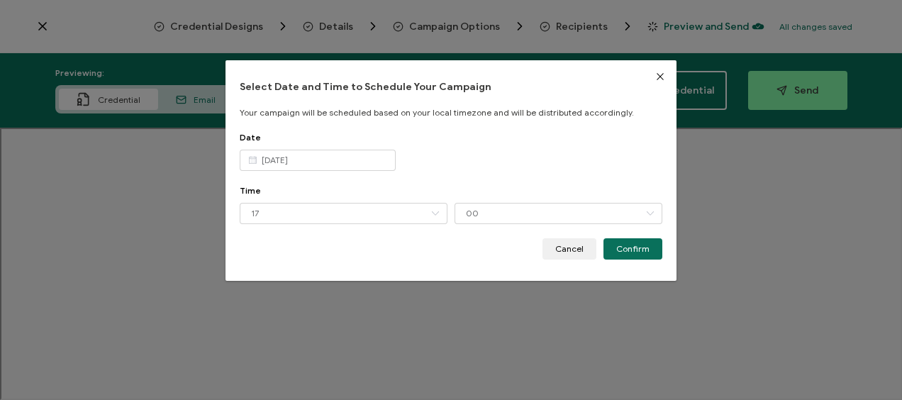
click at [252, 163] on icon "dialog" at bounding box center [252, 160] width 18 height 21
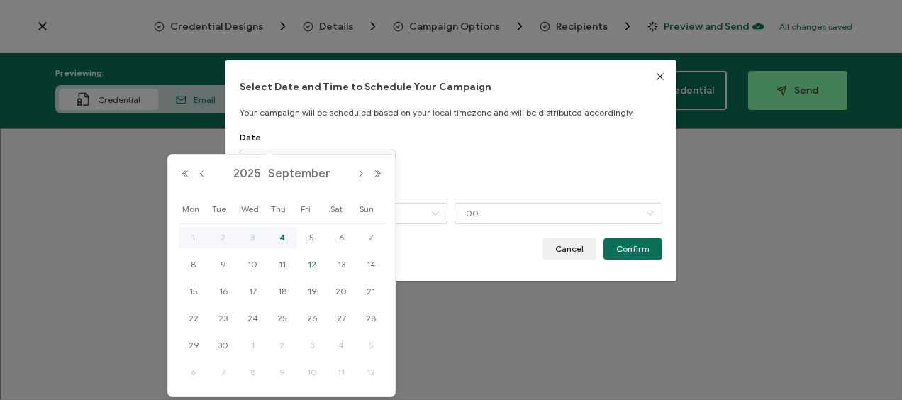
click at [313, 237] on span "5" at bounding box center [311, 237] width 17 height 17
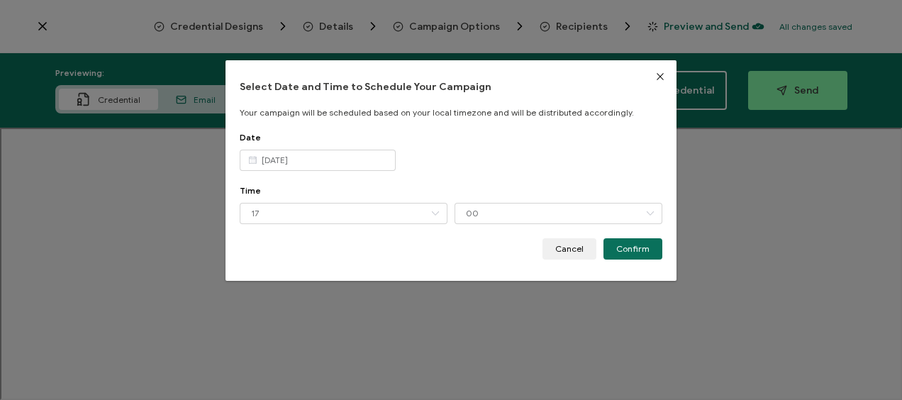
type input "[DATE]"
click at [431, 213] on icon "dialog" at bounding box center [435, 213] width 18 height 21
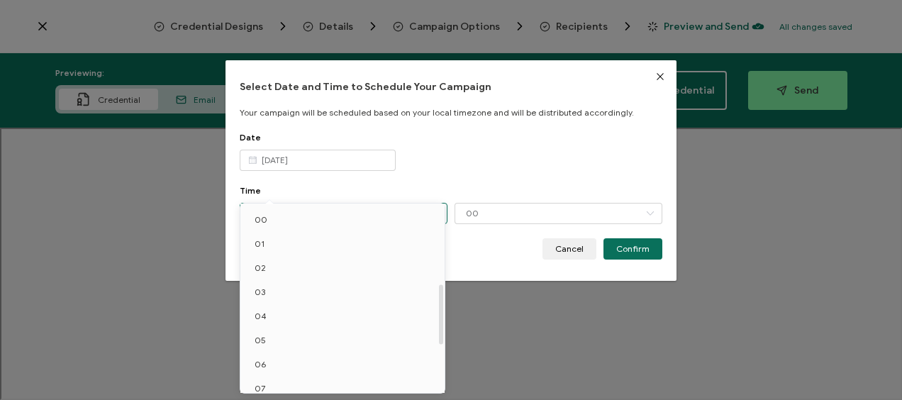
scroll to position [251, 0]
click at [332, 257] on li "12" at bounding box center [344, 258] width 209 height 24
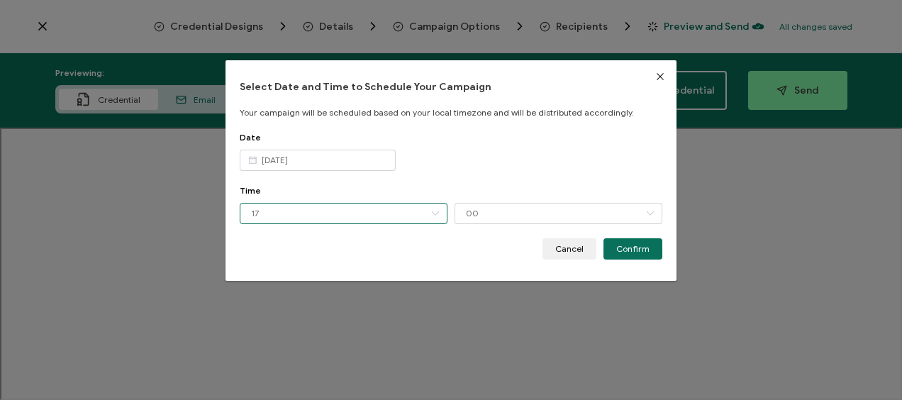
type input "12"
click at [647, 213] on icon "dialog" at bounding box center [650, 213] width 18 height 21
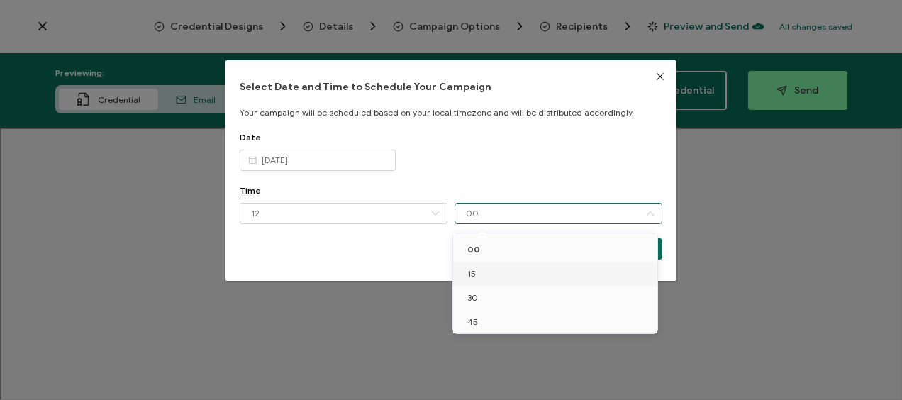
click at [474, 269] on span "15" at bounding box center [471, 273] width 9 height 11
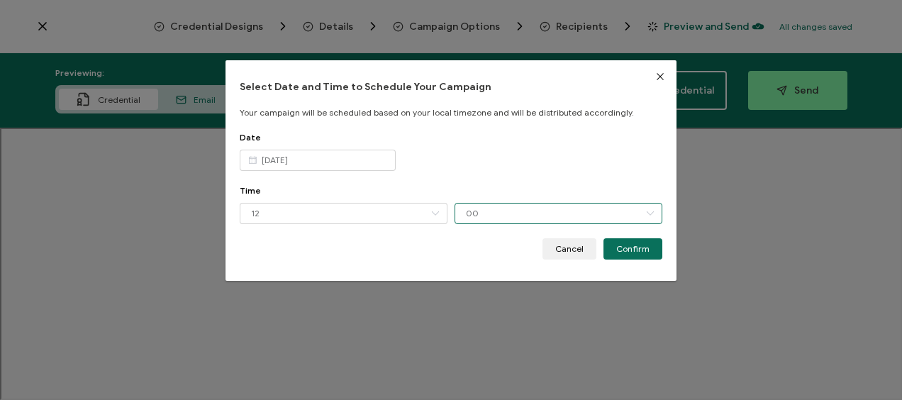
type input "15"
click at [629, 250] on span "Confirm" at bounding box center [632, 249] width 33 height 9
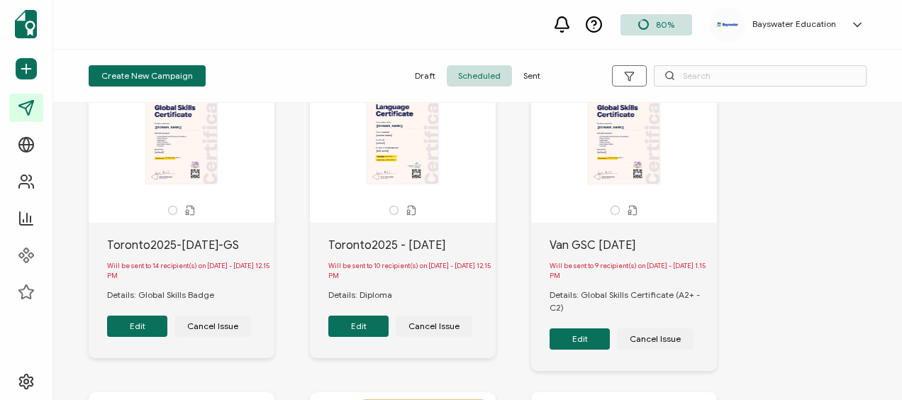
scroll to position [142, 0]
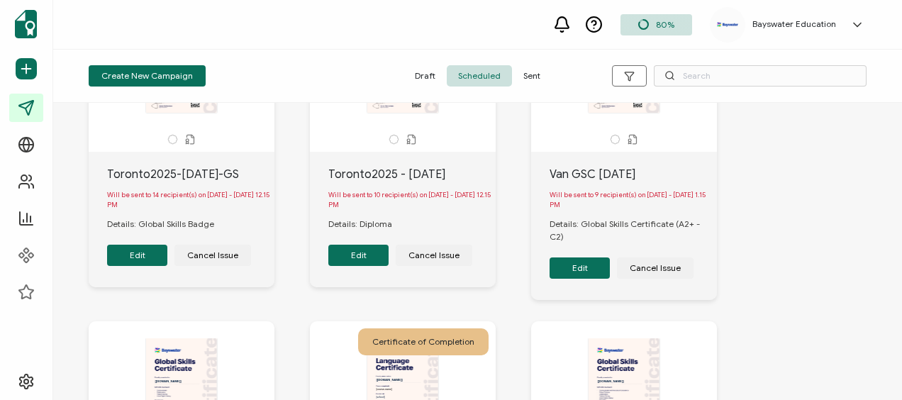
click at [367, 257] on button "Edit" at bounding box center [358, 255] width 60 height 21
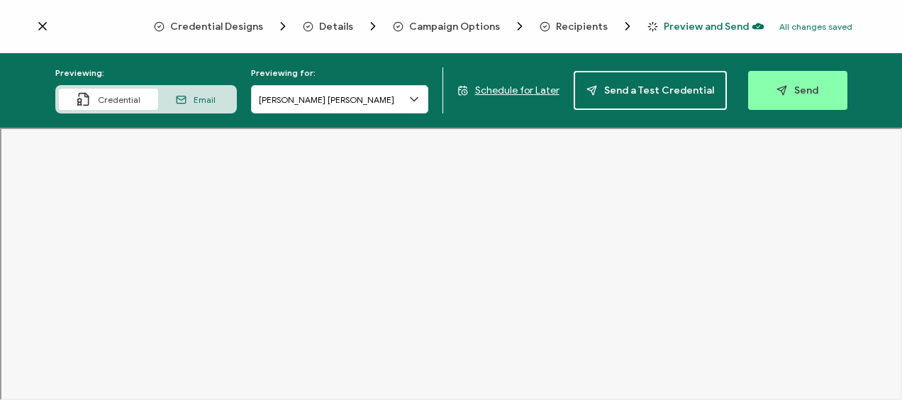
click at [573, 24] on span "Recipients" at bounding box center [582, 26] width 52 height 11
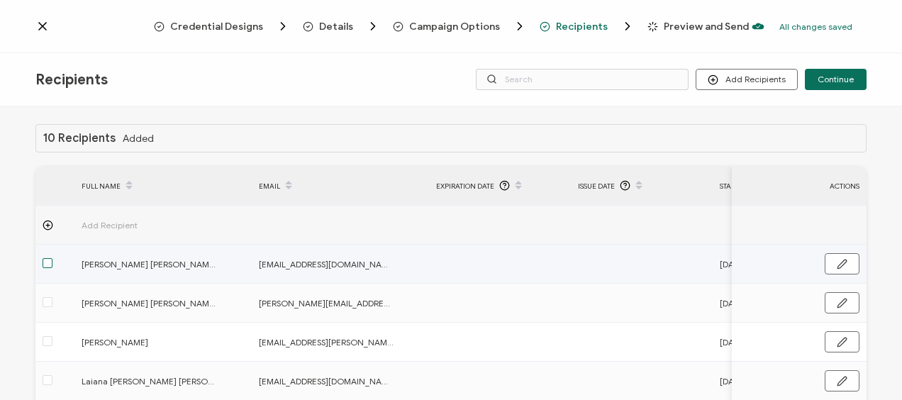
click at [43, 262] on span at bounding box center [48, 263] width 10 height 10
click at [52, 258] on input "checkbox" at bounding box center [52, 258] width 0 height 0
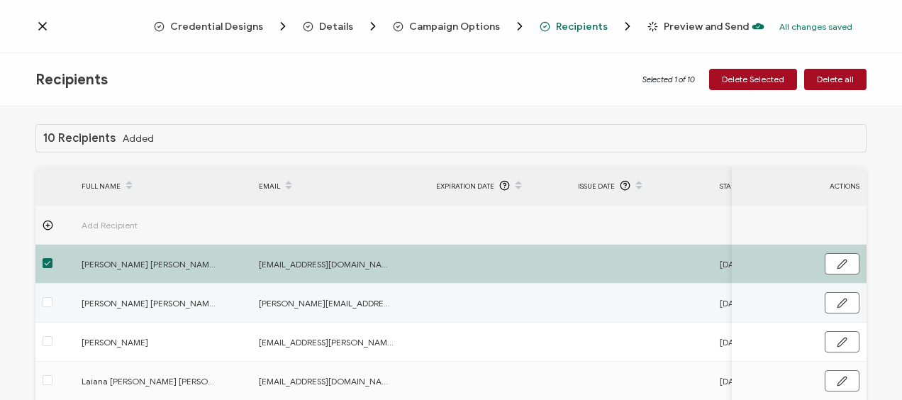
drag, startPoint x: 47, startPoint y: 299, endPoint x: 55, endPoint y: 309, distance: 12.2
click at [48, 301] on span at bounding box center [48, 302] width 10 height 10
click at [52, 297] on input "checkbox" at bounding box center [52, 297] width 0 height 0
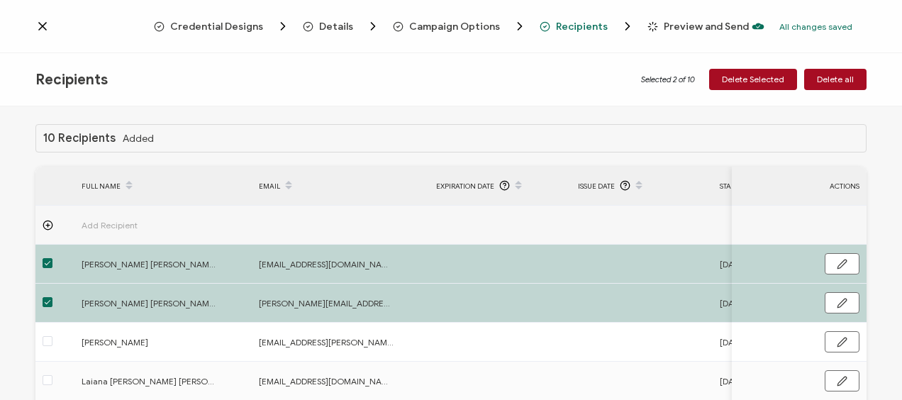
scroll to position [71, 0]
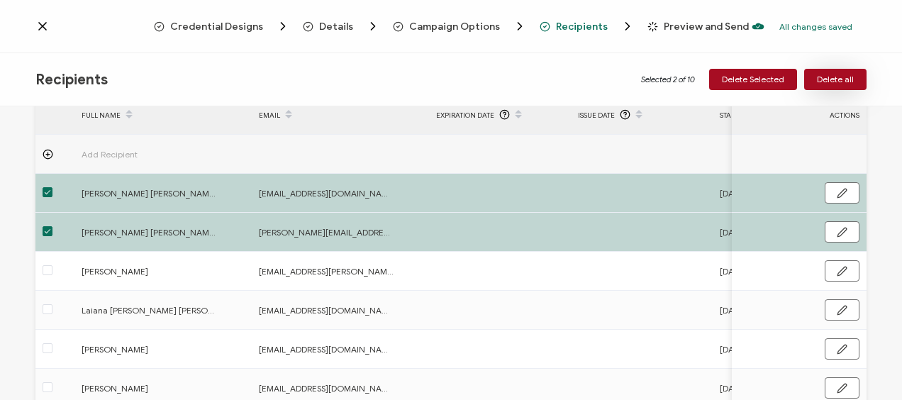
click at [836, 77] on span "Delete all" at bounding box center [835, 79] width 37 height 9
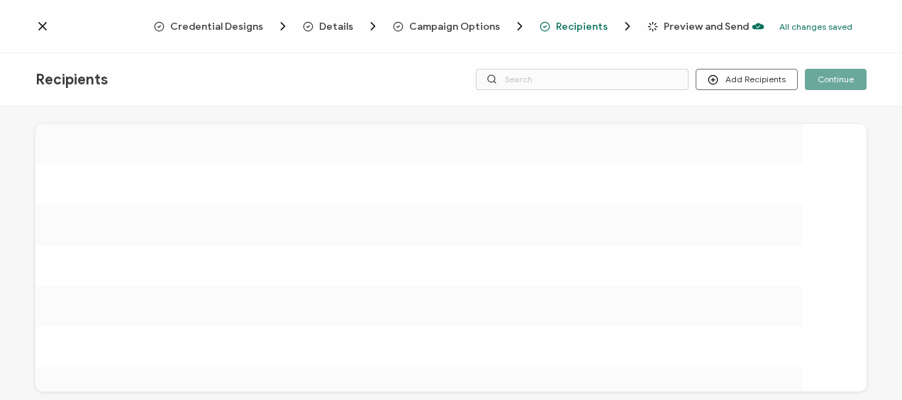
scroll to position [0, 0]
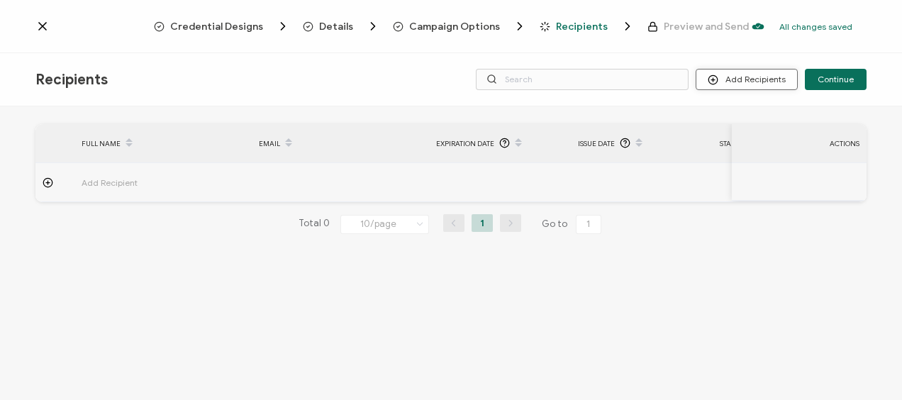
click at [764, 77] on button "Add Recipients" at bounding box center [746, 79] width 102 height 21
click at [765, 119] on span "Upload Recipients" at bounding box center [765, 117] width 72 height 11
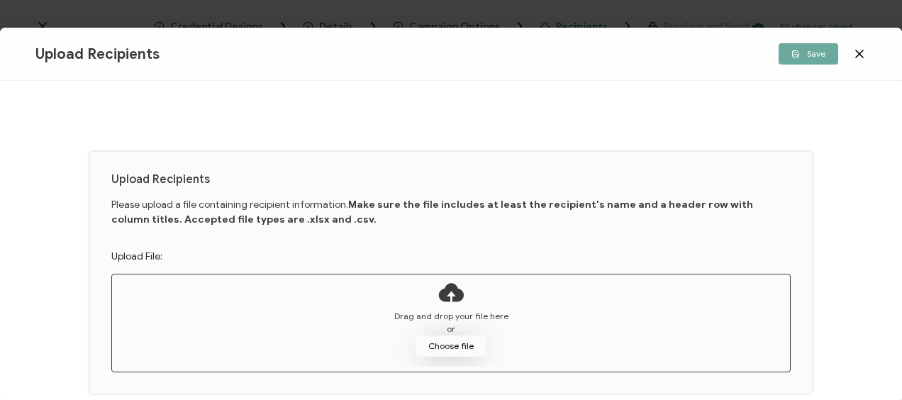
click at [435, 344] on button "Choose file" at bounding box center [450, 345] width 71 height 21
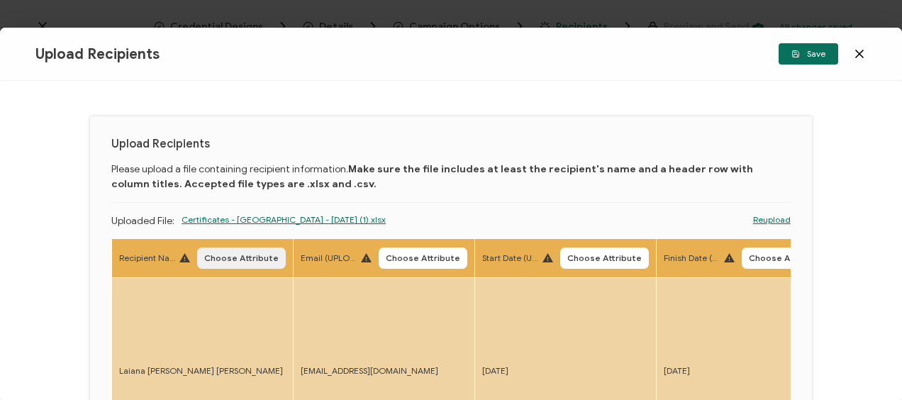
click at [234, 255] on span "Choose Attribute" at bounding box center [241, 258] width 74 height 9
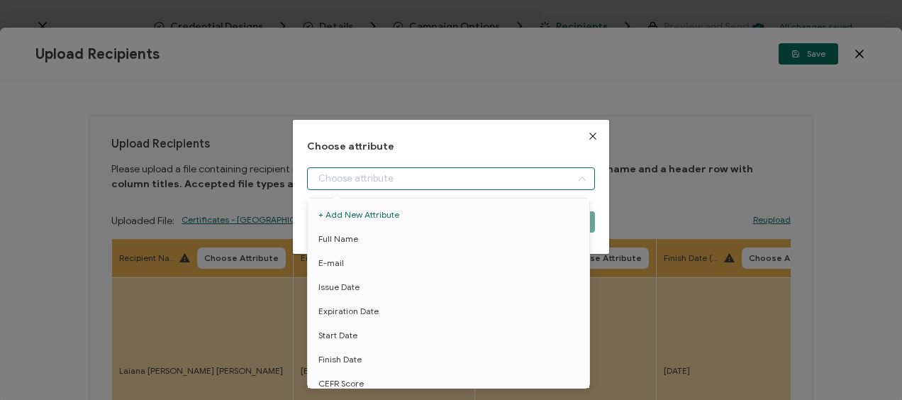
click at [330, 174] on input "dialog" at bounding box center [450, 178] width 287 height 23
click at [345, 234] on span "Full Name" at bounding box center [338, 239] width 40 height 24
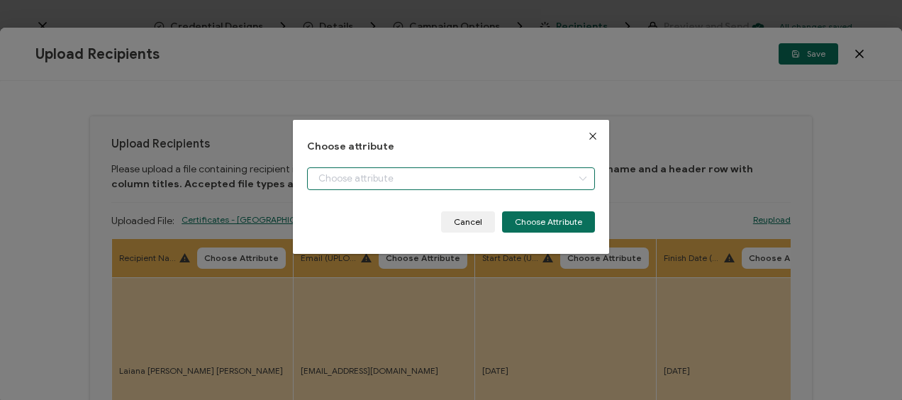
type input "Full Name"
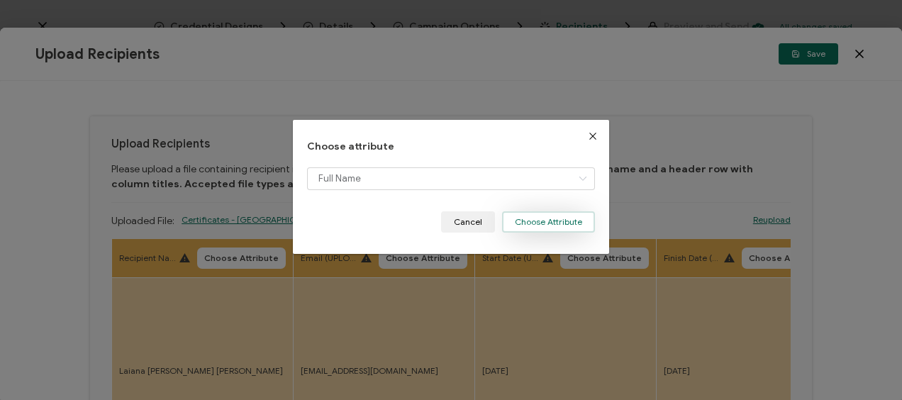
click at [529, 218] on button "Choose Attribute" at bounding box center [548, 221] width 93 height 21
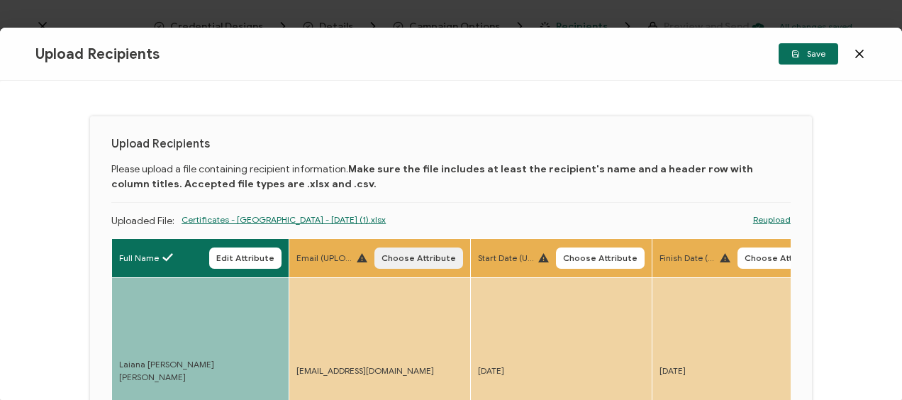
click at [407, 257] on span "Choose Attribute" at bounding box center [418, 258] width 74 height 9
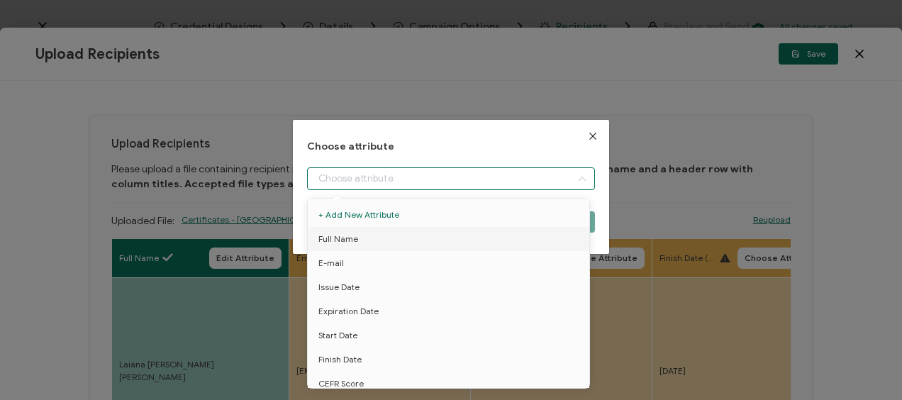
click at [568, 179] on div "dialog" at bounding box center [450, 178] width 287 height 23
click at [351, 267] on li "E-mail" at bounding box center [450, 263] width 293 height 24
type input "E-mail"
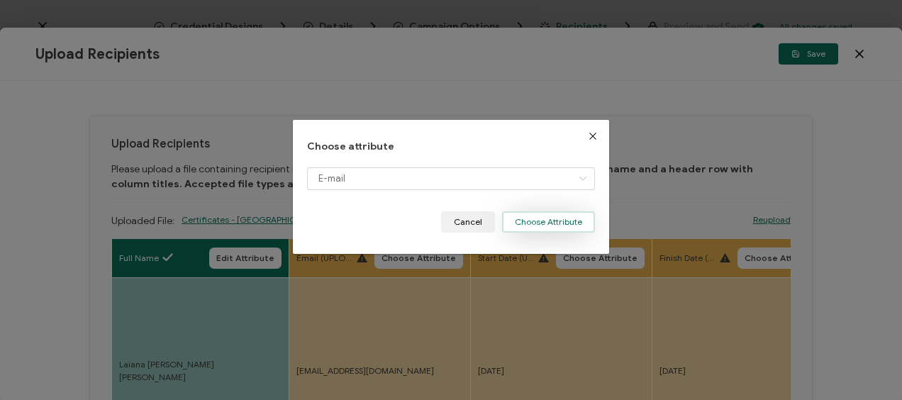
click at [534, 220] on button "Choose Attribute" at bounding box center [548, 221] width 93 height 21
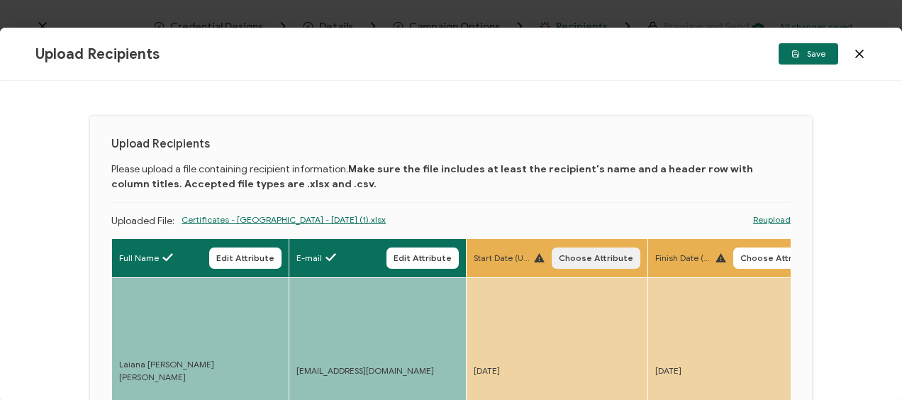
click at [590, 251] on button "Choose Attribute" at bounding box center [595, 257] width 89 height 21
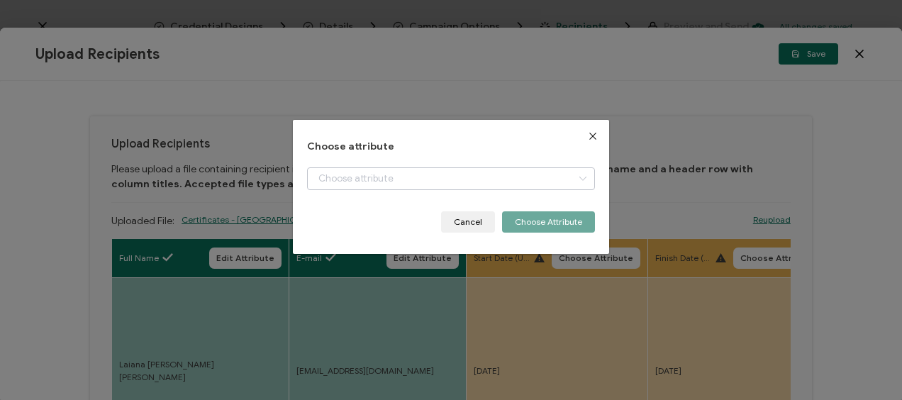
click at [581, 176] on icon "dialog" at bounding box center [582, 178] width 18 height 23
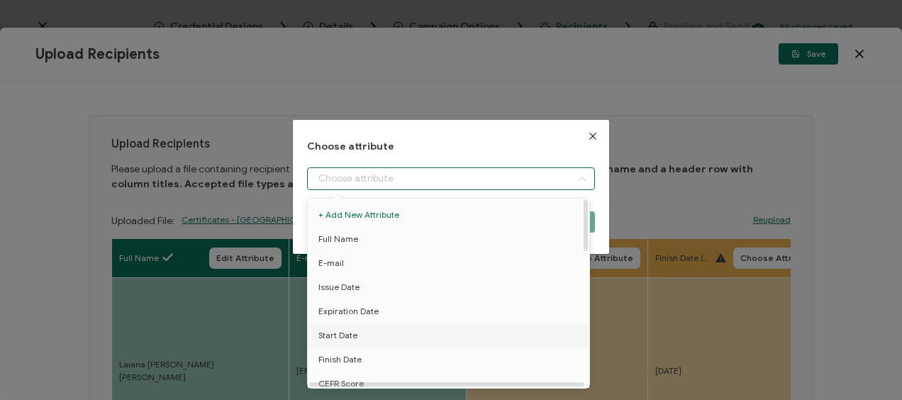
click at [344, 329] on span "Start Date" at bounding box center [337, 335] width 39 height 24
type input "Start Date"
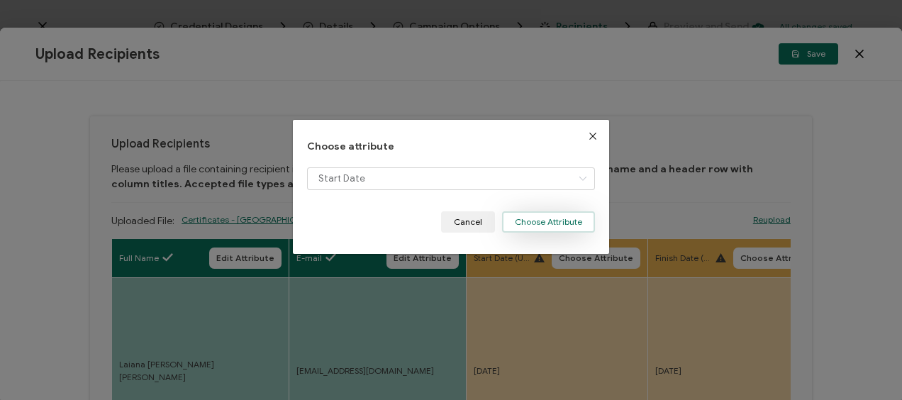
click at [555, 224] on button "Choose Attribute" at bounding box center [548, 221] width 93 height 21
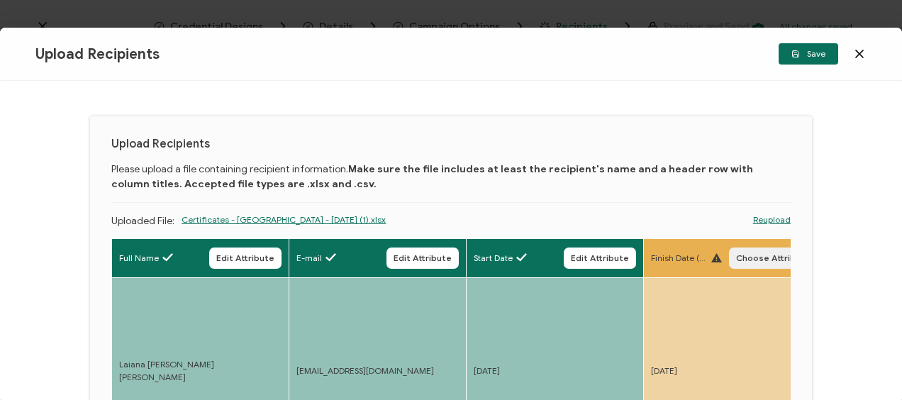
click at [744, 259] on span "Choose Attribute" at bounding box center [773, 258] width 74 height 9
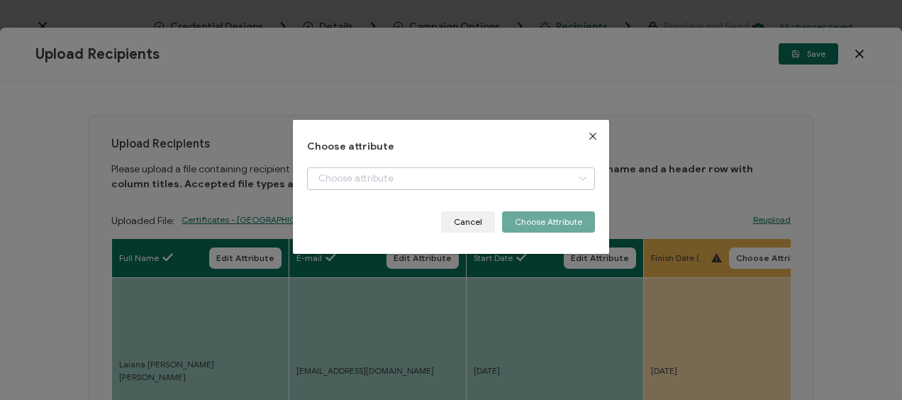
click at [576, 180] on icon "dialog" at bounding box center [582, 178] width 18 height 23
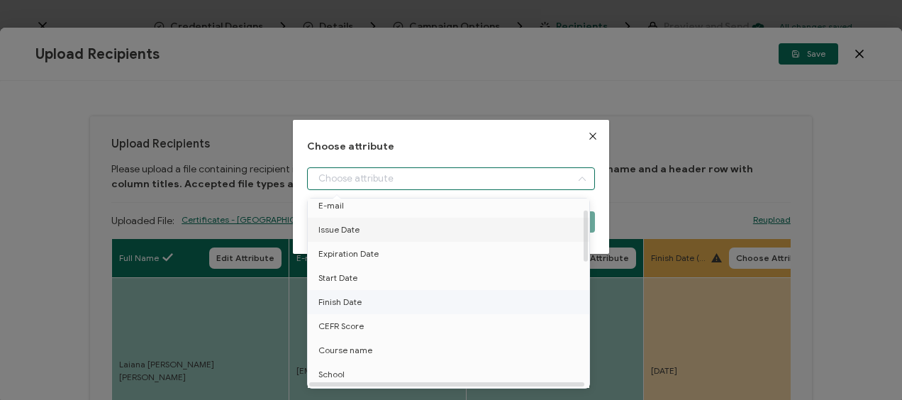
scroll to position [71, 0]
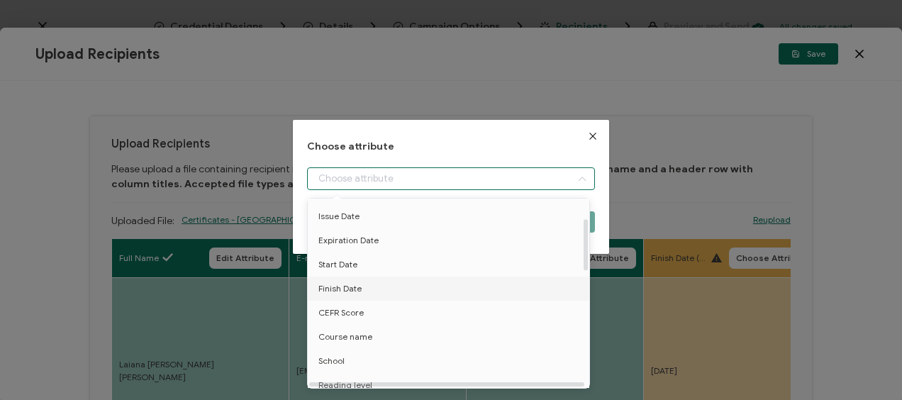
click at [352, 286] on span "Finish Date" at bounding box center [339, 288] width 43 height 24
type input "Finish Date"
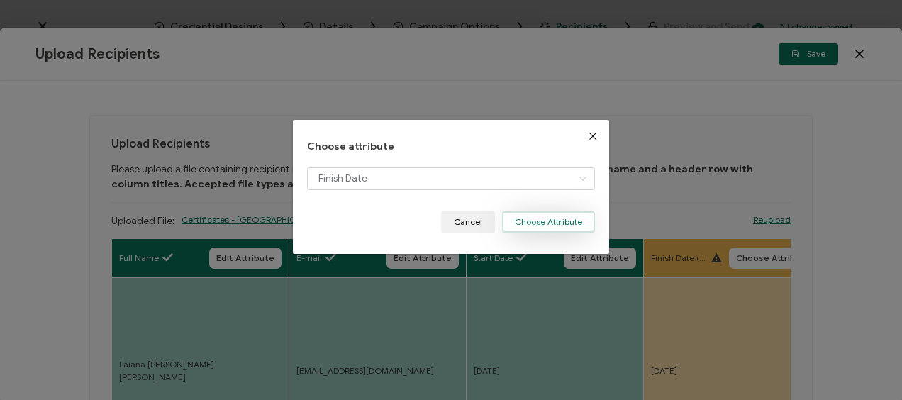
click at [548, 223] on button "Choose Attribute" at bounding box center [548, 221] width 93 height 21
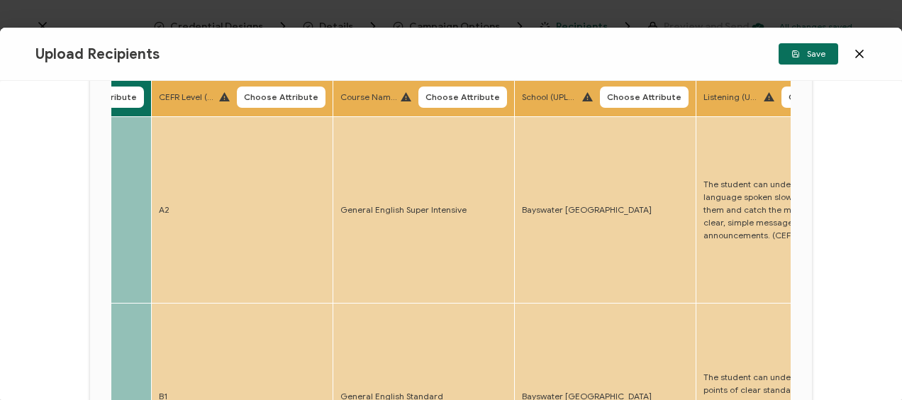
scroll to position [0, 0]
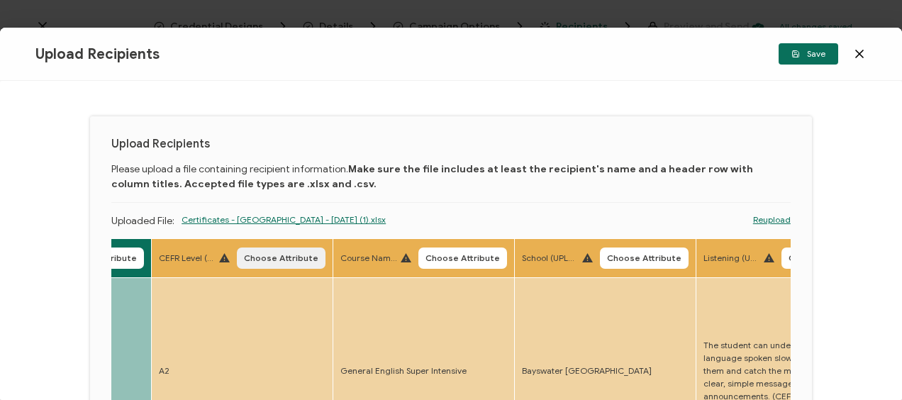
click at [279, 254] on span "Choose Attribute" at bounding box center [281, 258] width 74 height 9
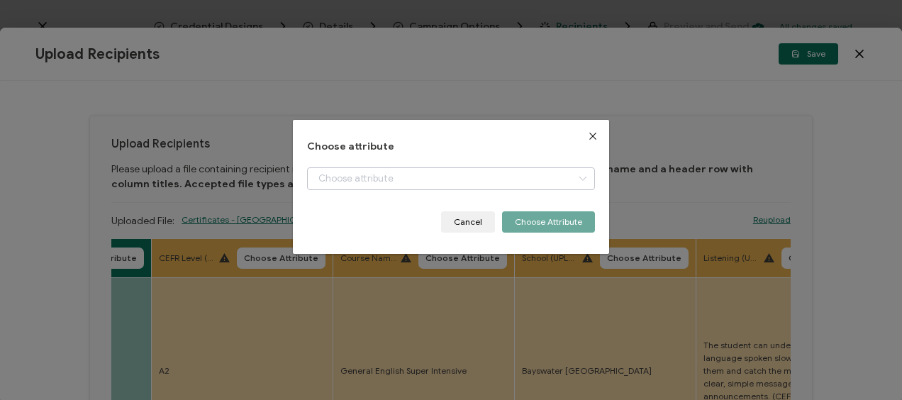
click at [579, 177] on icon "dialog" at bounding box center [582, 178] width 18 height 23
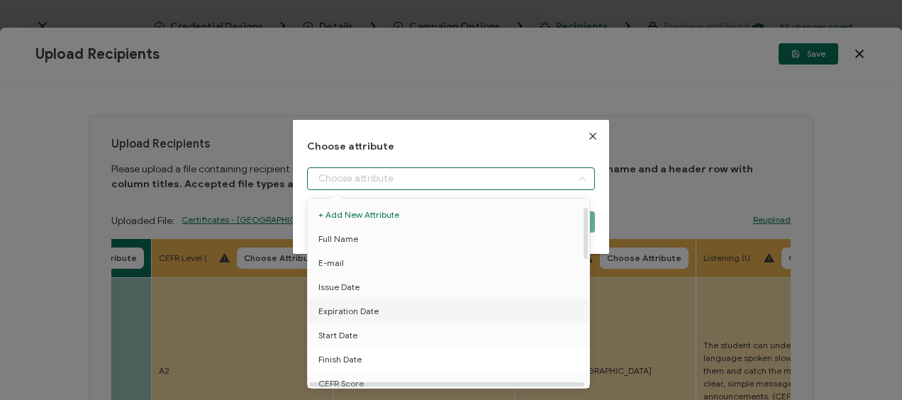
scroll to position [71, 0]
click at [348, 311] on span "CEFR Score" at bounding box center [340, 313] width 45 height 24
type input "CEFR Score"
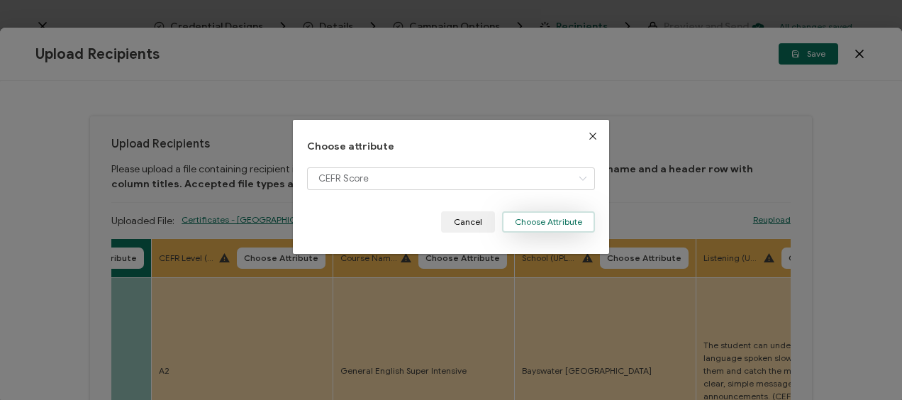
click at [537, 217] on button "Choose Attribute" at bounding box center [548, 221] width 93 height 21
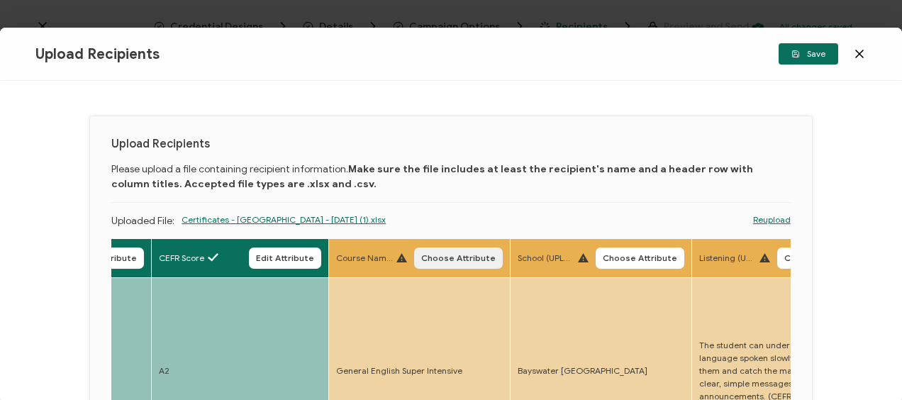
click at [456, 257] on span "Choose Attribute" at bounding box center [458, 258] width 74 height 9
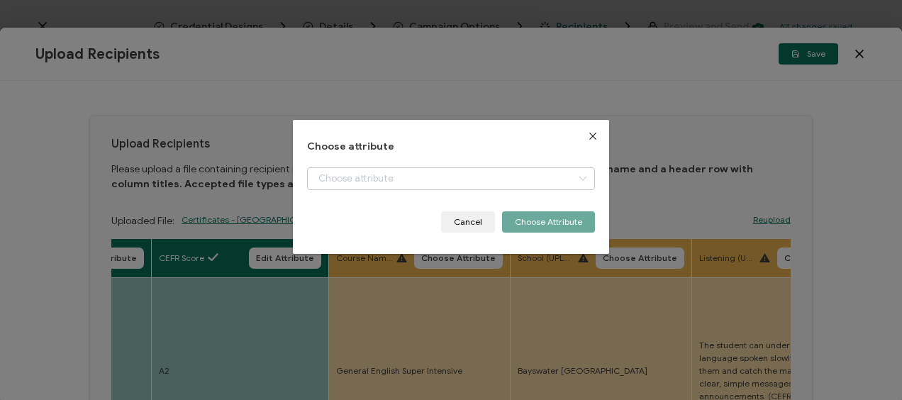
click at [578, 174] on icon "dialog" at bounding box center [582, 178] width 18 height 23
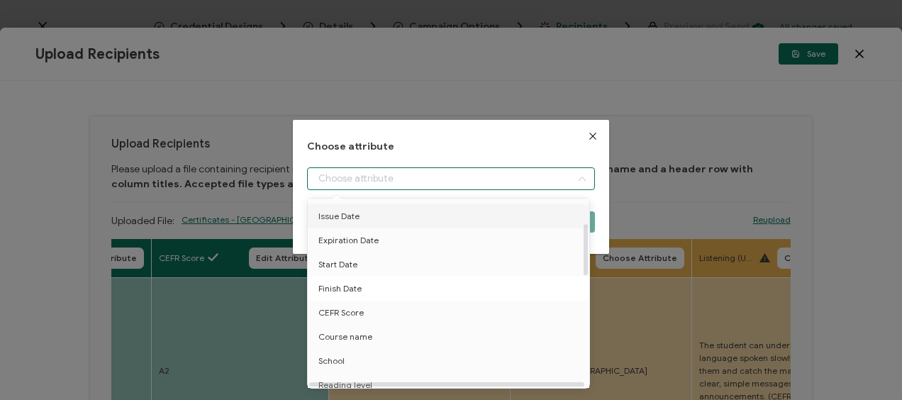
scroll to position [142, 0]
click at [360, 264] on span "Course name" at bounding box center [345, 266] width 54 height 24
type input "Course name"
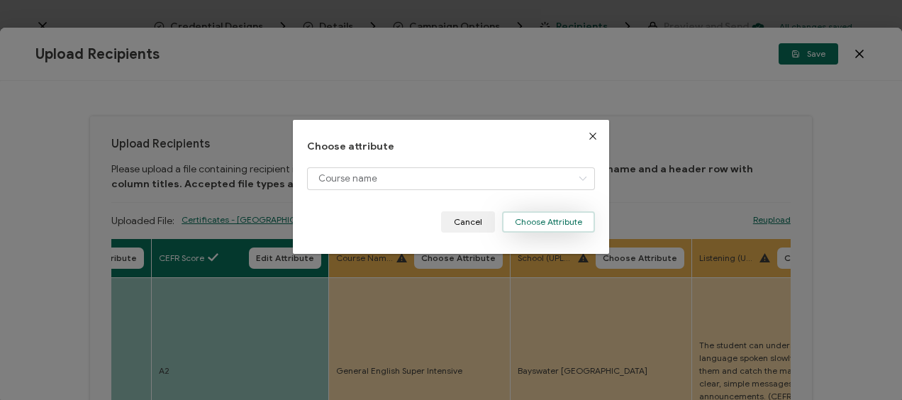
click at [532, 217] on button "Choose Attribute" at bounding box center [548, 221] width 93 height 21
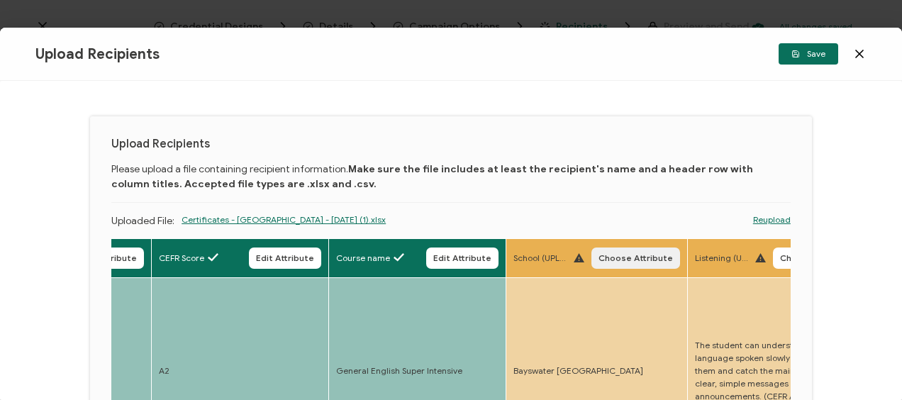
click at [627, 255] on span "Choose Attribute" at bounding box center [635, 258] width 74 height 9
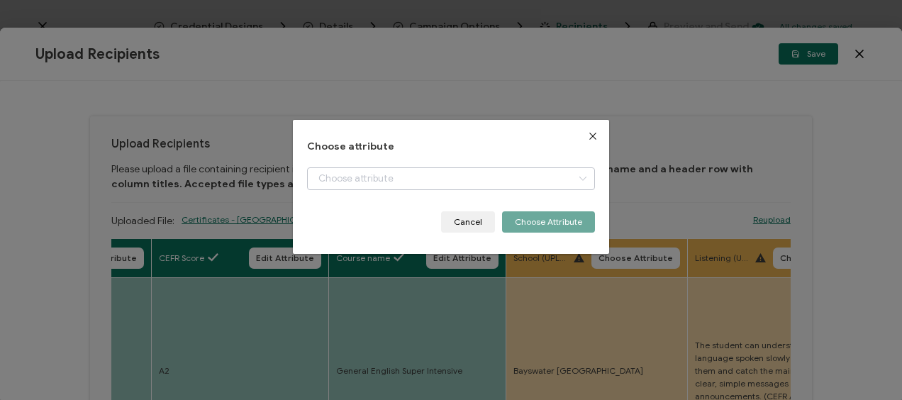
click at [573, 176] on icon "dialog" at bounding box center [582, 178] width 18 height 23
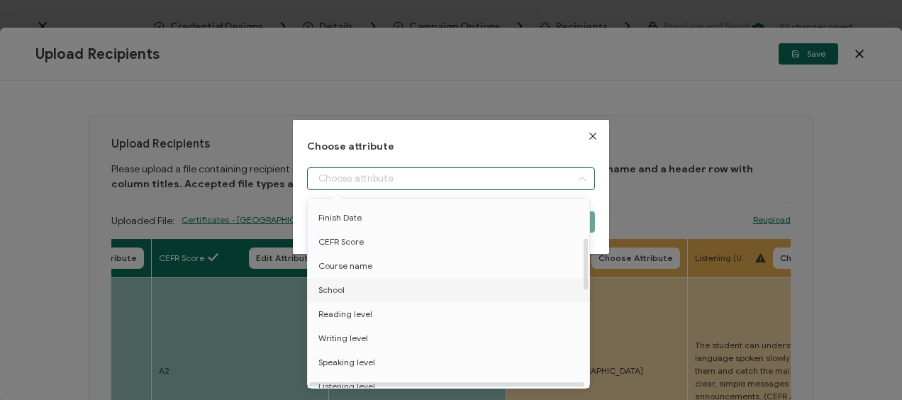
click at [332, 288] on span "School" at bounding box center [331, 290] width 26 height 24
type input "School"
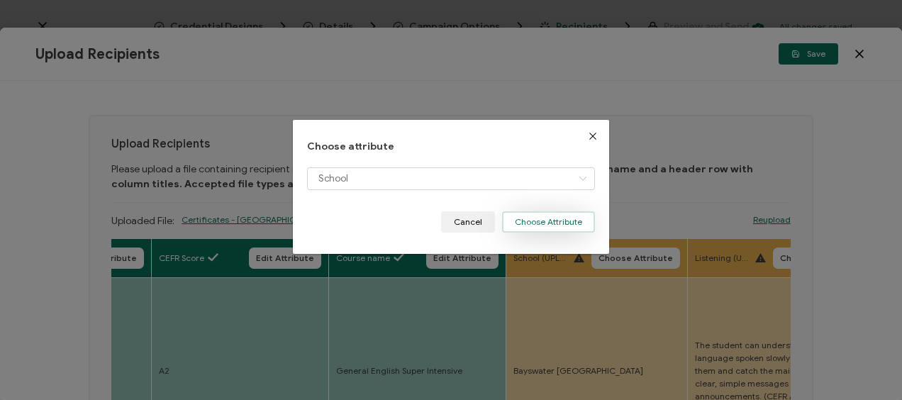
click at [534, 218] on button "Choose Attribute" at bounding box center [548, 221] width 93 height 21
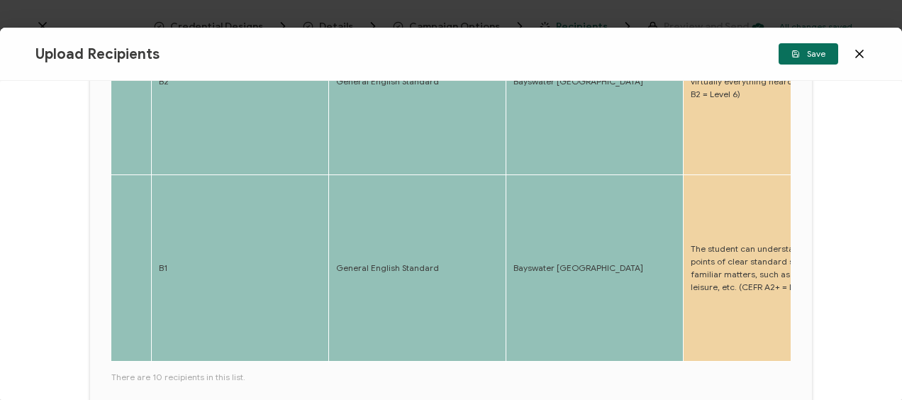
scroll to position [709, 0]
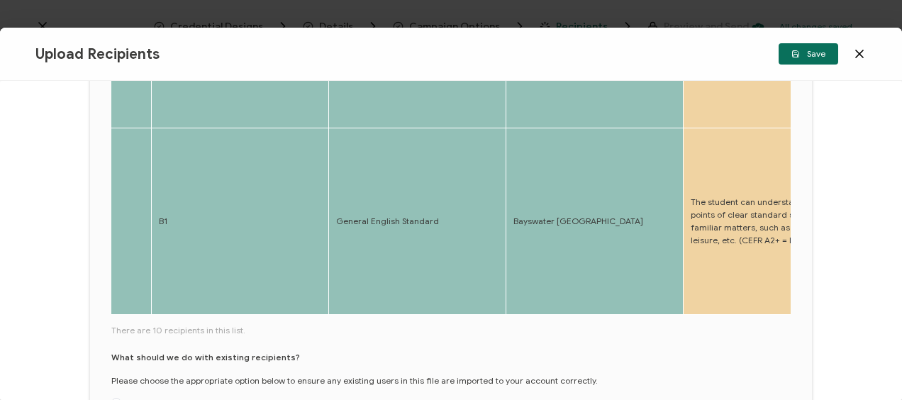
drag, startPoint x: 175, startPoint y: 289, endPoint x: 205, endPoint y: 288, distance: 29.8
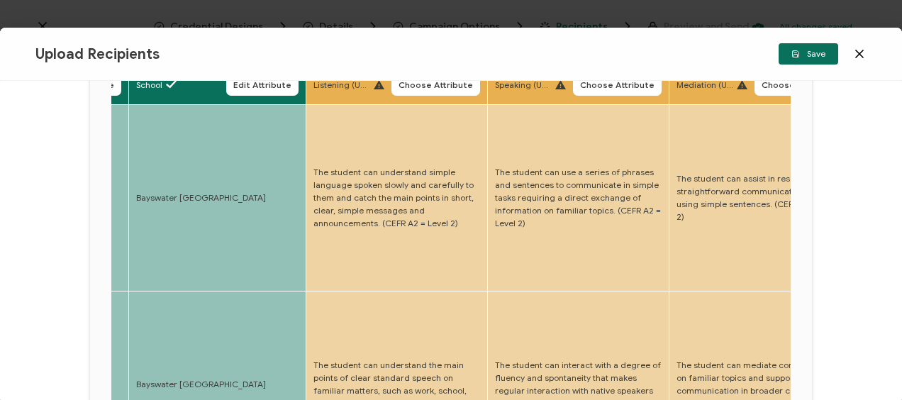
scroll to position [142, 0]
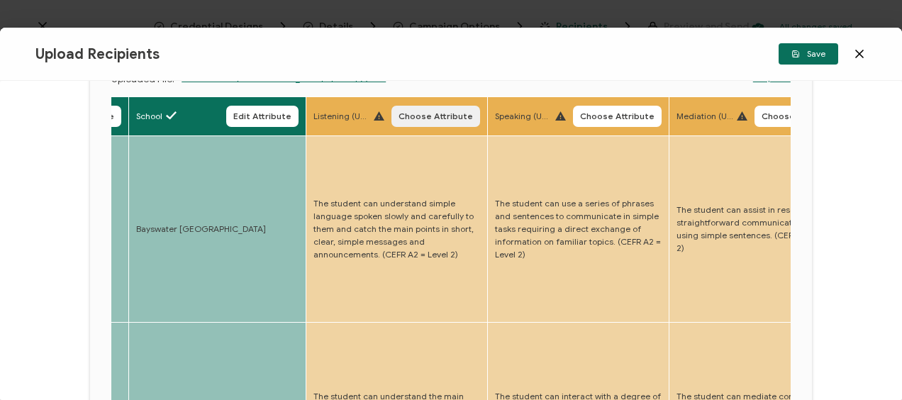
click at [439, 115] on span "Choose Attribute" at bounding box center [435, 116] width 74 height 9
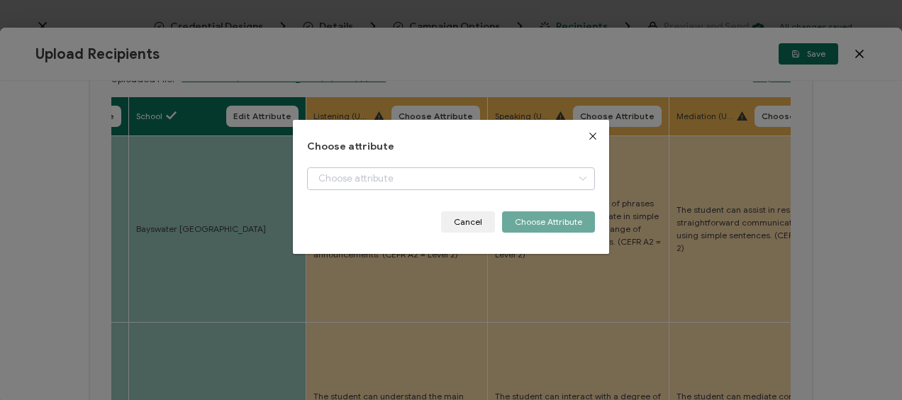
click at [578, 177] on icon "dialog" at bounding box center [582, 178] width 18 height 23
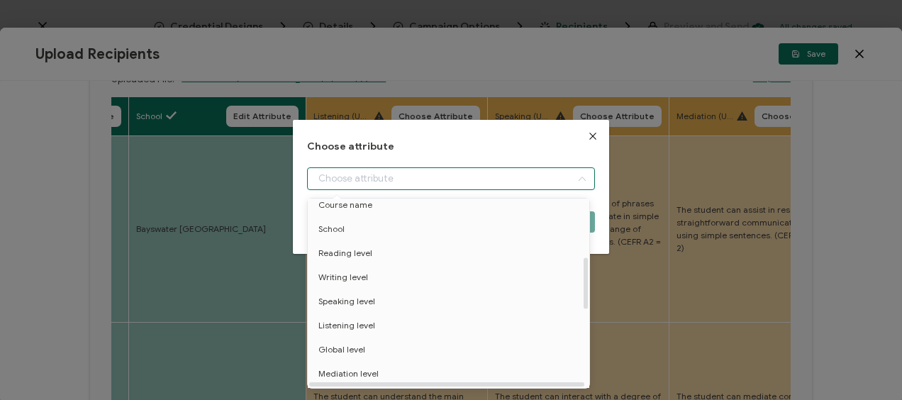
scroll to position [213, 0]
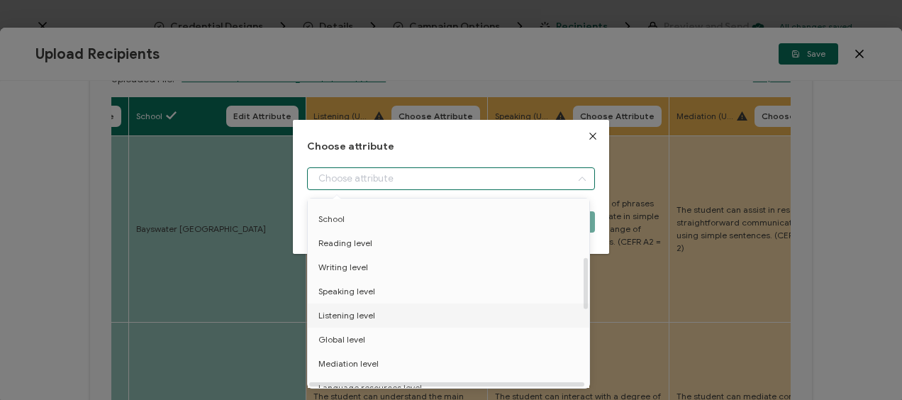
click at [348, 318] on span "Listening level" at bounding box center [346, 315] width 57 height 24
type input "Listening level"
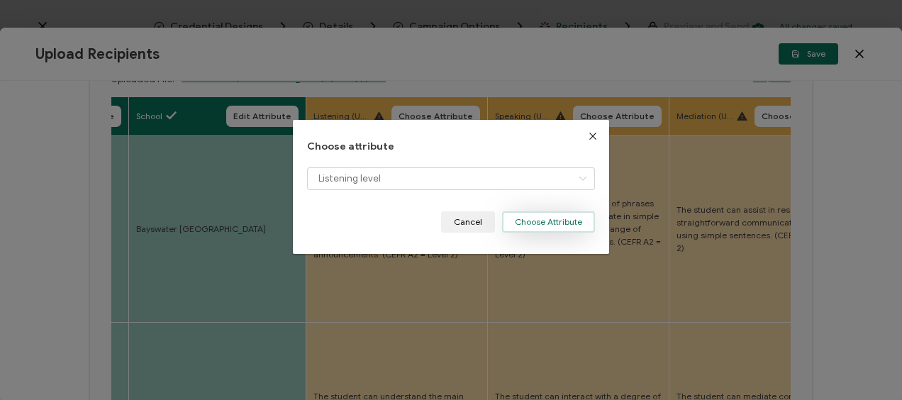
click at [563, 225] on button "Choose Attribute" at bounding box center [548, 221] width 93 height 21
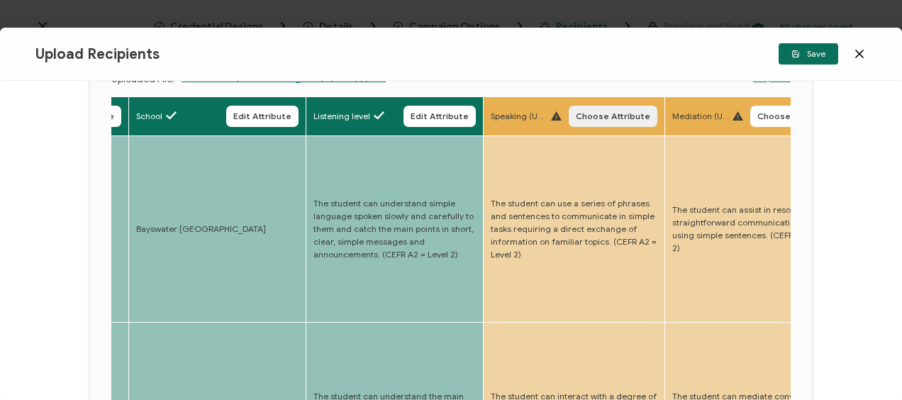
click at [596, 115] on span "Choose Attribute" at bounding box center [613, 116] width 74 height 9
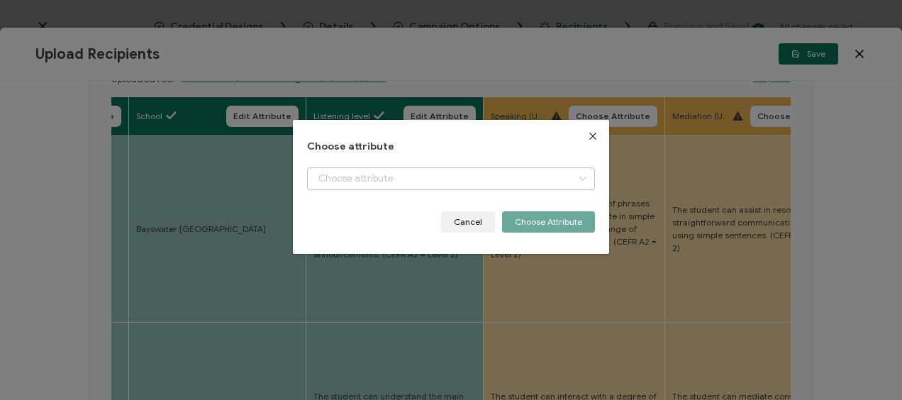
click at [573, 179] on icon "dialog" at bounding box center [582, 178] width 18 height 23
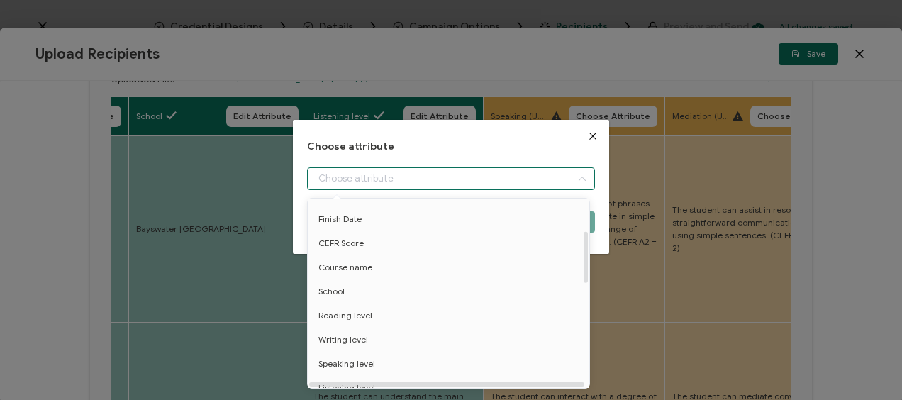
scroll to position [142, 0]
click at [357, 365] on span "Speaking level" at bounding box center [346, 362] width 57 height 24
type input "Speaking level"
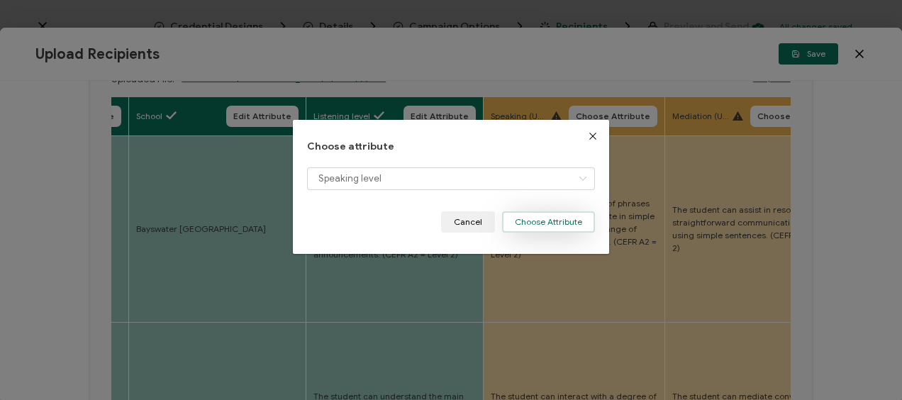
click at [568, 218] on button "Choose Attribute" at bounding box center [548, 221] width 93 height 21
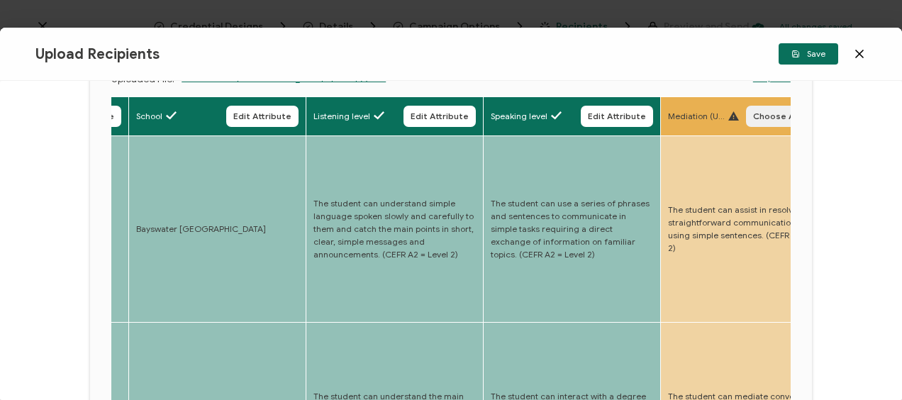
click at [761, 113] on span "Choose Attribute" at bounding box center [790, 116] width 74 height 9
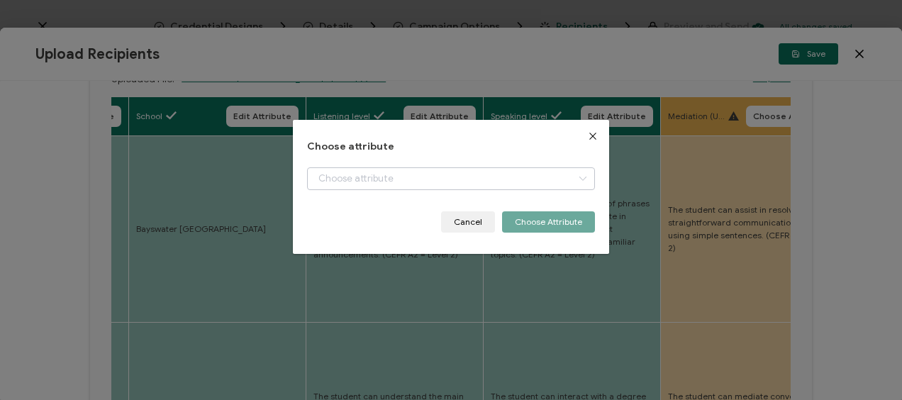
click at [580, 176] on icon "dialog" at bounding box center [582, 178] width 18 height 23
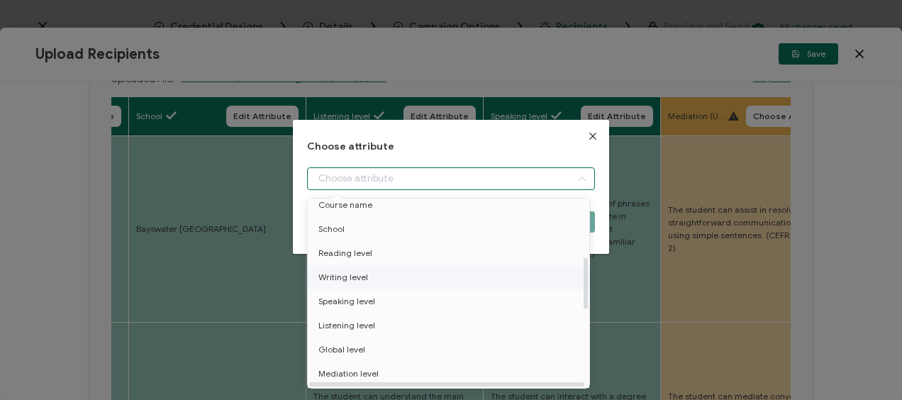
scroll to position [213, 0]
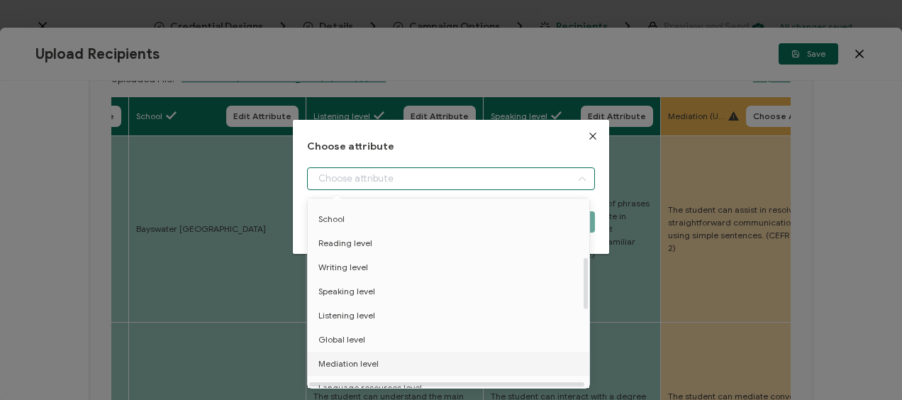
click at [347, 362] on span "Mediation level" at bounding box center [348, 364] width 60 height 24
type input "Mediation level"
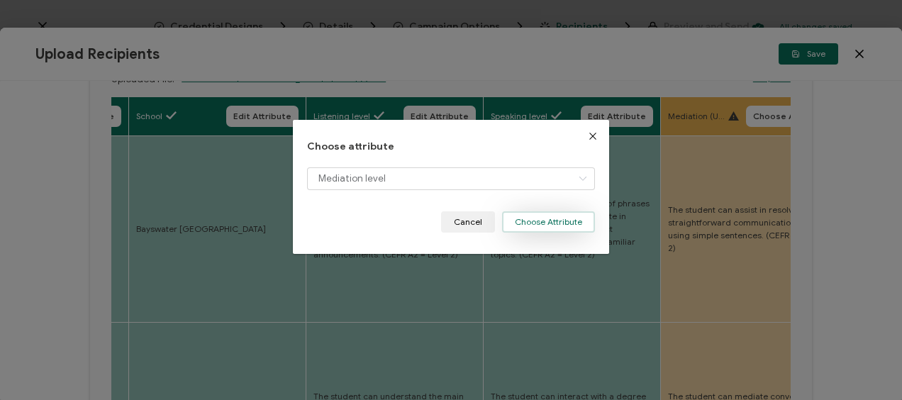
click at [540, 218] on button "Choose Attribute" at bounding box center [548, 221] width 93 height 21
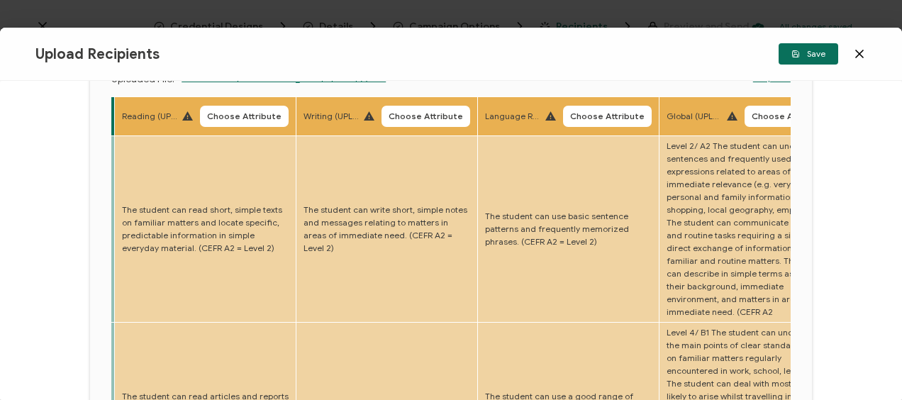
scroll to position [71, 0]
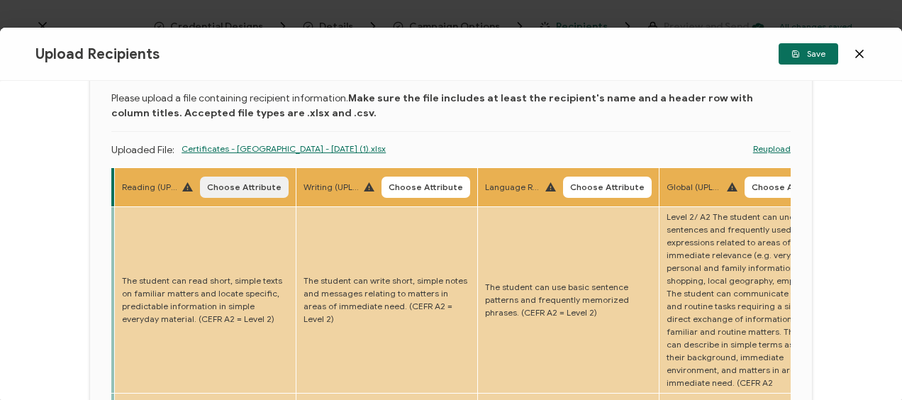
click at [234, 185] on span "Choose Attribute" at bounding box center [244, 187] width 74 height 9
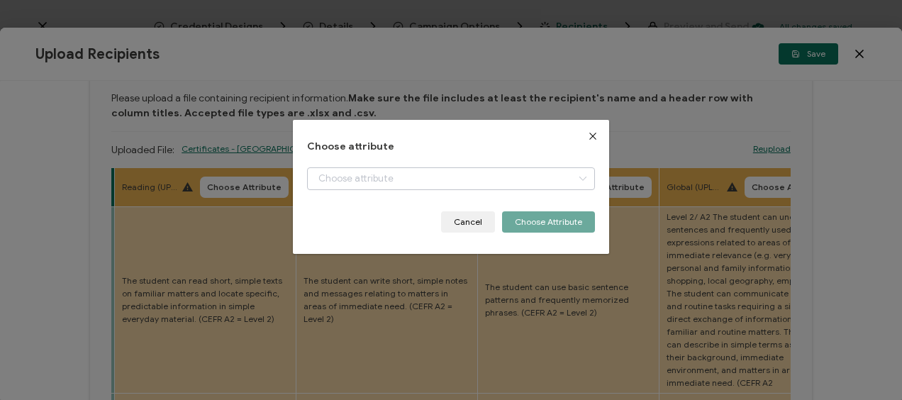
click at [574, 179] on icon "dialog" at bounding box center [582, 178] width 18 height 23
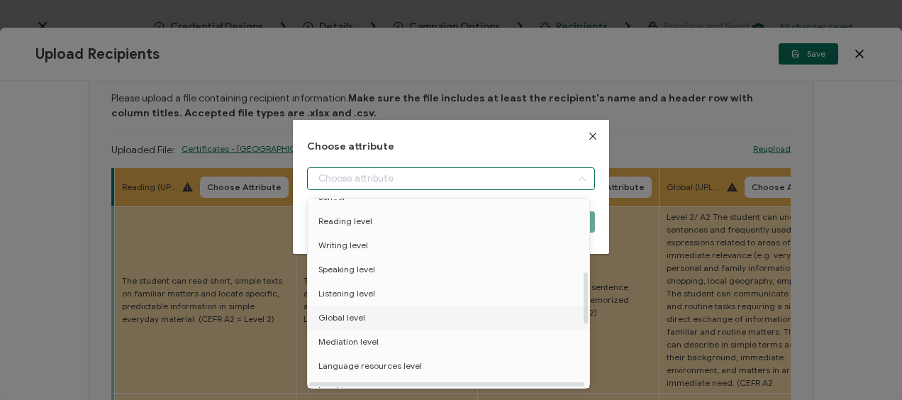
scroll to position [213, 0]
click at [362, 245] on span "Reading level" at bounding box center [345, 243] width 54 height 24
type input "Reading level"
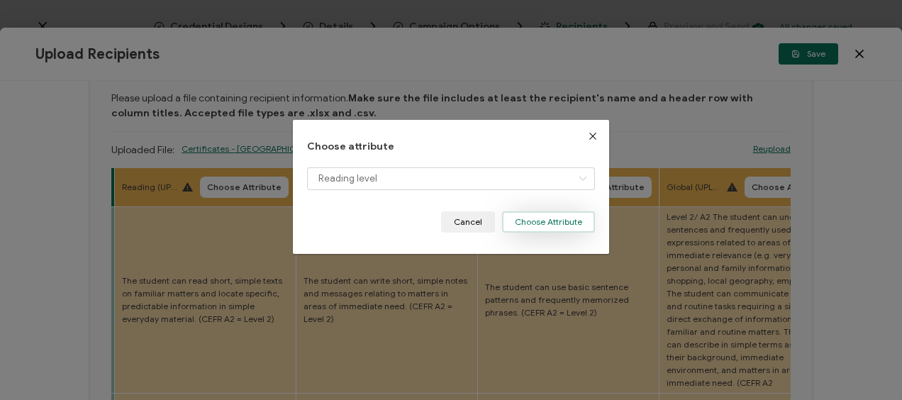
click at [515, 218] on button "Choose Attribute" at bounding box center [548, 221] width 93 height 21
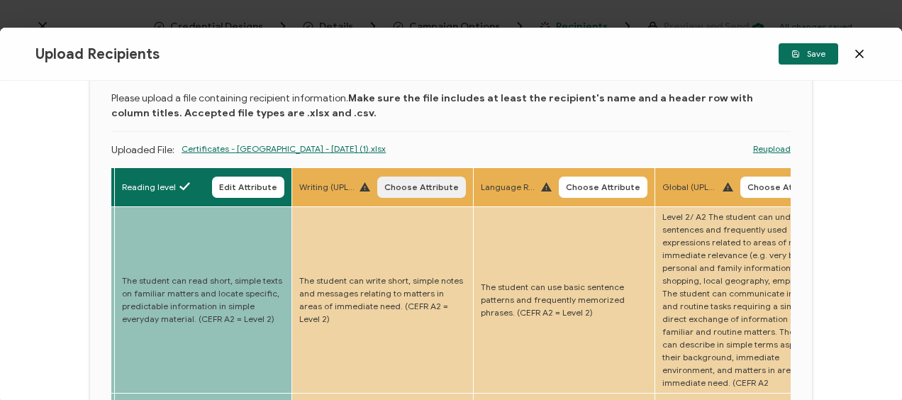
click at [420, 189] on span "Choose Attribute" at bounding box center [421, 187] width 74 height 9
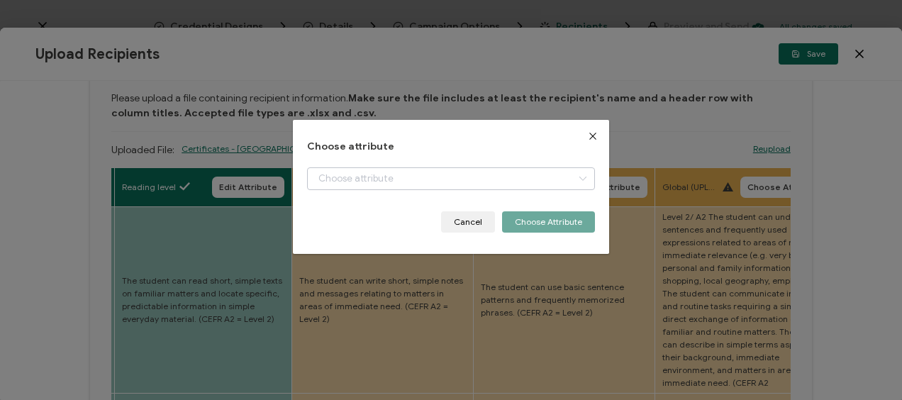
click at [576, 173] on icon "dialog" at bounding box center [582, 178] width 18 height 23
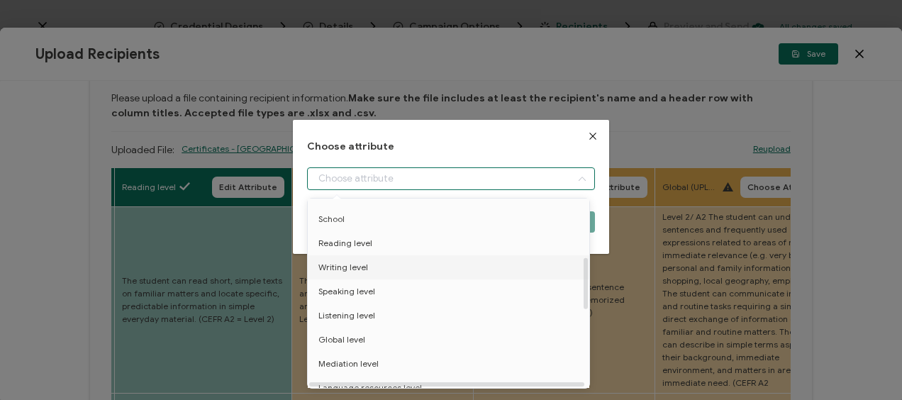
drag, startPoint x: 347, startPoint y: 268, endPoint x: 430, endPoint y: 268, distance: 82.2
click at [347, 268] on span "Writing level" at bounding box center [343, 267] width 50 height 24
type input "Writing level"
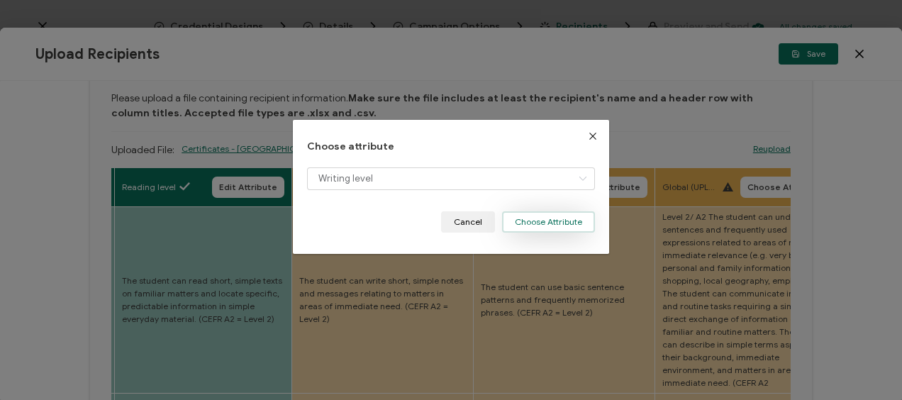
click at [564, 223] on button "Choose Attribute" at bounding box center [548, 221] width 93 height 21
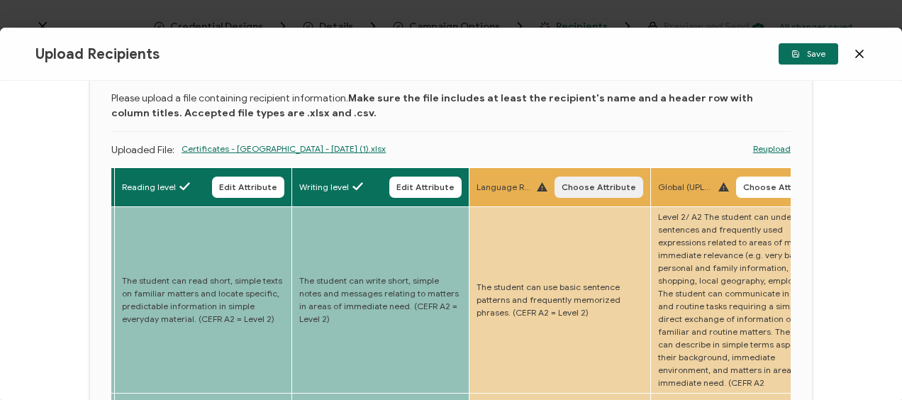
click at [605, 180] on button "Choose Attribute" at bounding box center [598, 186] width 89 height 21
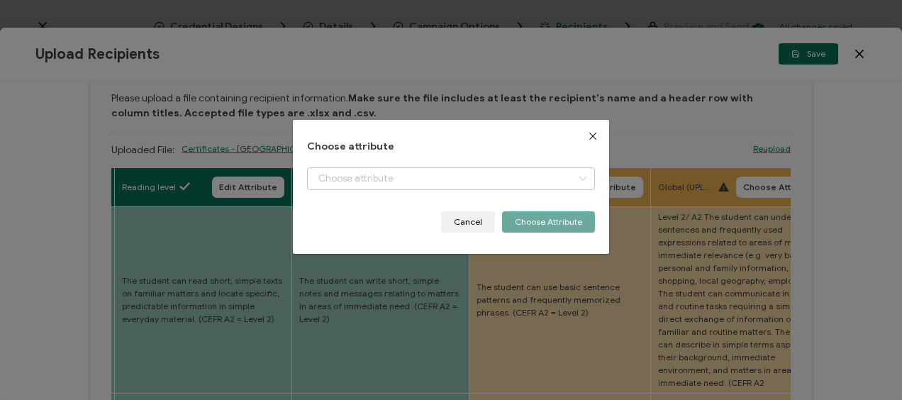
click at [576, 176] on icon "dialog" at bounding box center [582, 178] width 18 height 23
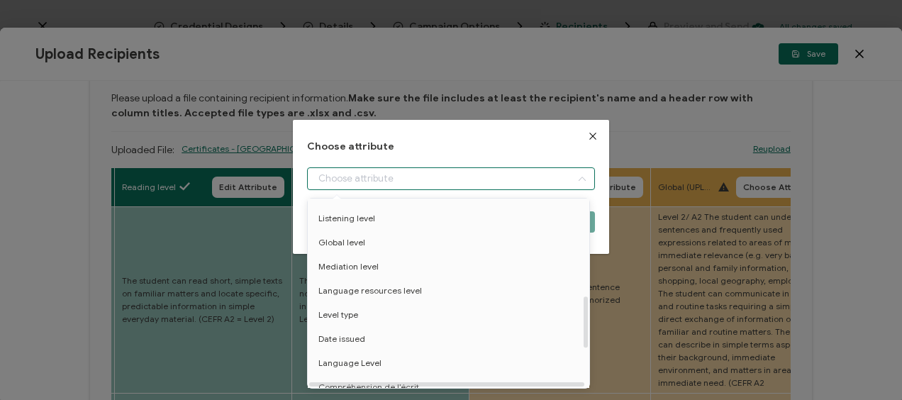
scroll to position [354, 0]
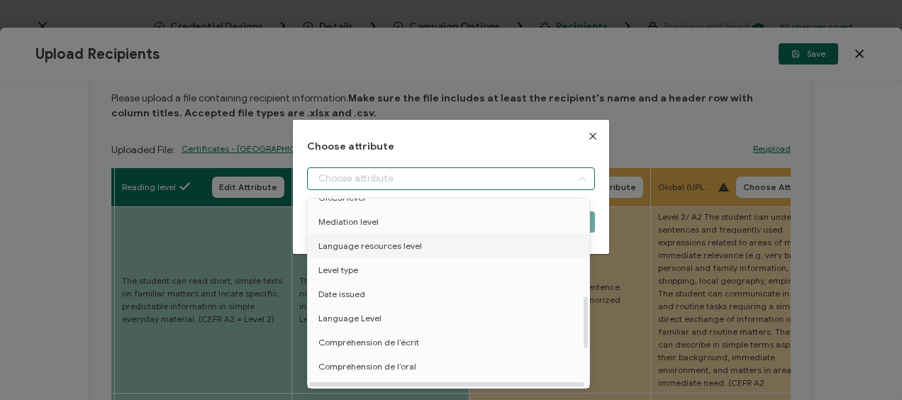
drag, startPoint x: 361, startPoint y: 244, endPoint x: 422, endPoint y: 243, distance: 61.7
click at [363, 243] on span "Language resources level" at bounding box center [369, 246] width 103 height 24
type input "Language resources level"
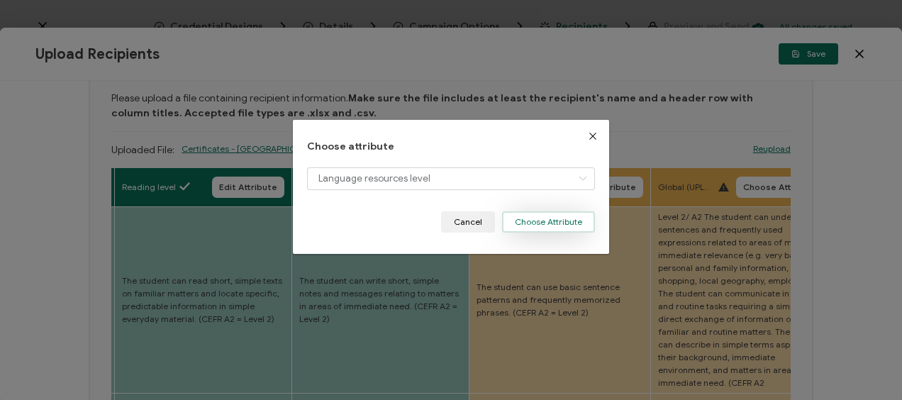
click at [549, 220] on button "Choose Attribute" at bounding box center [548, 221] width 93 height 21
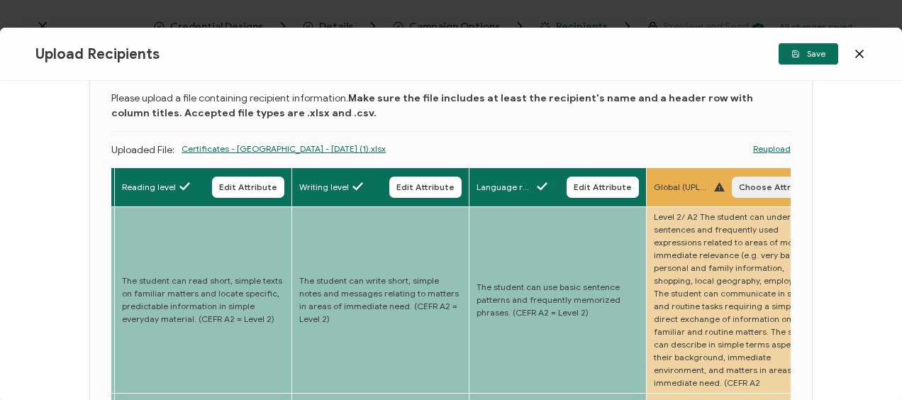
click at [752, 184] on span "Choose Attribute" at bounding box center [776, 187] width 74 height 9
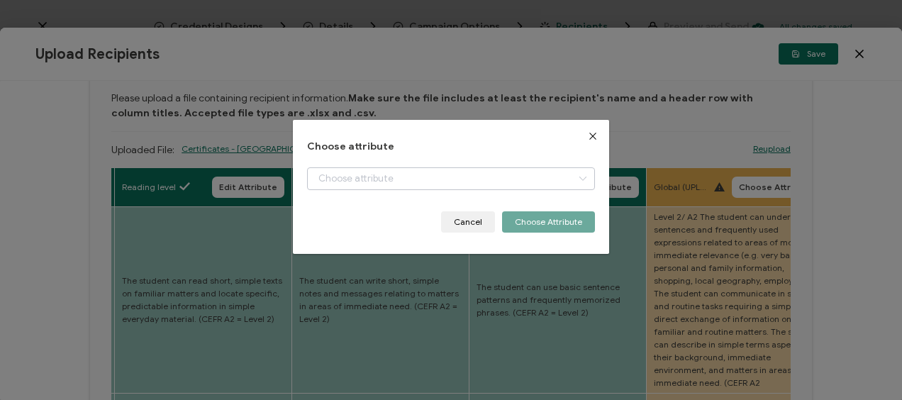
click at [576, 177] on icon "dialog" at bounding box center [582, 178] width 18 height 23
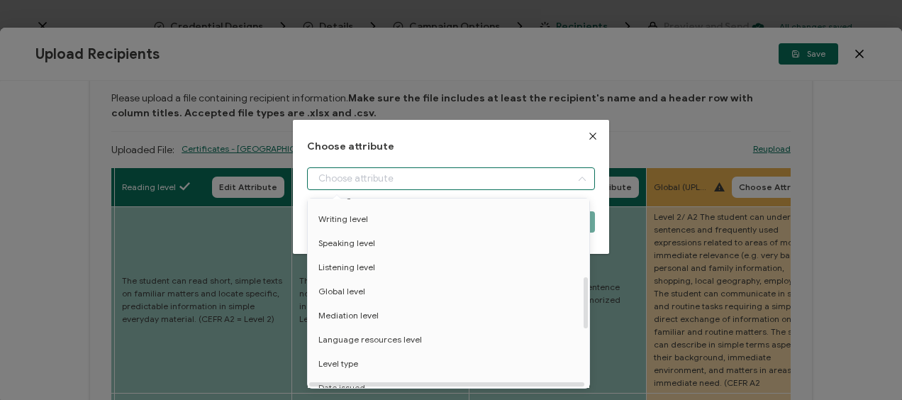
scroll to position [284, 0]
click at [347, 265] on span "Global level" at bounding box center [341, 269] width 47 height 24
type input "Global level"
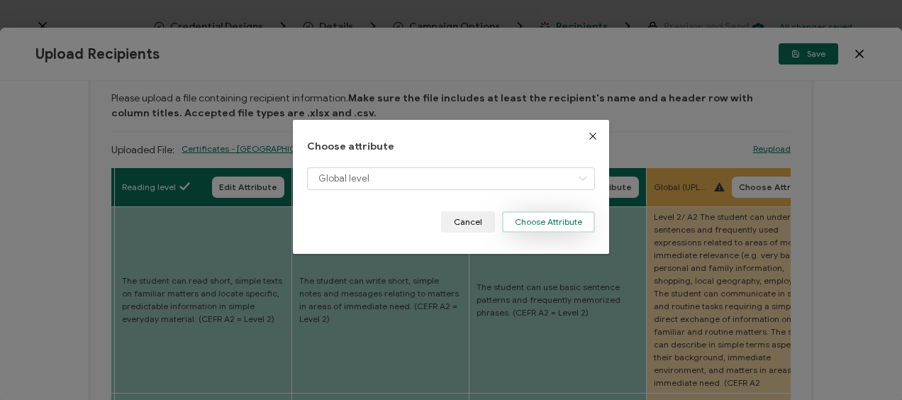
click at [555, 220] on button "Choose Attribute" at bounding box center [548, 221] width 93 height 21
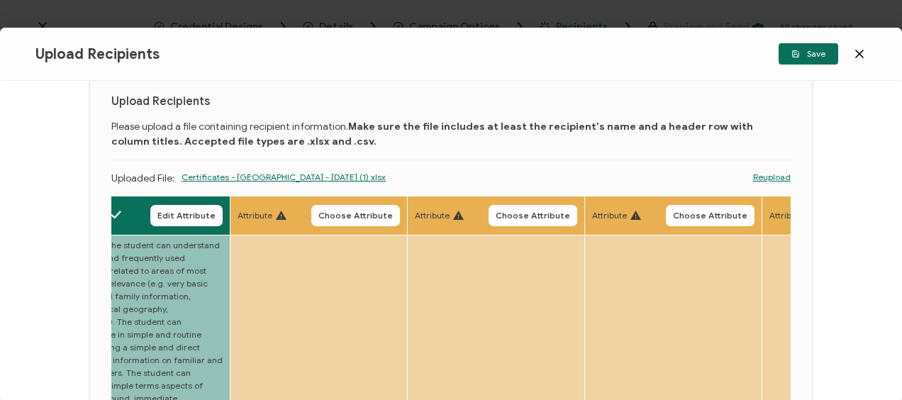
scroll to position [0, 0]
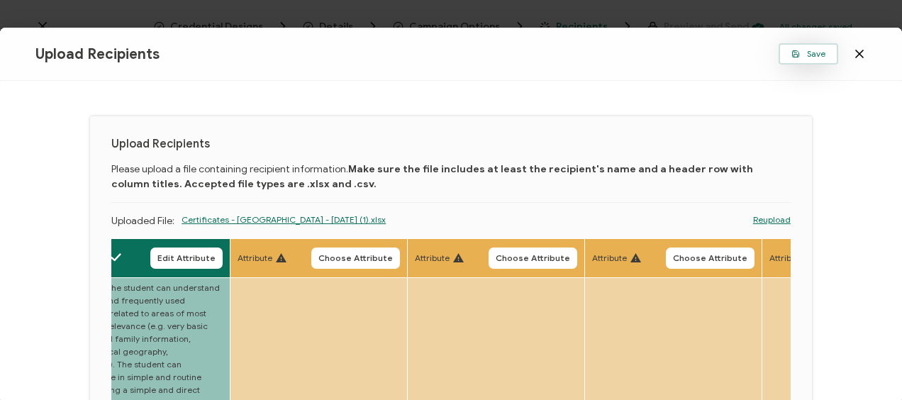
click at [824, 48] on button "Save" at bounding box center [808, 53] width 60 height 21
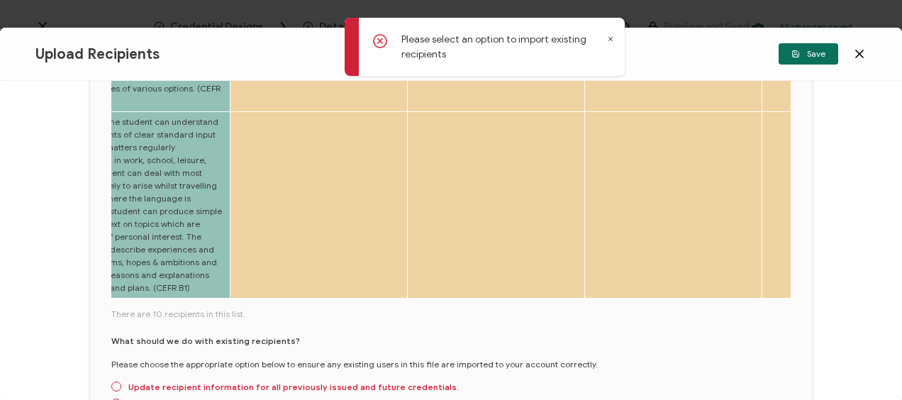
scroll to position [827, 0]
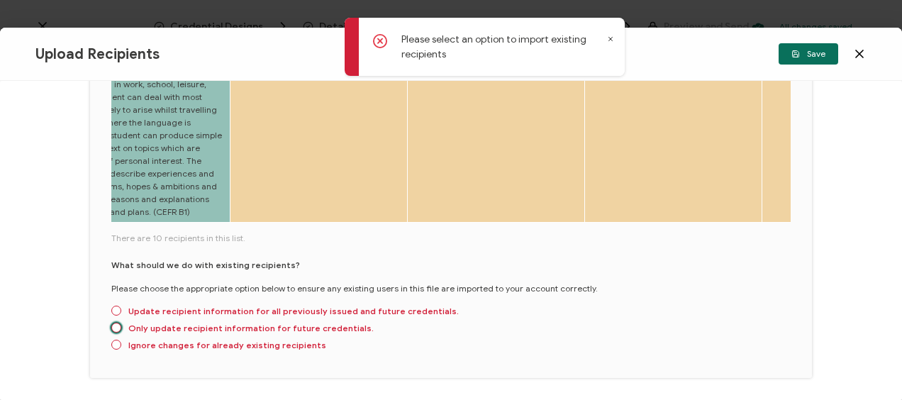
click at [119, 323] on span at bounding box center [116, 328] width 10 height 10
click at [119, 323] on input "Only update recipient information for future credentials." at bounding box center [116, 328] width 10 height 11
radio input "true"
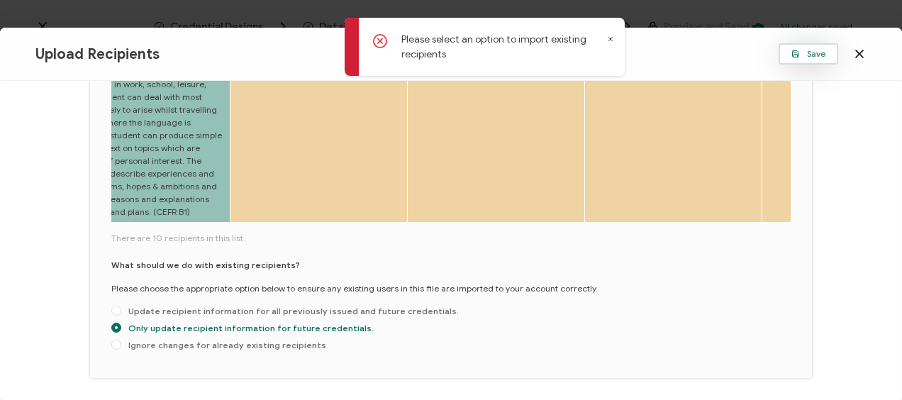
click at [817, 52] on span "Save" at bounding box center [808, 54] width 34 height 9
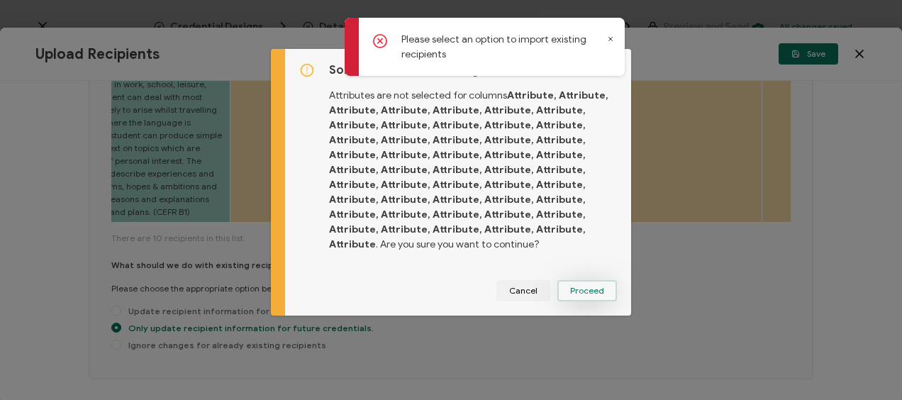
click at [584, 286] on button "Proceed" at bounding box center [587, 290] width 60 height 21
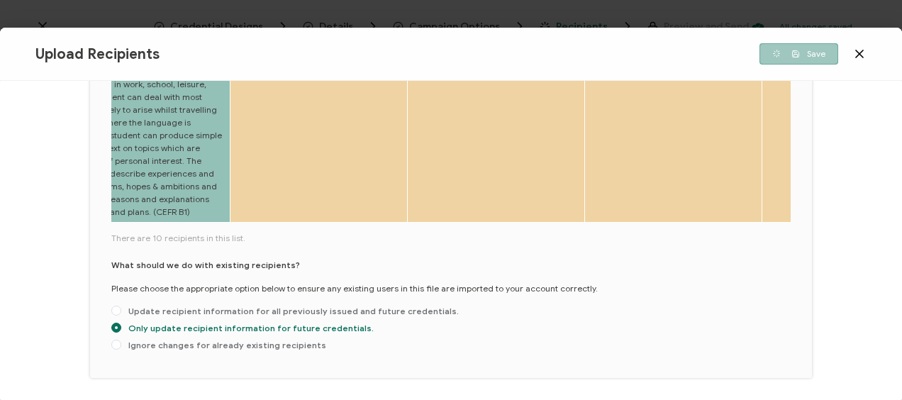
scroll to position [756, 0]
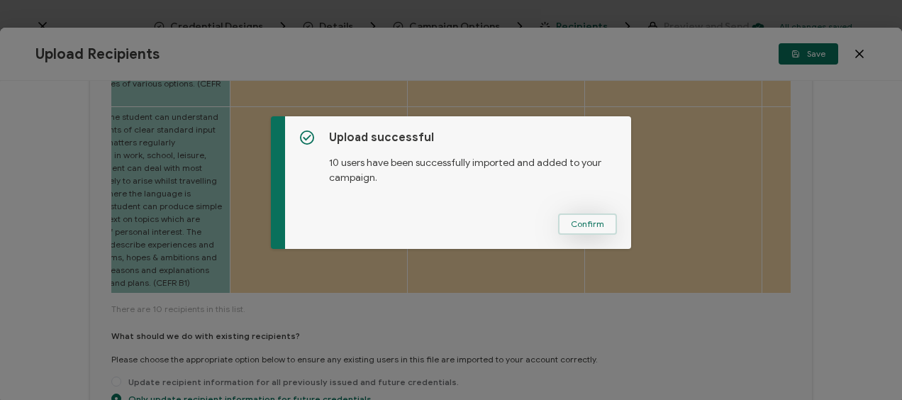
click at [592, 225] on span "Confirm" at bounding box center [587, 224] width 33 height 9
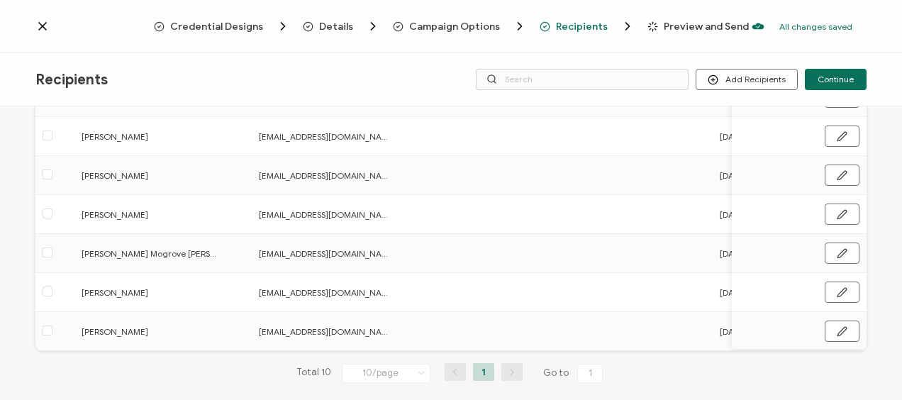
scroll to position [300, 0]
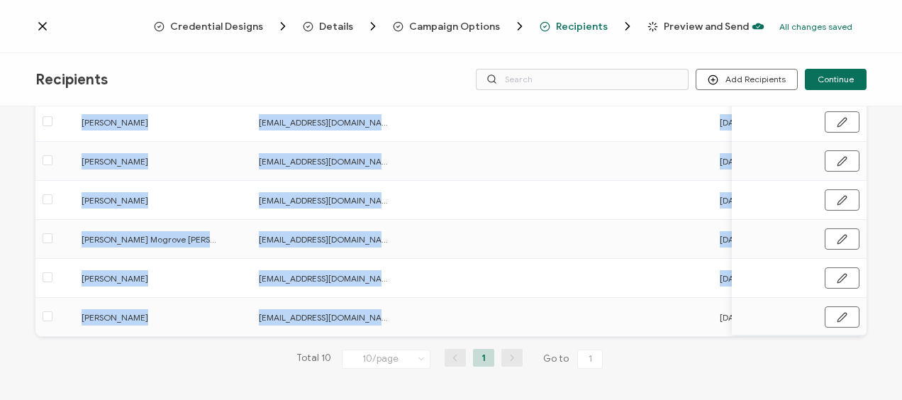
drag, startPoint x: 480, startPoint y: 333, endPoint x: 515, endPoint y: 337, distance: 34.9
click at [515, 337] on div "Add Recipient [PERSON_NAME] [PERSON_NAME] Alameda [EMAIL_ADDRESS][DOMAIN_NAME] …" at bounding box center [450, 122] width 831 height 429
click at [839, 75] on span "Continue" at bounding box center [835, 79] width 36 height 9
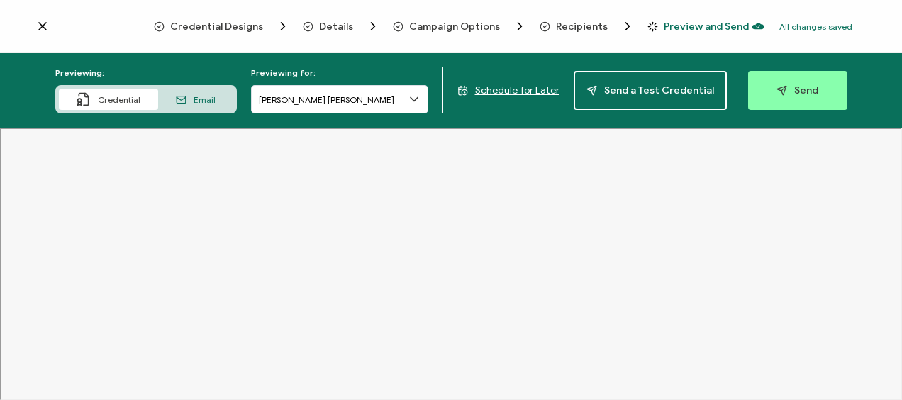
click at [519, 86] on span "Schedule for Later" at bounding box center [517, 90] width 84 height 12
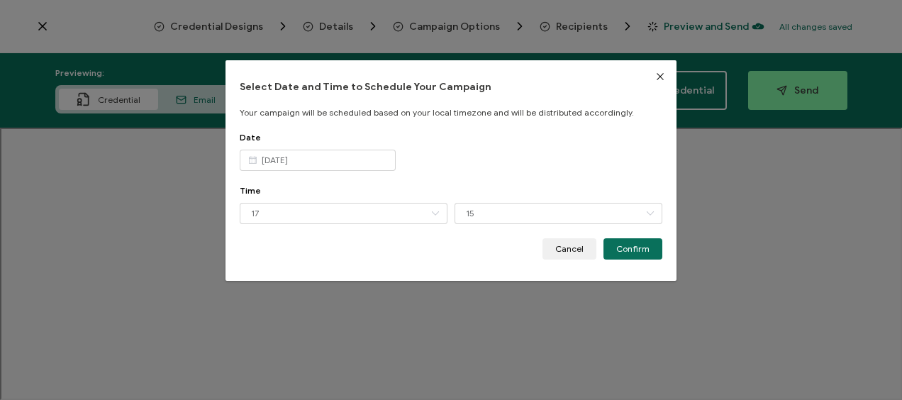
click at [247, 162] on icon "dialog" at bounding box center [252, 160] width 18 height 21
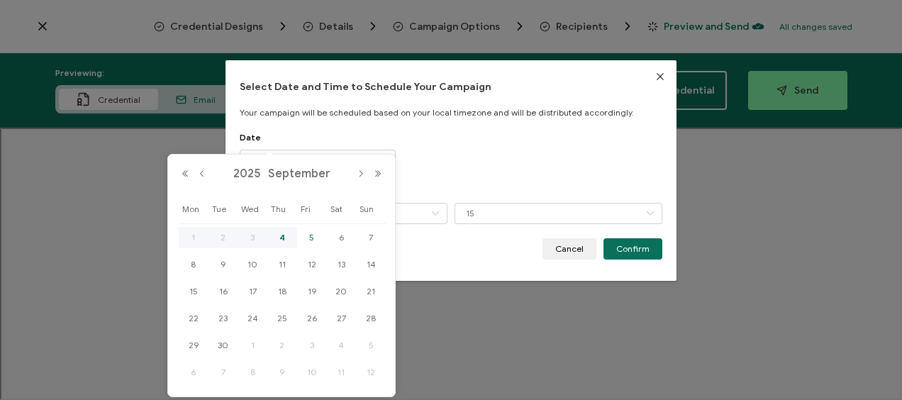
click at [311, 236] on span "5" at bounding box center [311, 237] width 17 height 17
type input "[DATE]"
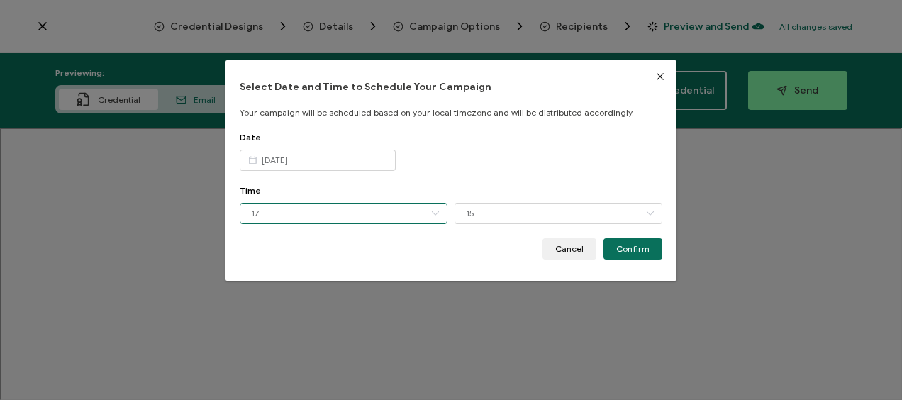
click at [254, 214] on input "17" at bounding box center [344, 213] width 208 height 21
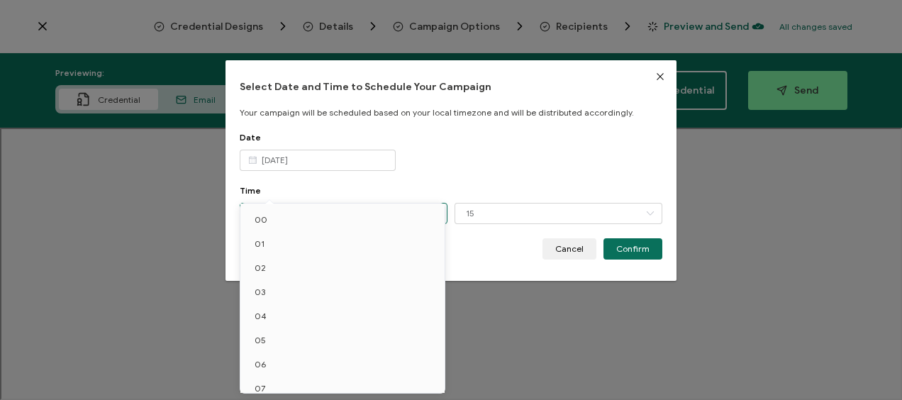
scroll to position [251, 0]
click at [257, 251] on li "12" at bounding box center [344, 258] width 209 height 24
type input "12"
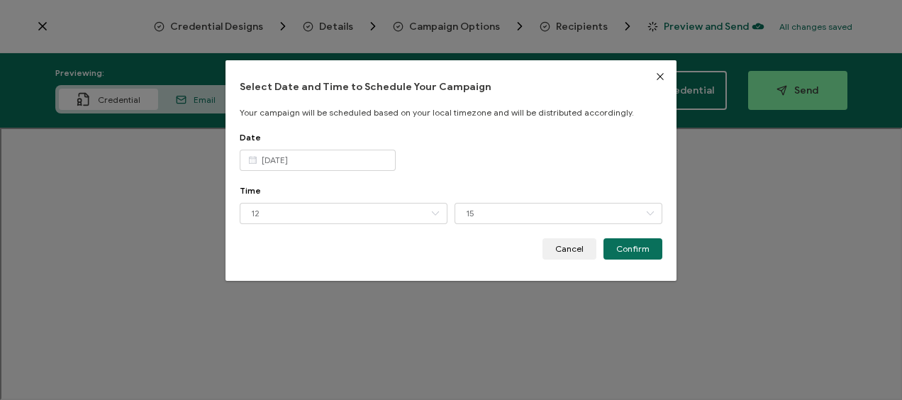
click at [641, 251] on span "Confirm" at bounding box center [632, 249] width 33 height 9
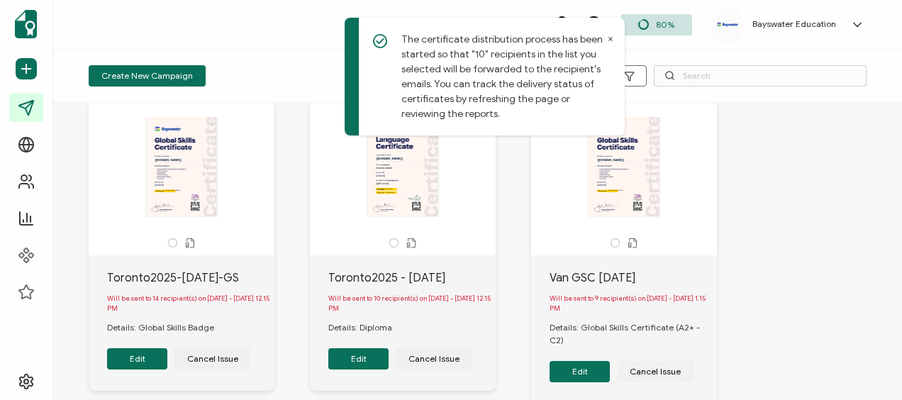
scroll to position [71, 0]
